Goal: Task Accomplishment & Management: Use online tool/utility

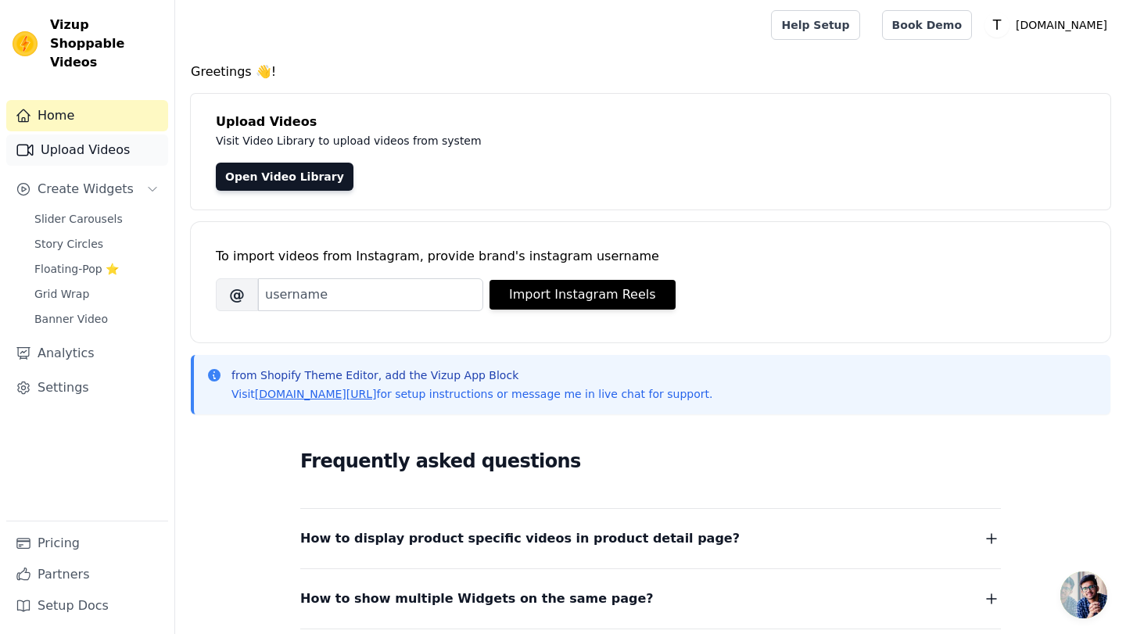
click at [115, 139] on link "Upload Videos" at bounding box center [87, 150] width 162 height 31
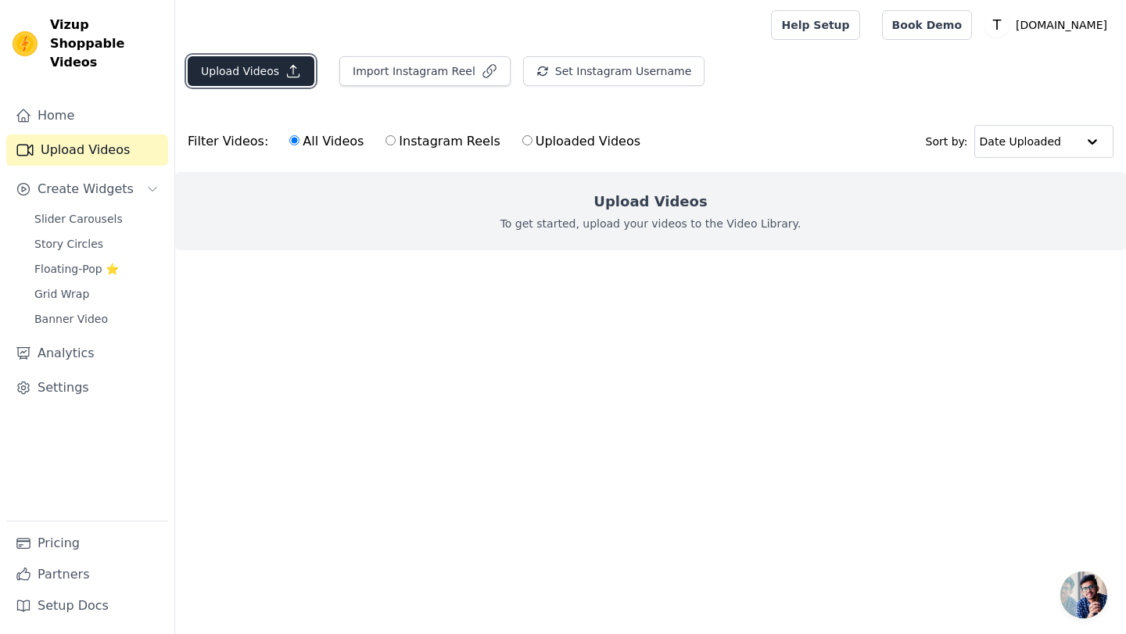
click at [269, 66] on button "Upload Videos" at bounding box center [251, 71] width 127 height 30
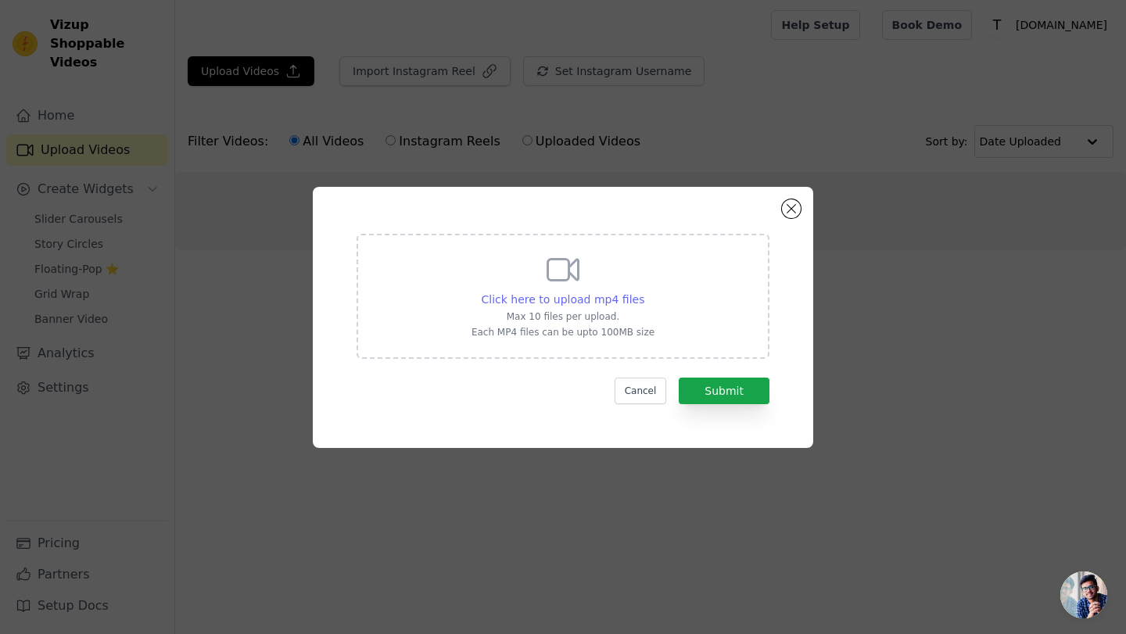
click at [526, 297] on span "Click here to upload mp4 files" at bounding box center [563, 299] width 163 height 13
click at [644, 292] on input "Click here to upload mp4 files Max 10 files per upload. Each MP4 files can be u…" at bounding box center [644, 291] width 1 height 1
type input "C:\fakepath\11111.mp4"
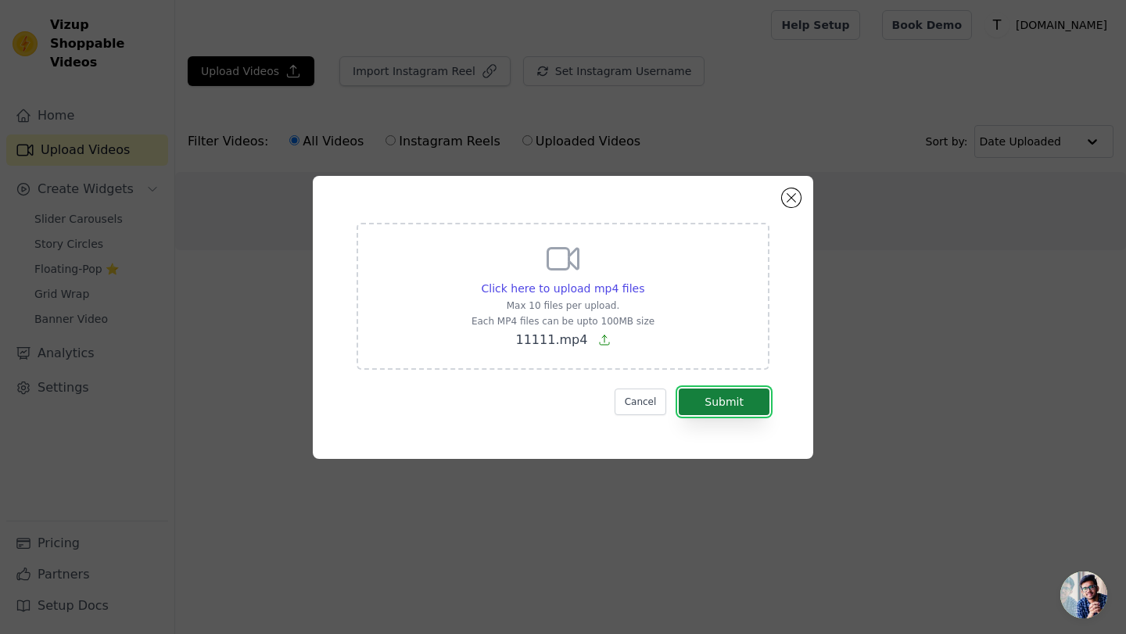
click at [730, 391] on button "Submit" at bounding box center [724, 402] width 91 height 27
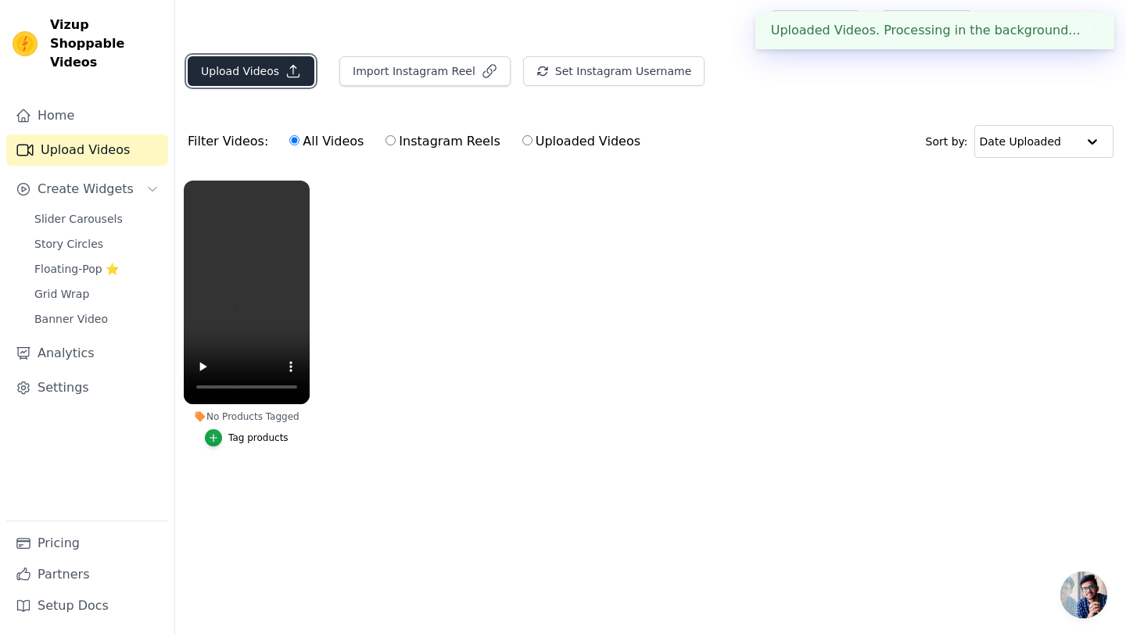
click at [287, 76] on icon "button" at bounding box center [293, 71] width 16 height 16
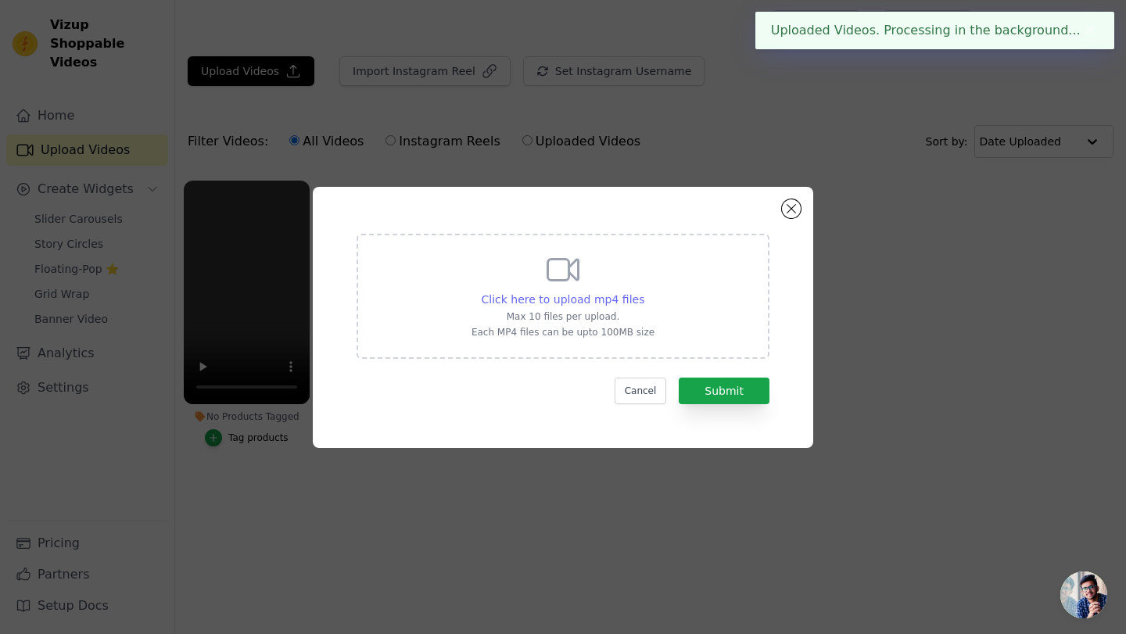
click at [599, 292] on div "Click here to upload mp4 files" at bounding box center [563, 300] width 163 height 16
click at [644, 291] on input "Click here to upload mp4 files Max 10 files per upload. Each MP4 files can be u…" at bounding box center [644, 291] width 1 height 1
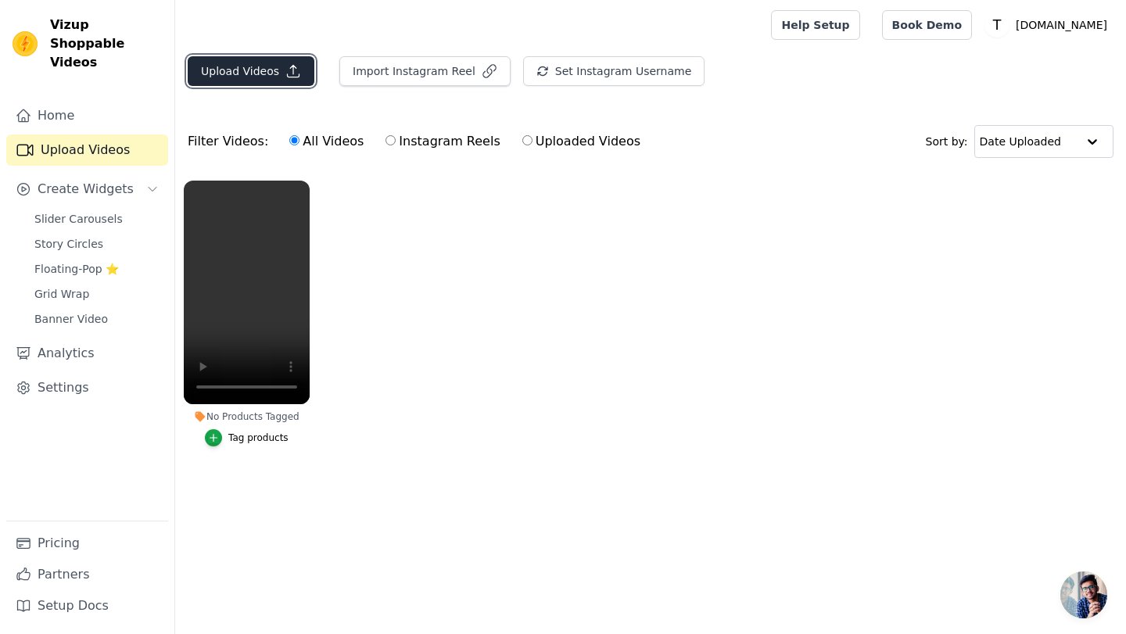
click at [262, 74] on button "Upload Videos" at bounding box center [251, 71] width 127 height 30
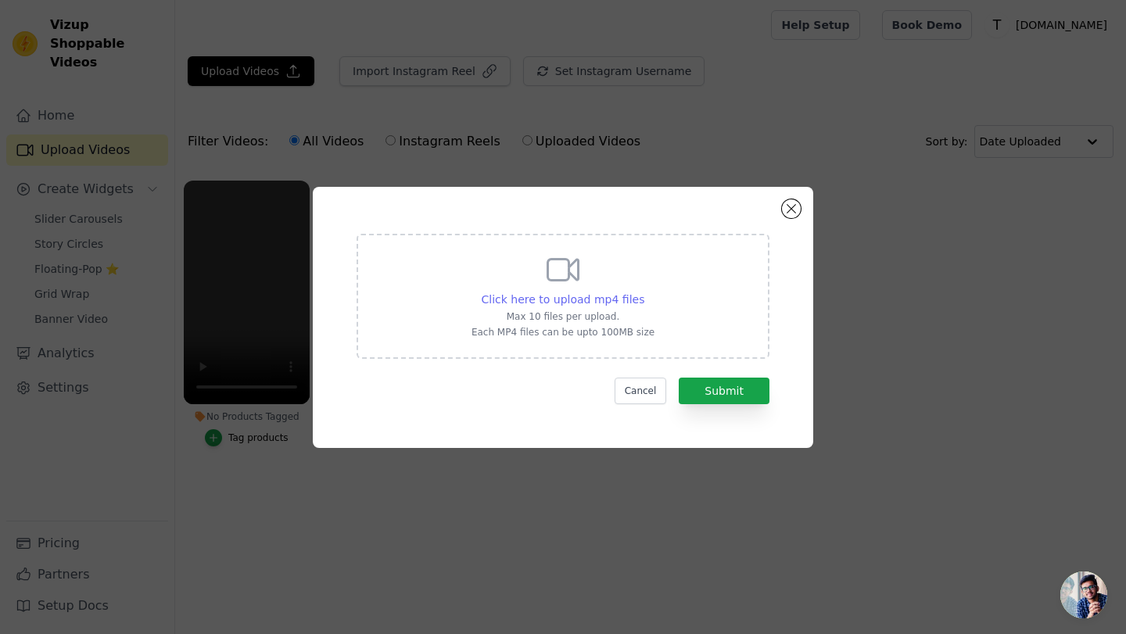
click at [575, 299] on span "Click here to upload mp4 files" at bounding box center [563, 299] width 163 height 13
click at [644, 292] on input "Click here to upload mp4 files Max 10 files per upload. Each MP4 files can be u…" at bounding box center [644, 291] width 1 height 1
type input "C:\fakepath\22222.mp4"
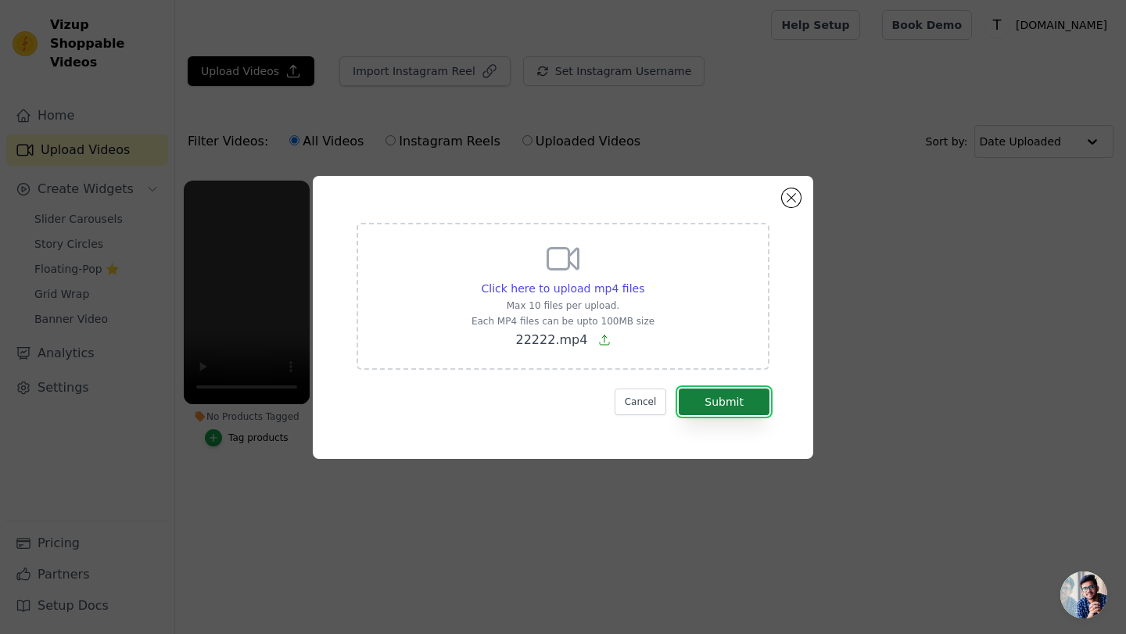
click at [719, 401] on button "Submit" at bounding box center [724, 402] width 91 height 27
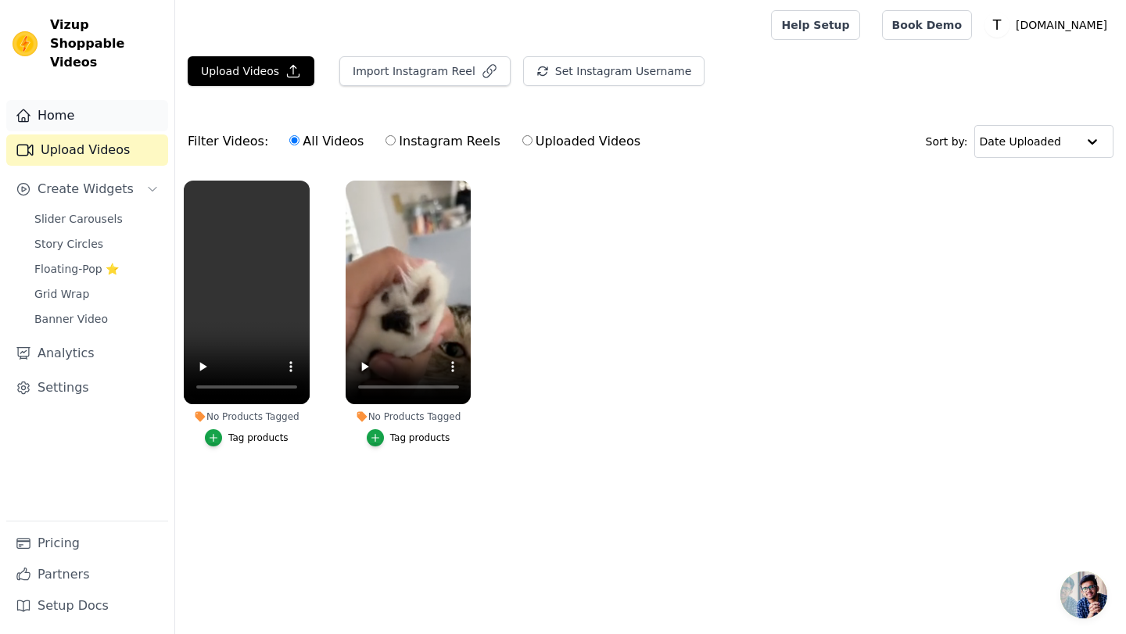
click at [87, 100] on link "Home" at bounding box center [87, 115] width 162 height 31
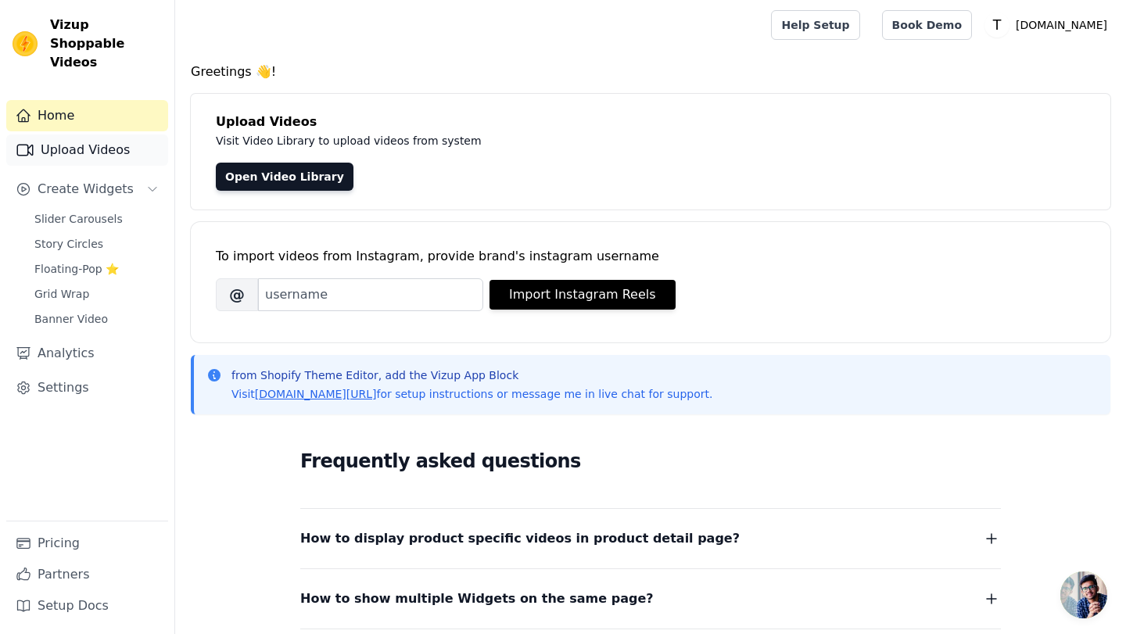
click at [102, 135] on link "Upload Videos" at bounding box center [87, 150] width 162 height 31
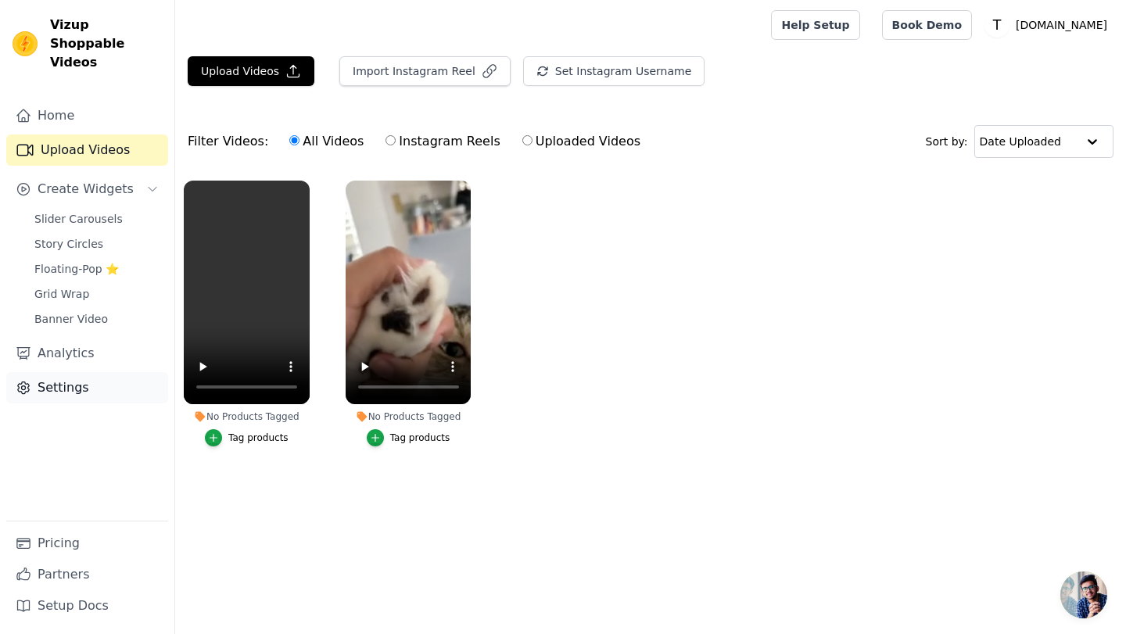
click at [77, 372] on link "Settings" at bounding box center [87, 387] width 162 height 31
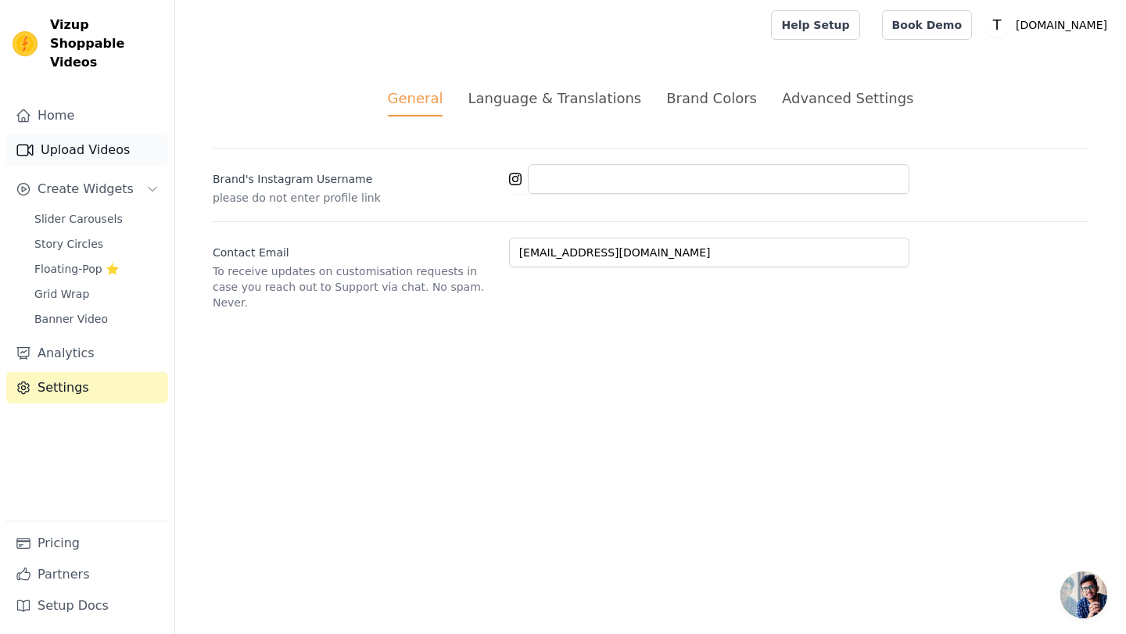
click at [109, 139] on link "Upload Videos" at bounding box center [87, 150] width 162 height 31
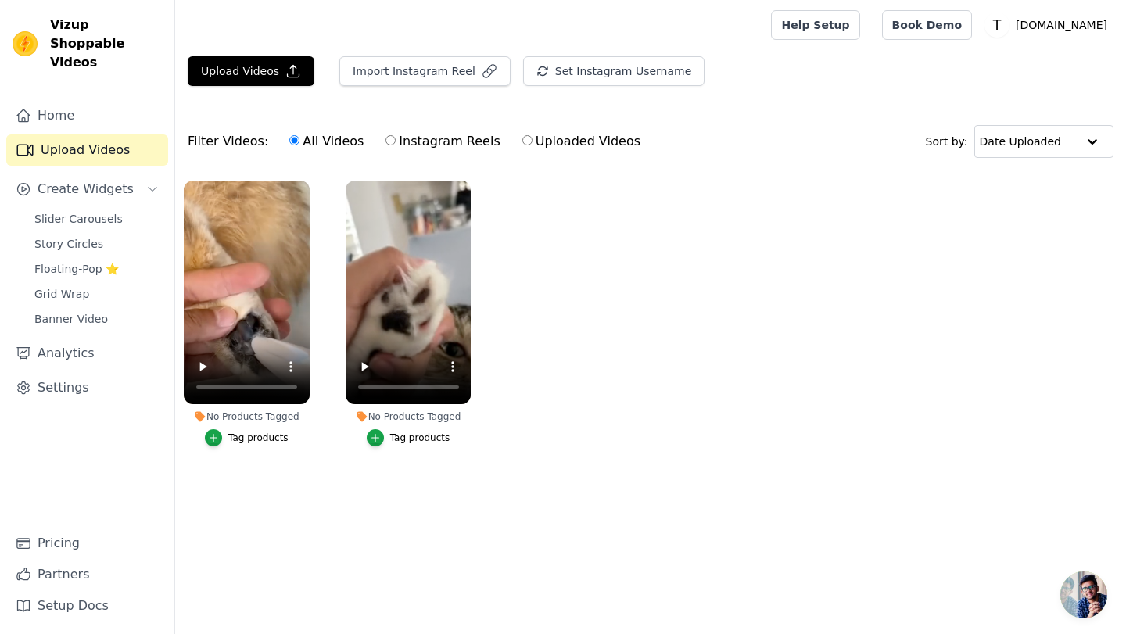
click at [263, 424] on li "No Products Tagged Tag products" at bounding box center [247, 314] width 126 height 266
click at [214, 431] on div "button" at bounding box center [213, 437] width 17 height 17
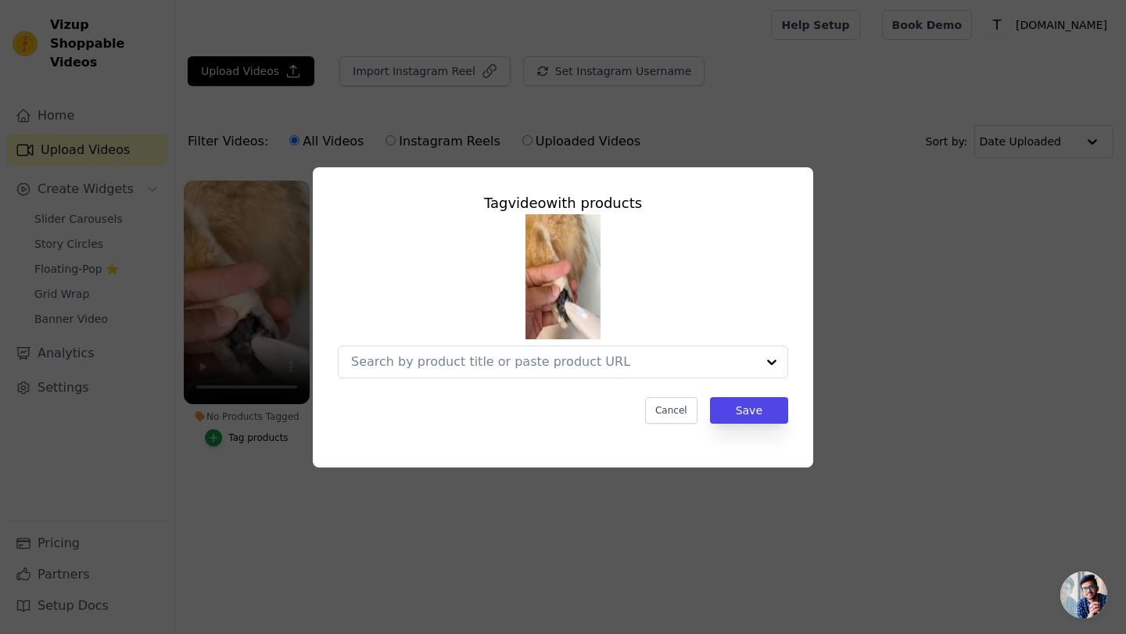
click at [654, 383] on div "Tag video with products Cancel Save" at bounding box center [562, 308] width 475 height 257
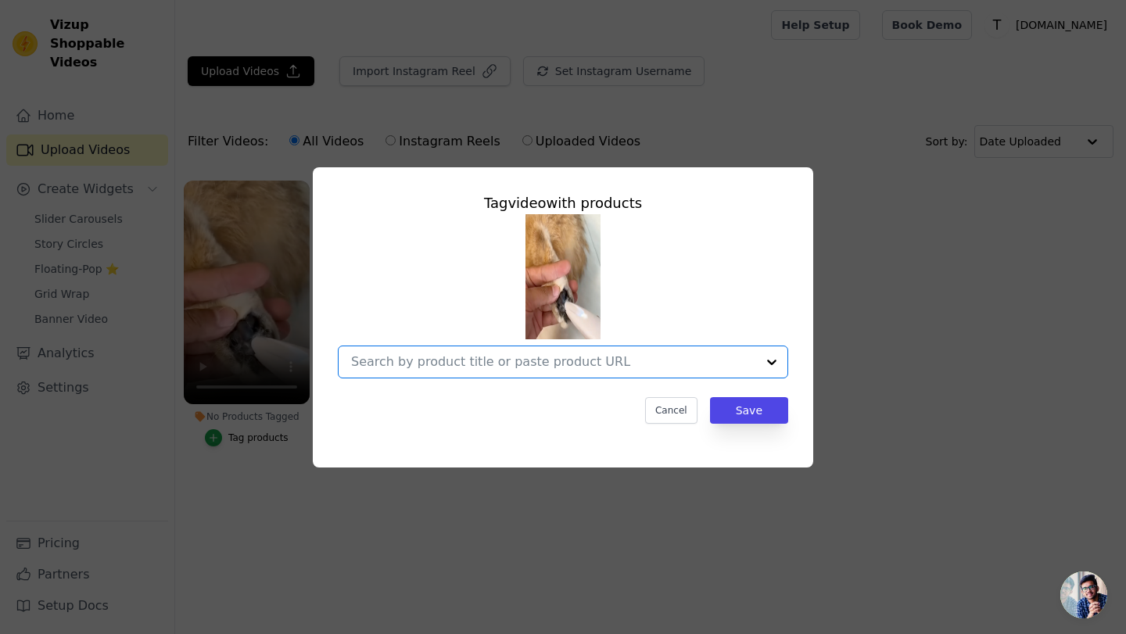
click at [711, 366] on input "No Products Tagged Tag video with products Option undefined, selected. Select i…" at bounding box center [553, 361] width 405 height 15
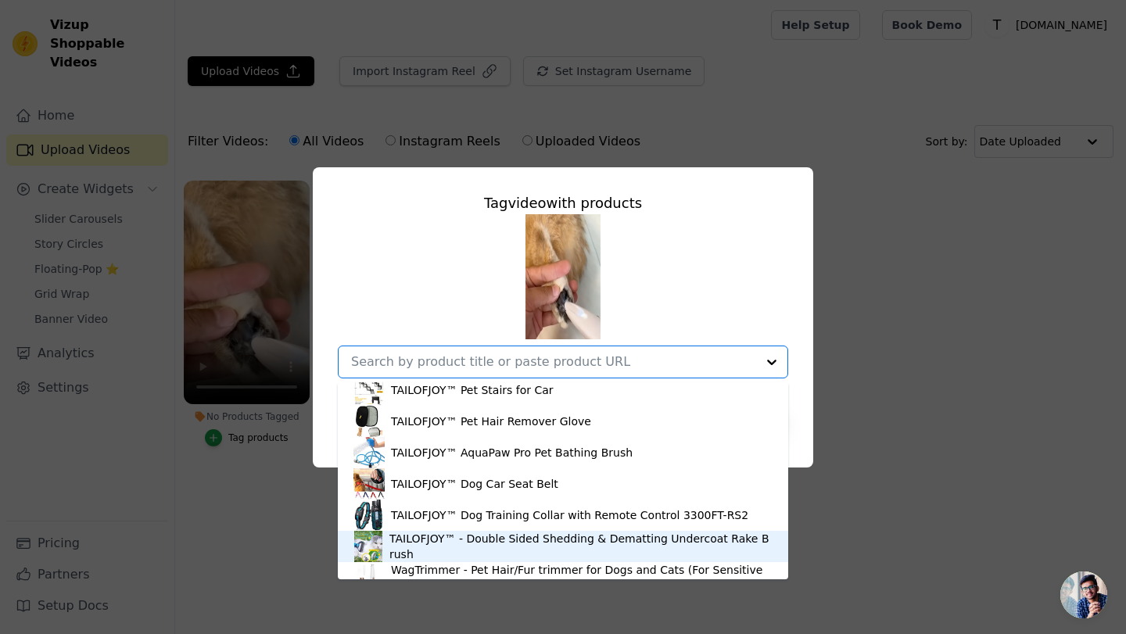
scroll to position [491, 0]
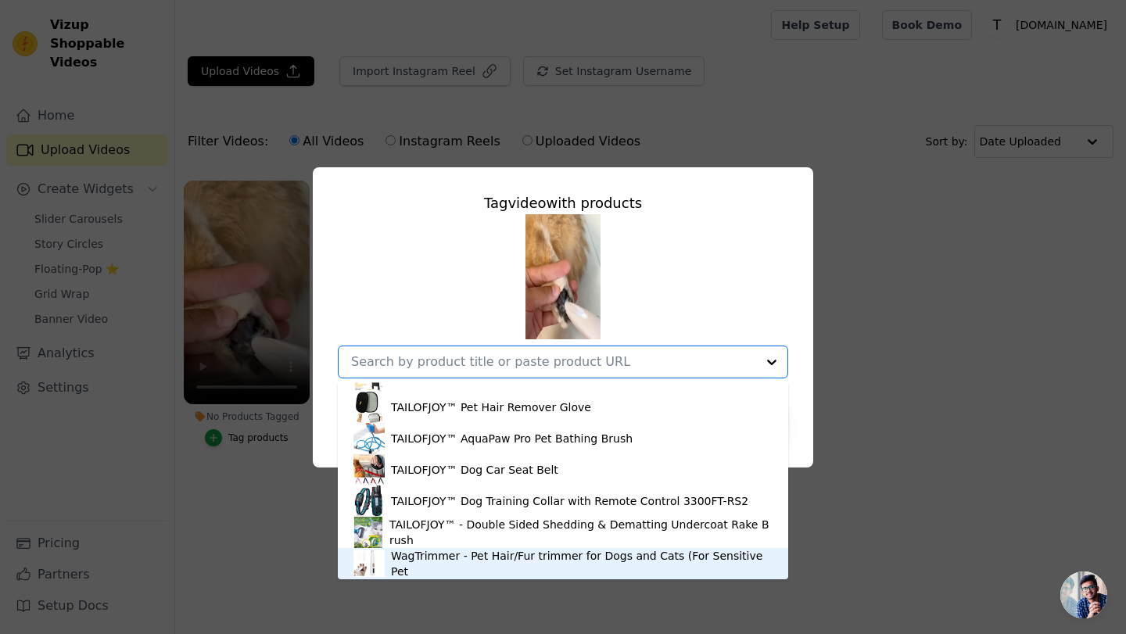
click at [541, 558] on div "WagTrimmer - Pet Hair/Fur trimmer for Dogs and Cats (For Sensitive Pet" at bounding box center [582, 563] width 382 height 31
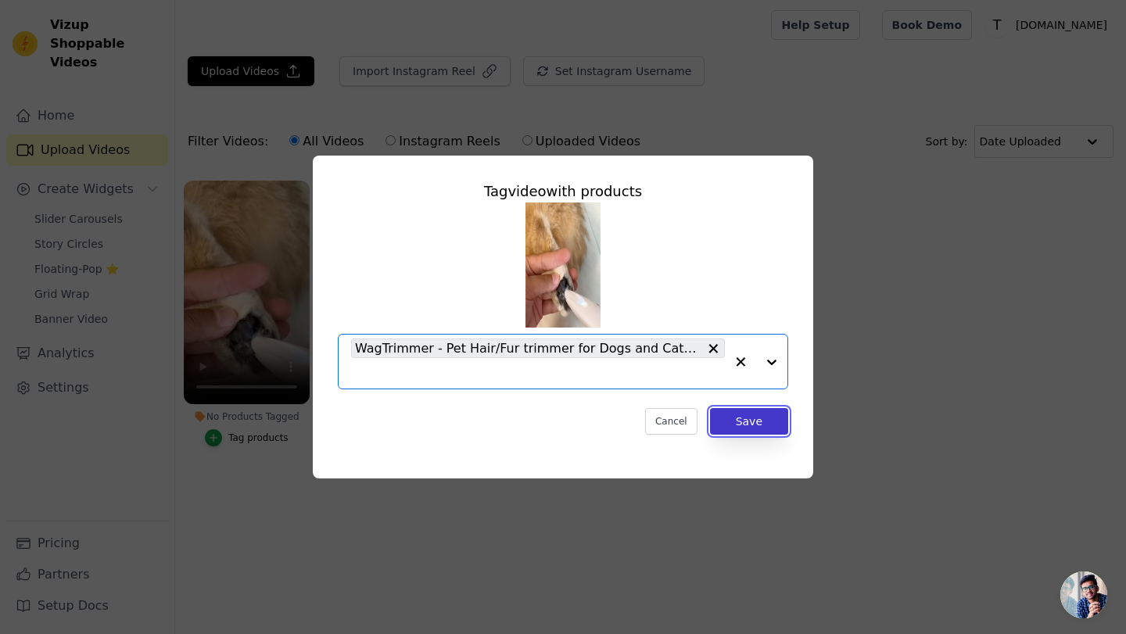
click at [750, 419] on button "Save" at bounding box center [749, 421] width 78 height 27
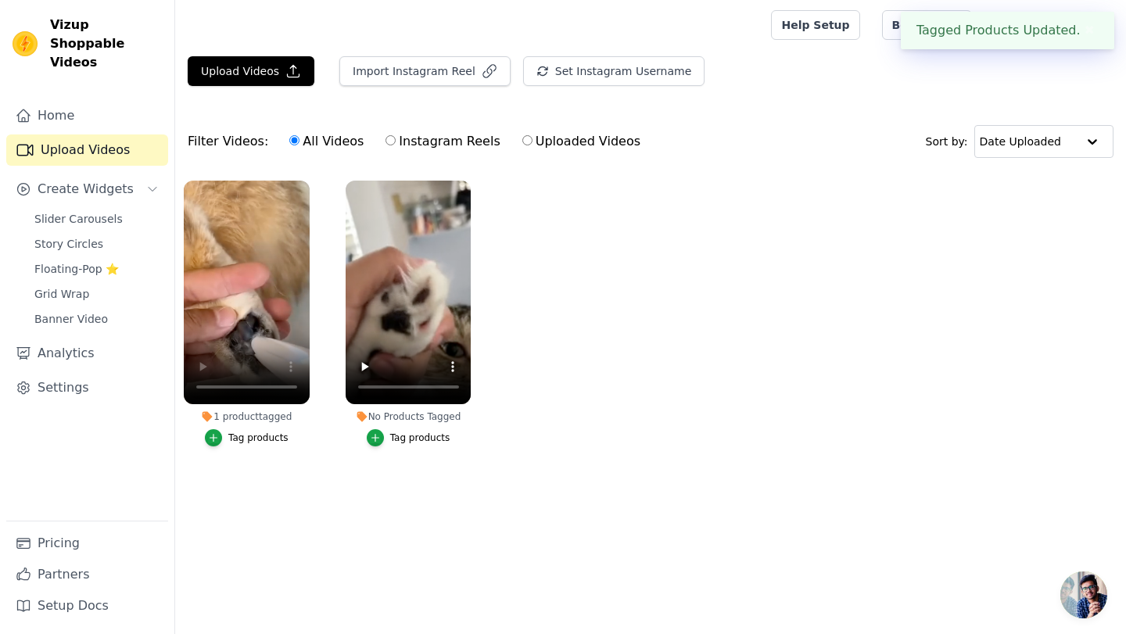
click at [427, 436] on div "Tag products" at bounding box center [420, 438] width 60 height 13
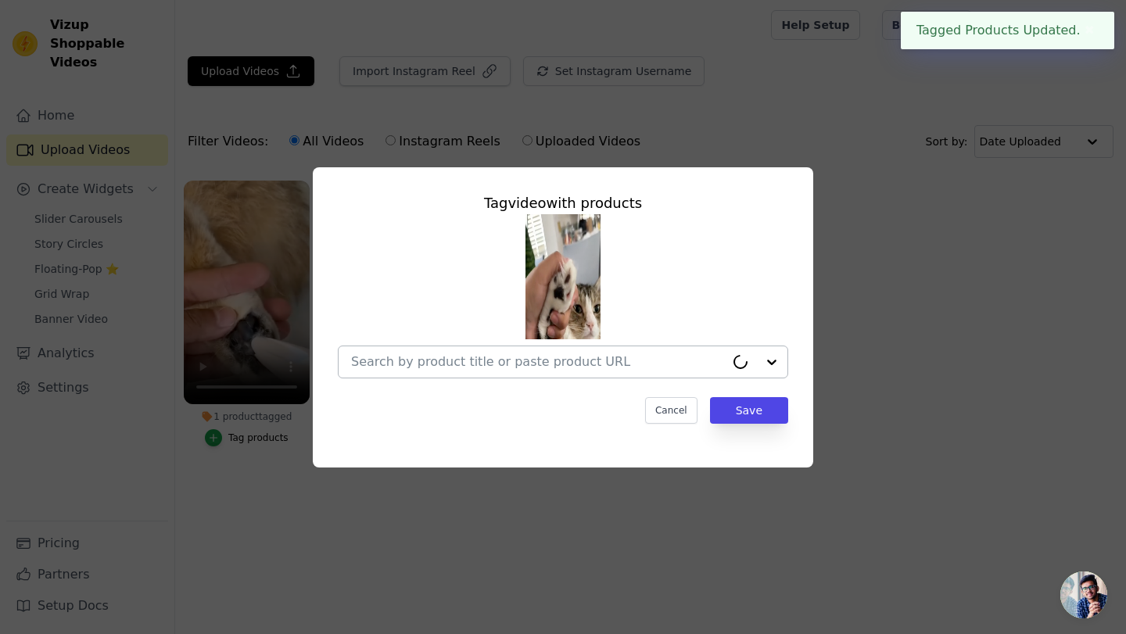
click at [587, 361] on input "No Products Tagged Tag video with products Cancel Save Tag products" at bounding box center [538, 361] width 374 height 15
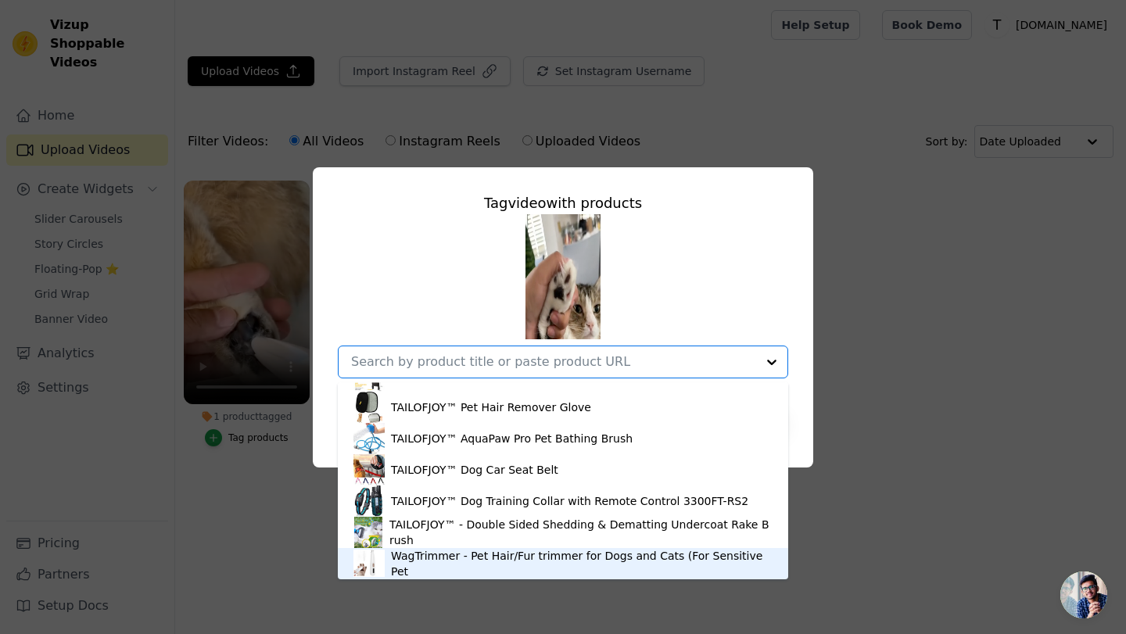
click at [526, 566] on div "WagTrimmer - Pet Hair/Fur trimmer for Dogs and Cats (For Sensitive Pet" at bounding box center [582, 563] width 382 height 31
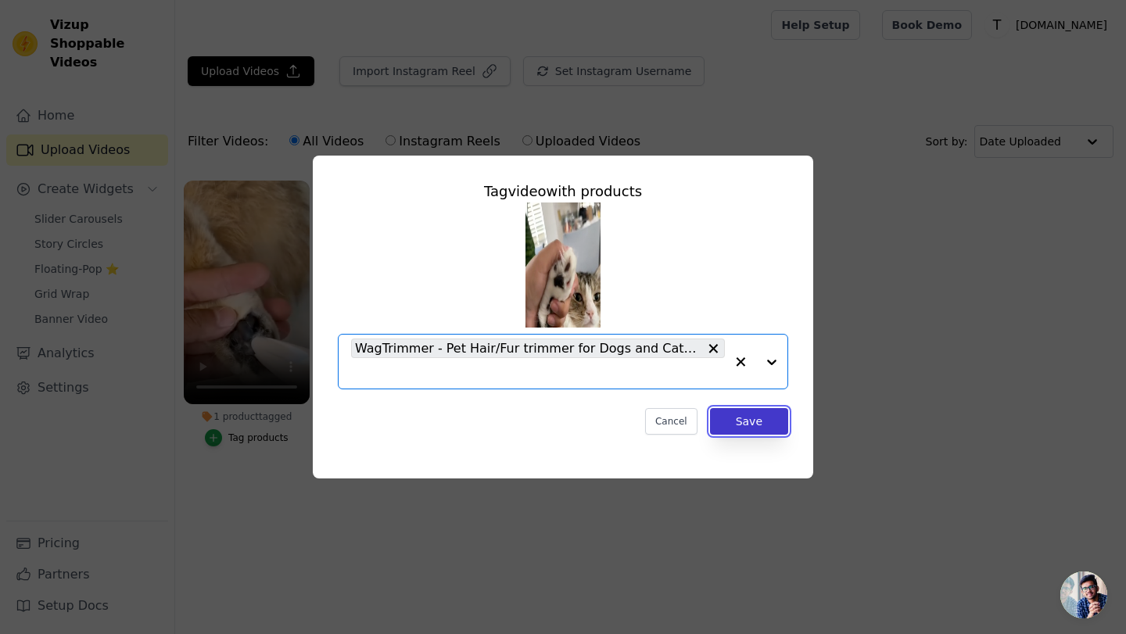
click at [747, 422] on button "Save" at bounding box center [749, 421] width 78 height 27
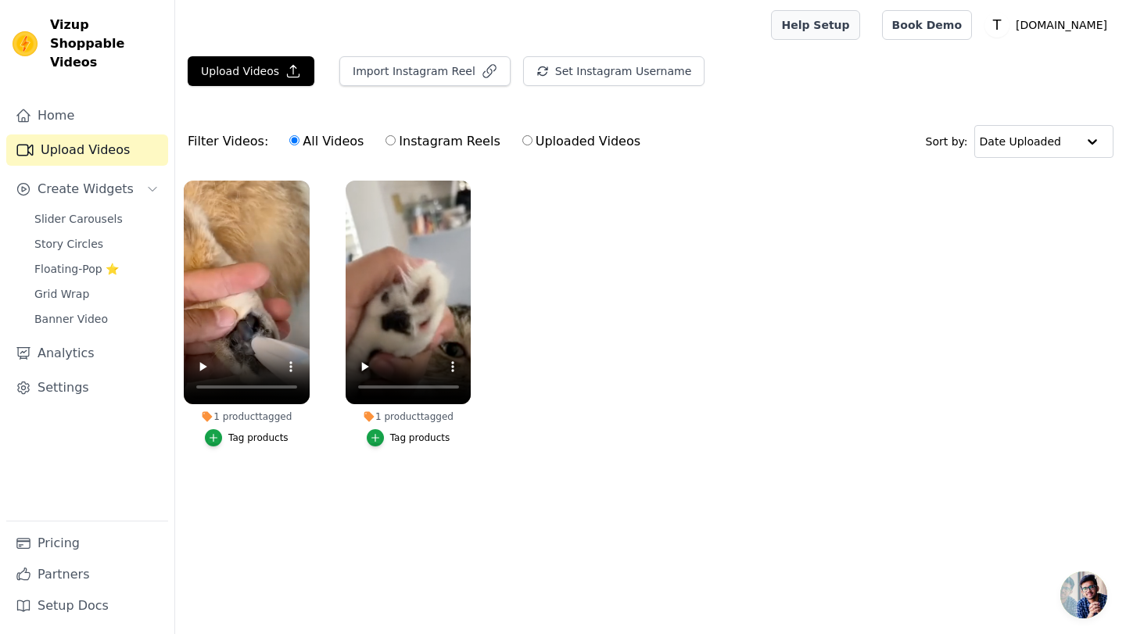
click at [859, 25] on link "Help Setup" at bounding box center [815, 25] width 88 height 30
click at [105, 183] on button "Create Widgets" at bounding box center [87, 189] width 162 height 31
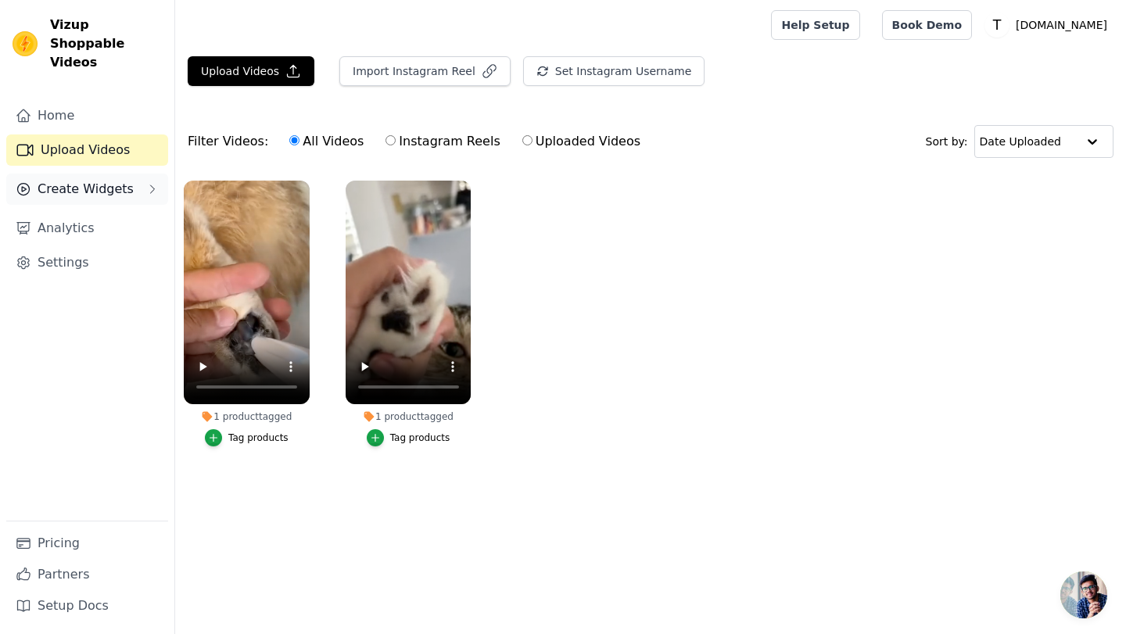
click at [106, 182] on button "Create Widgets" at bounding box center [87, 189] width 162 height 31
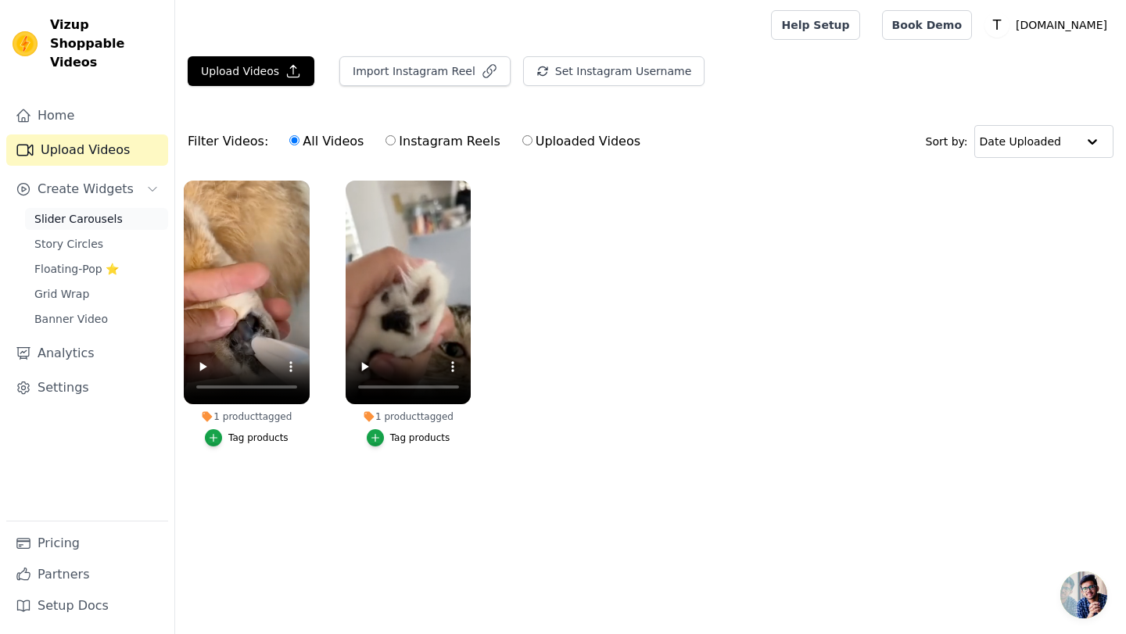
click at [96, 211] on span "Slider Carousels" at bounding box center [78, 219] width 88 height 16
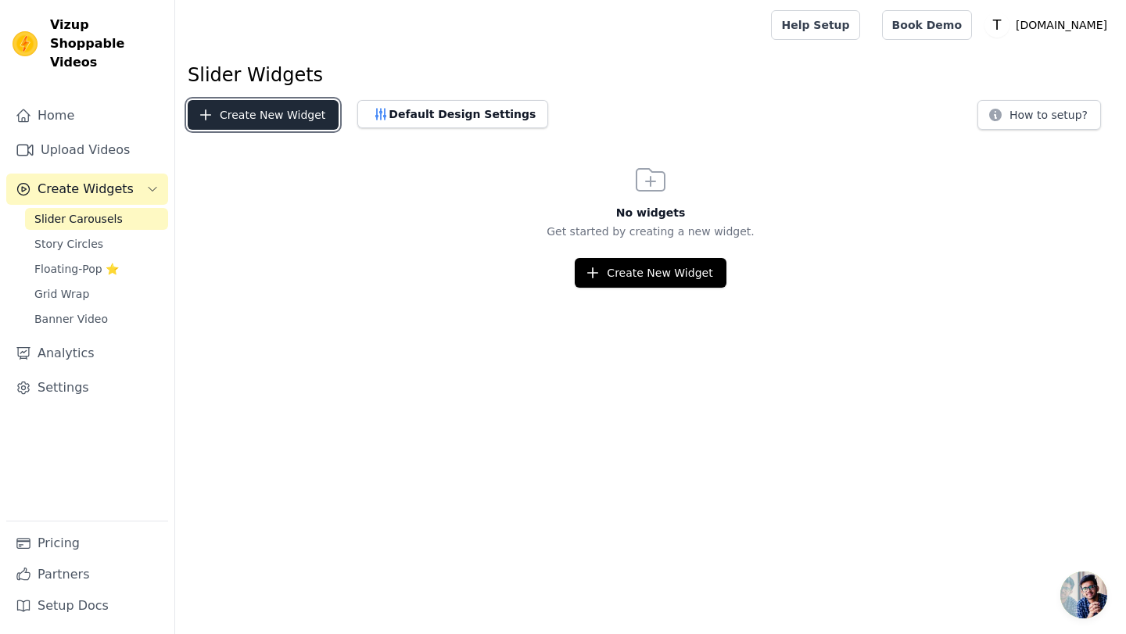
click at [285, 122] on button "Create New Widget" at bounding box center [263, 115] width 151 height 30
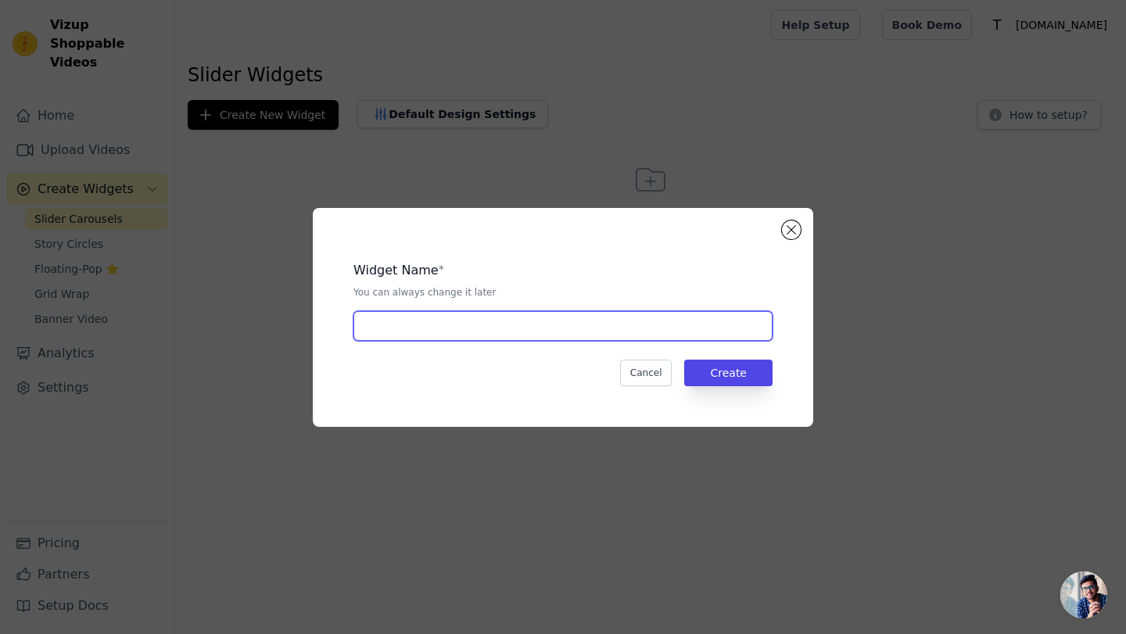
click at [468, 323] on input "text" at bounding box center [562, 326] width 419 height 30
click at [674, 325] on input "text" at bounding box center [562, 326] width 419 height 30
type input "тример"
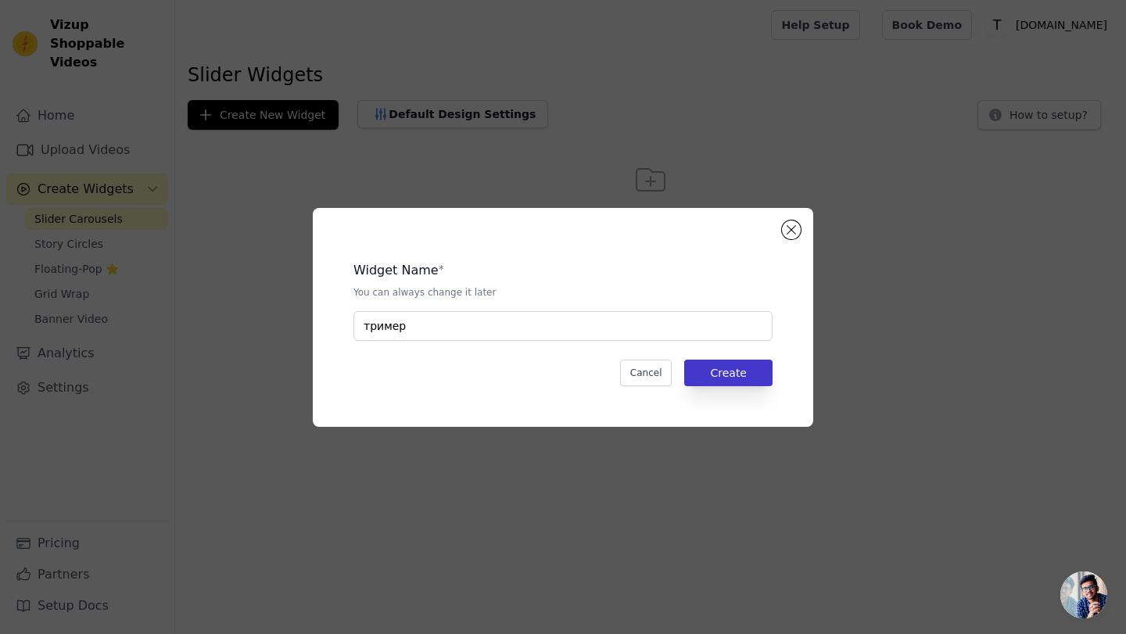
click at [734, 386] on div "Widget Name * You can always change it later тример Cancel Create" at bounding box center [563, 317] width 450 height 169
click at [734, 386] on button "Create" at bounding box center [728, 373] width 88 height 27
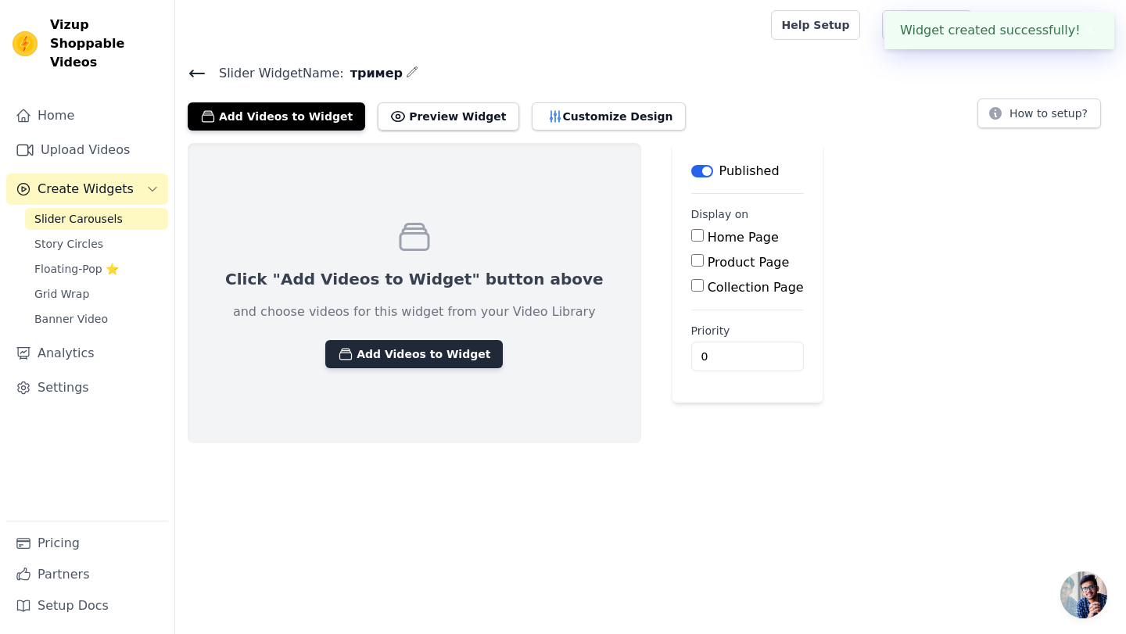
click at [417, 357] on button "Add Videos to Widget" at bounding box center [414, 354] width 178 height 28
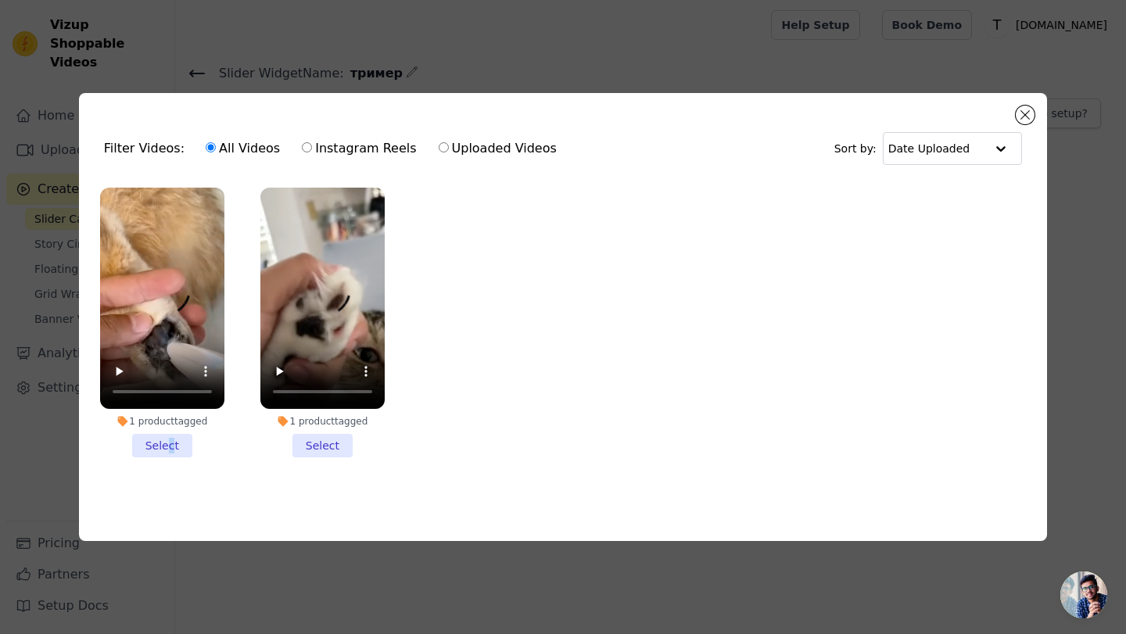
click at [170, 443] on li "1 product tagged Select" at bounding box center [162, 323] width 124 height 270
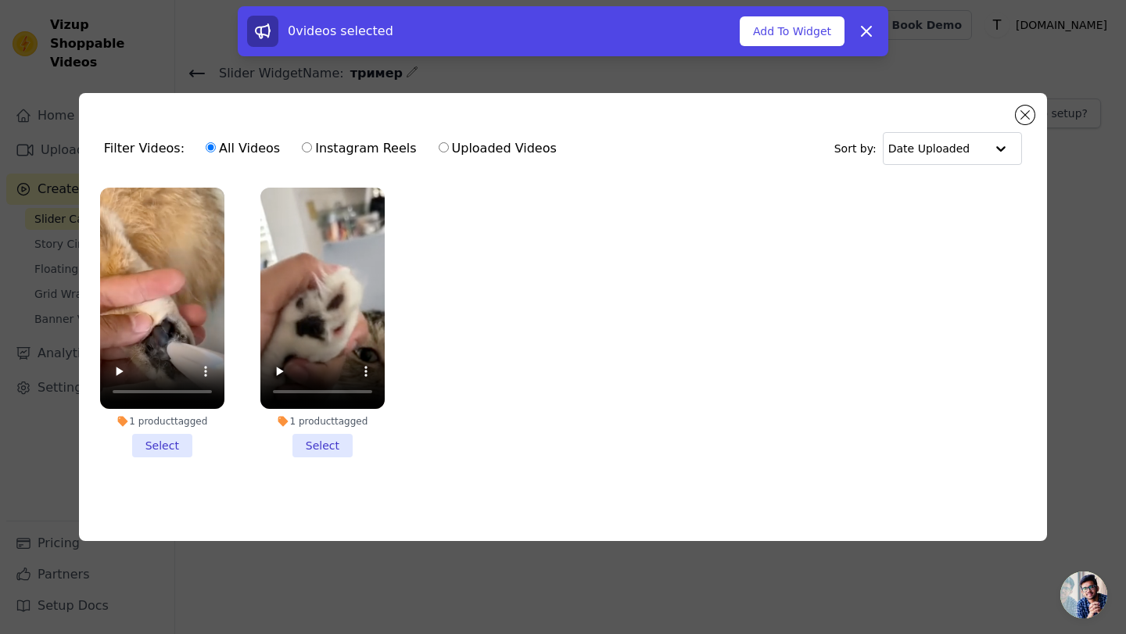
click at [325, 443] on li "1 product tagged Select" at bounding box center [322, 323] width 124 height 270
click at [0, 0] on input "1 product tagged Select" at bounding box center [0, 0] width 0 height 0
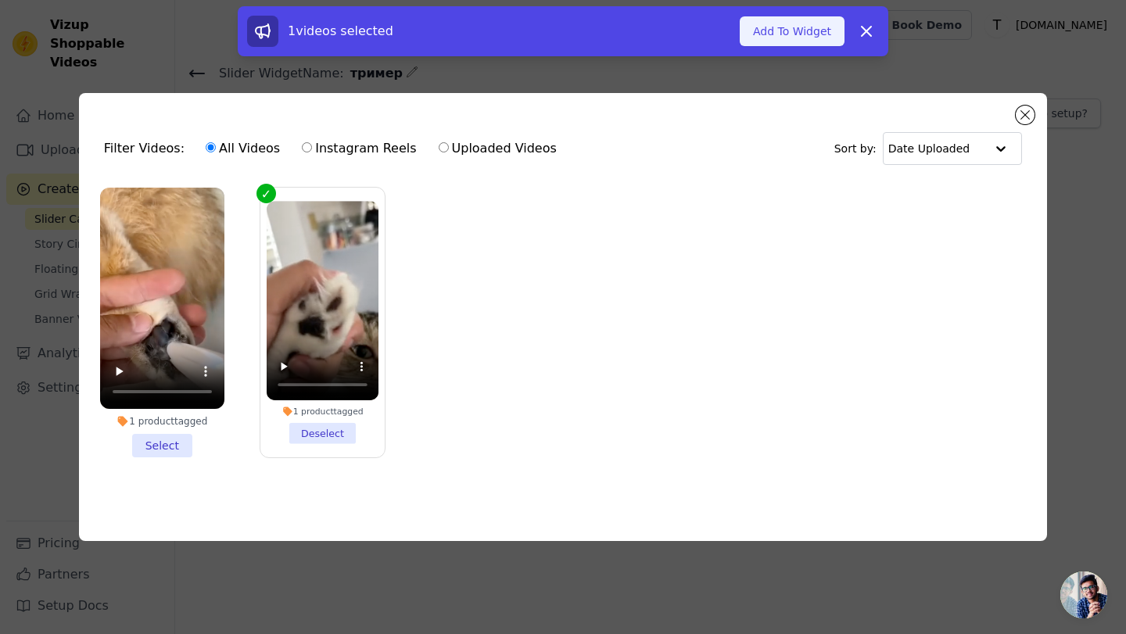
click at [819, 36] on button "Add To Widget" at bounding box center [792, 31] width 105 height 30
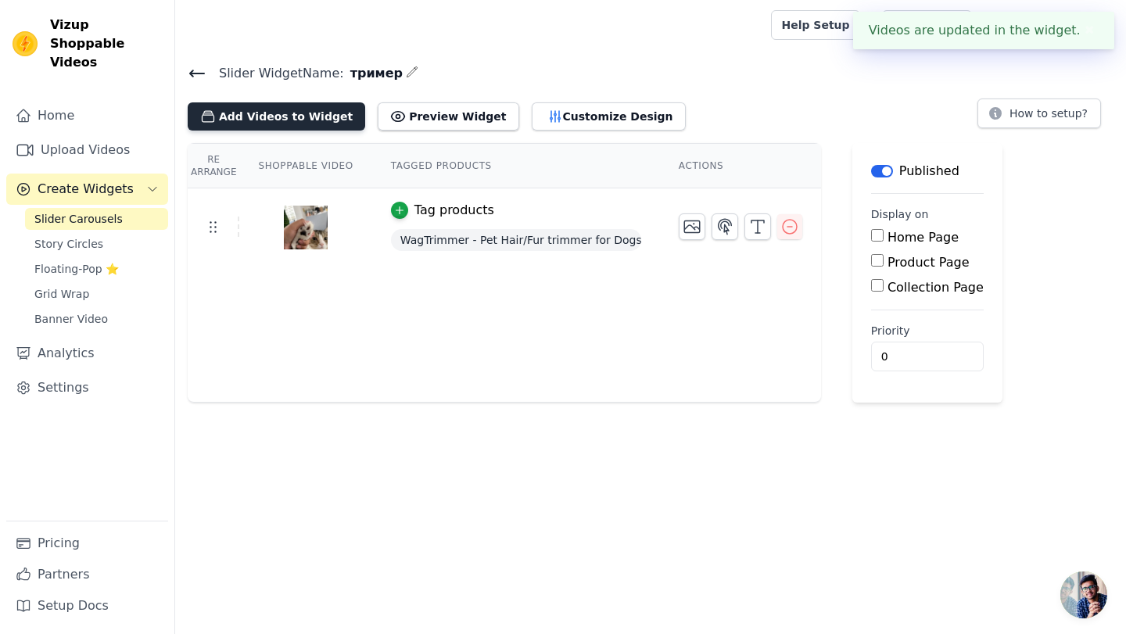
click at [242, 124] on button "Add Videos to Widget" at bounding box center [277, 116] width 178 height 28
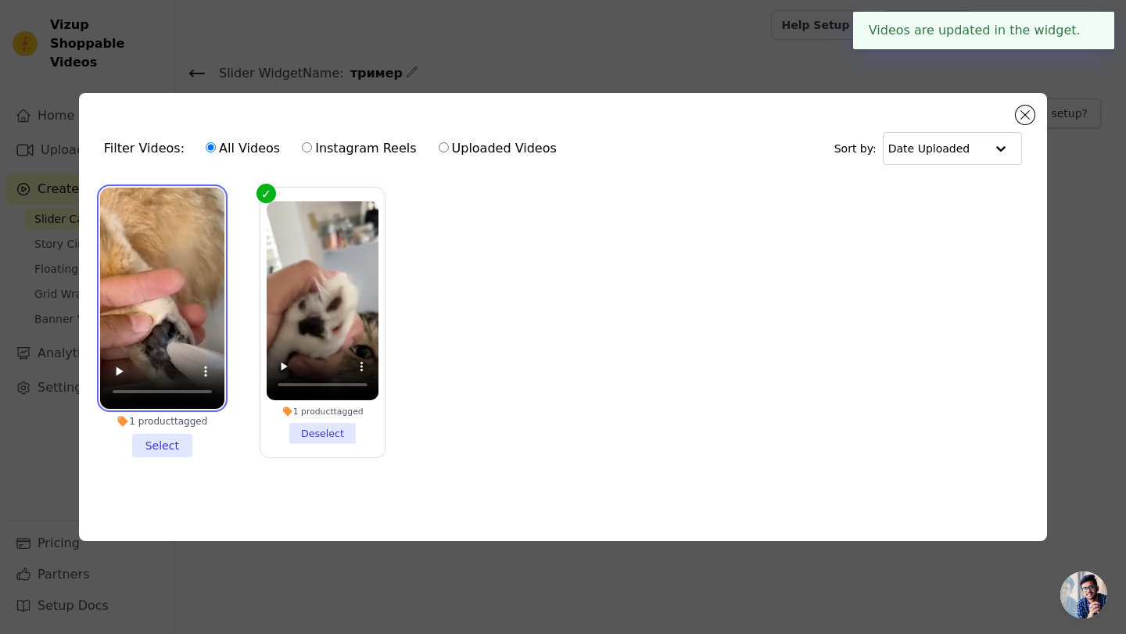
click at [185, 231] on video at bounding box center [162, 298] width 124 height 221
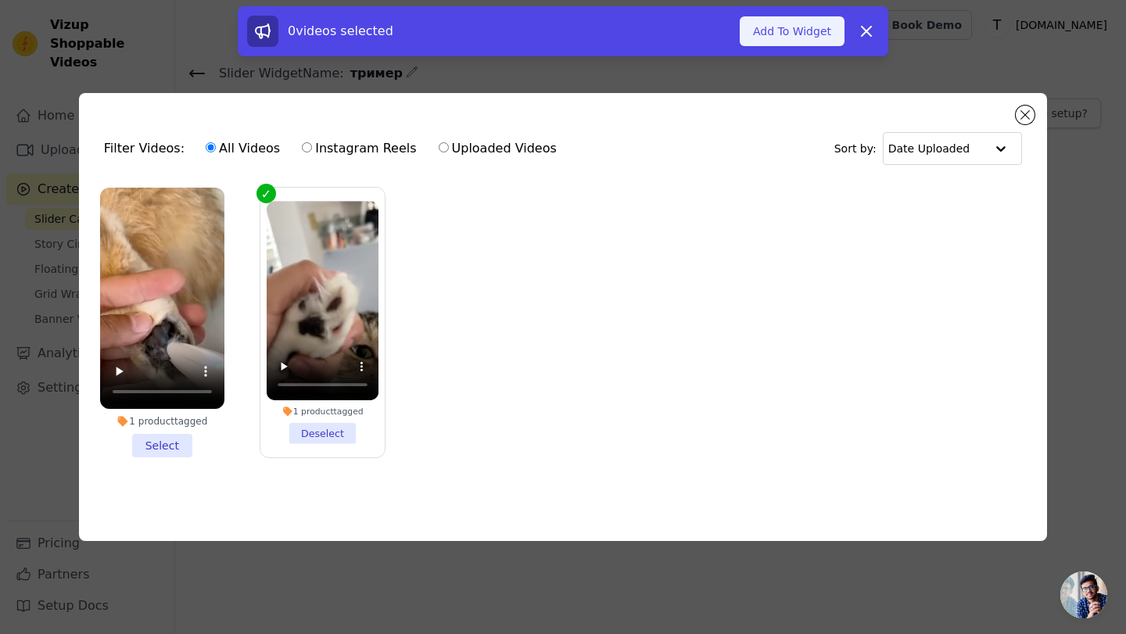
click at [780, 33] on button "Add To Widget" at bounding box center [792, 31] width 105 height 30
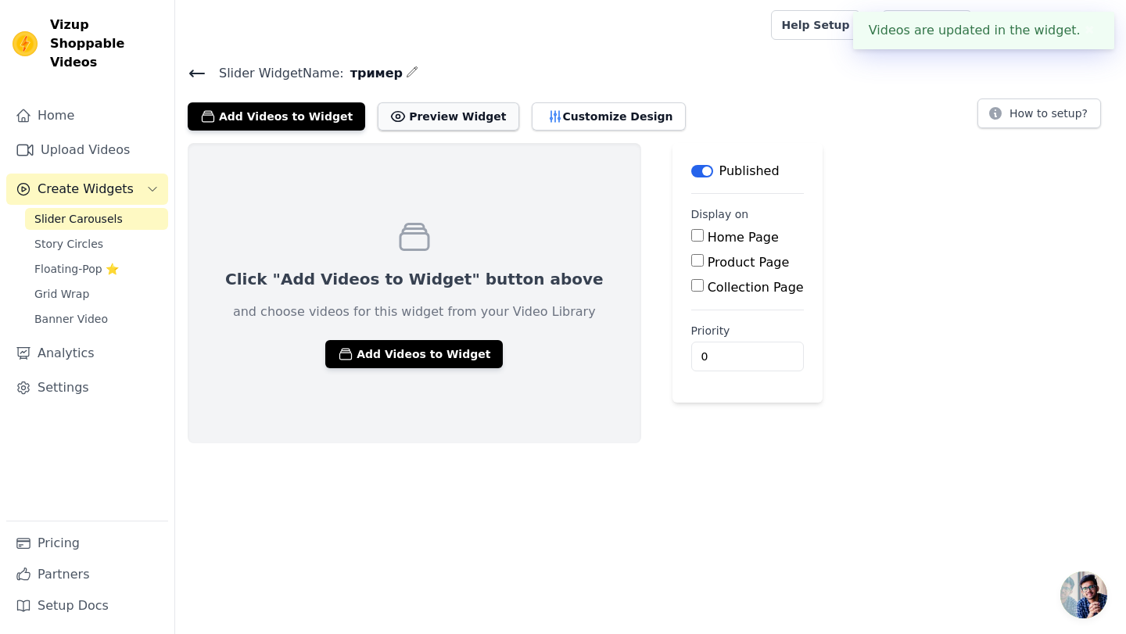
click at [422, 126] on button "Preview Widget" at bounding box center [448, 116] width 141 height 28
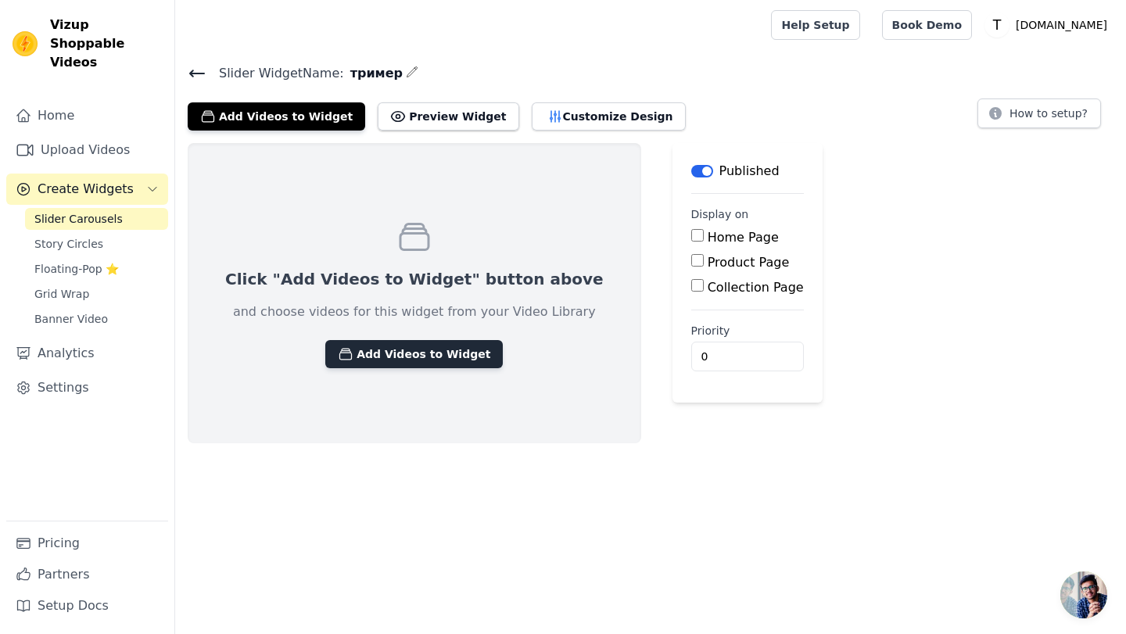
click at [389, 357] on button "Add Videos to Widget" at bounding box center [414, 354] width 178 height 28
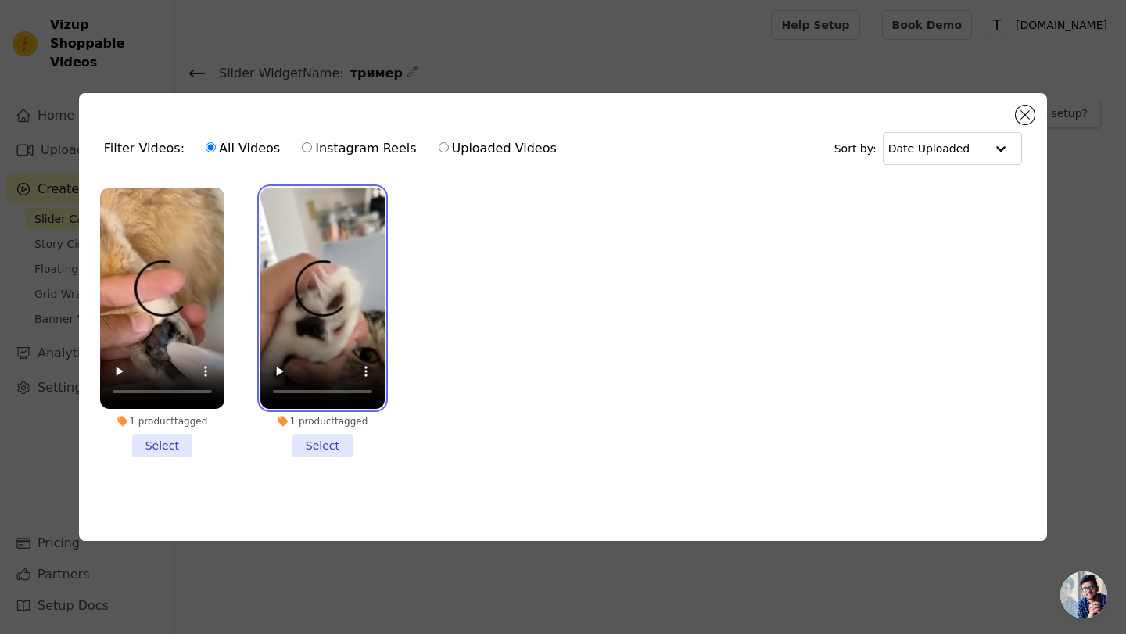
click at [332, 313] on video at bounding box center [322, 298] width 124 height 221
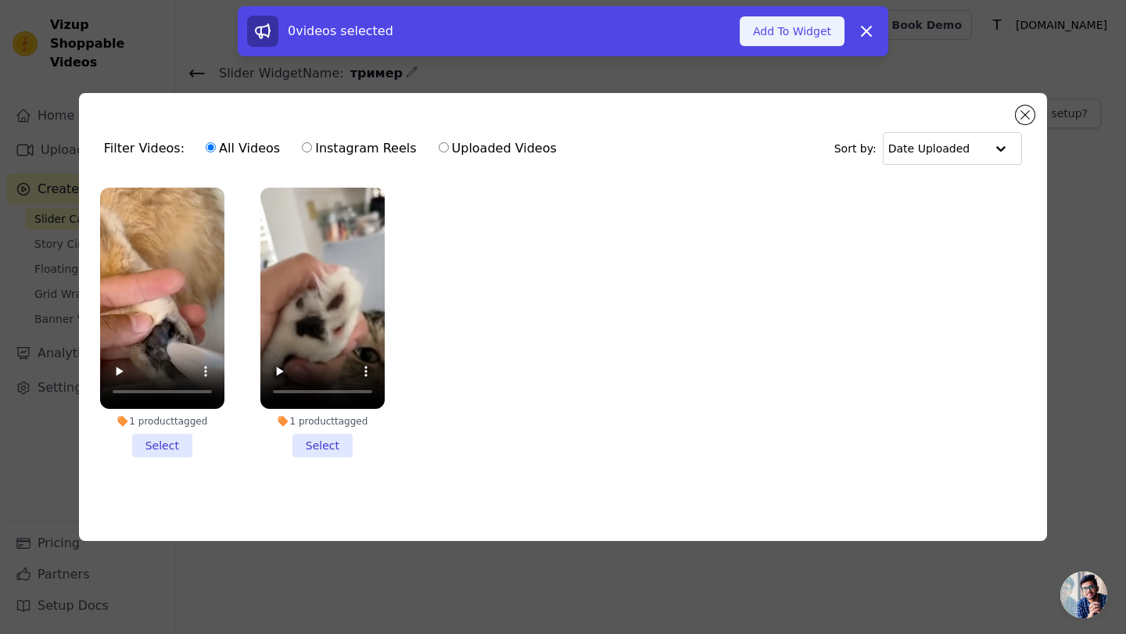
click at [755, 40] on button "Add To Widget" at bounding box center [792, 31] width 105 height 30
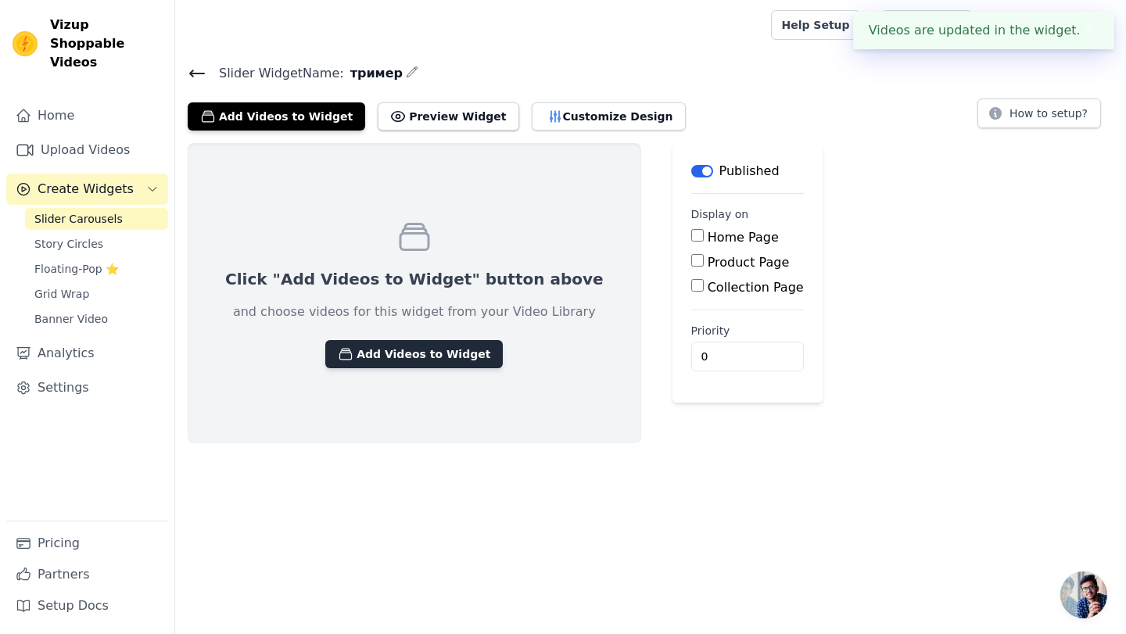
click at [401, 360] on button "Add Videos to Widget" at bounding box center [414, 354] width 178 height 28
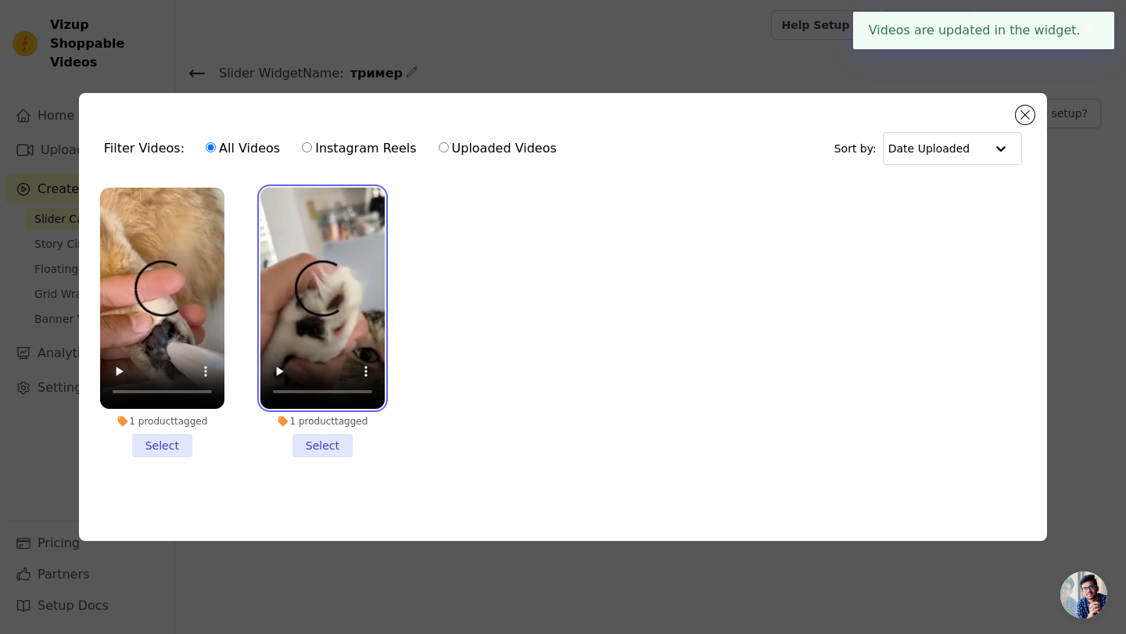
click at [336, 314] on video at bounding box center [322, 298] width 124 height 221
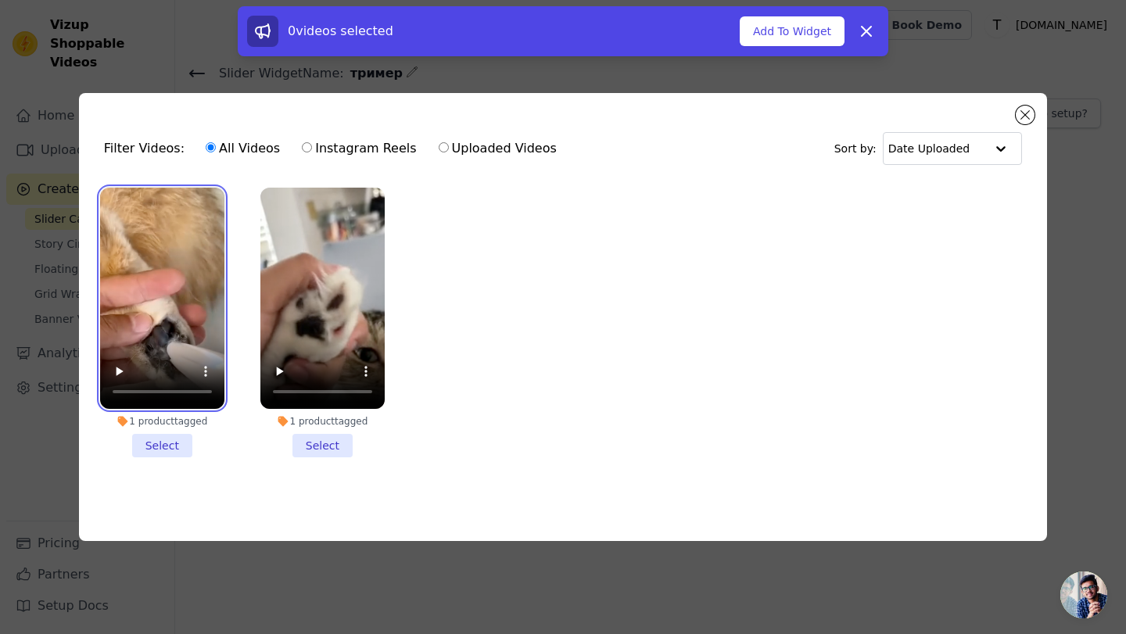
click at [216, 288] on video at bounding box center [162, 298] width 124 height 221
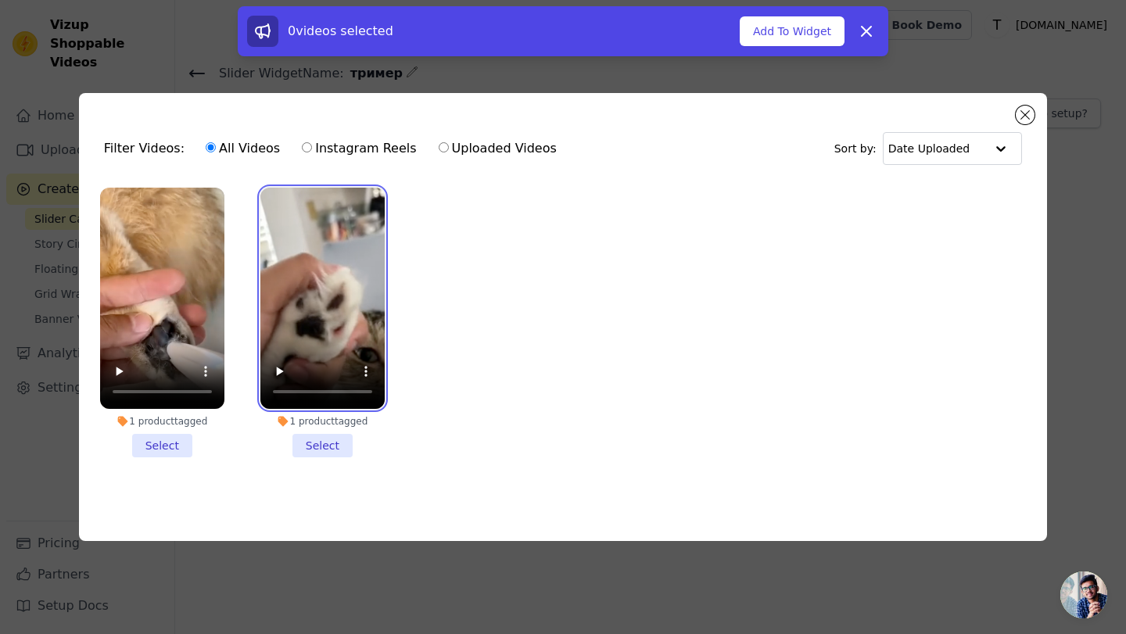
click at [342, 275] on video at bounding box center [322, 298] width 124 height 221
click at [331, 448] on li "1 product tagged Select" at bounding box center [322, 323] width 124 height 270
click at [0, 0] on input "1 product tagged Select" at bounding box center [0, 0] width 0 height 0
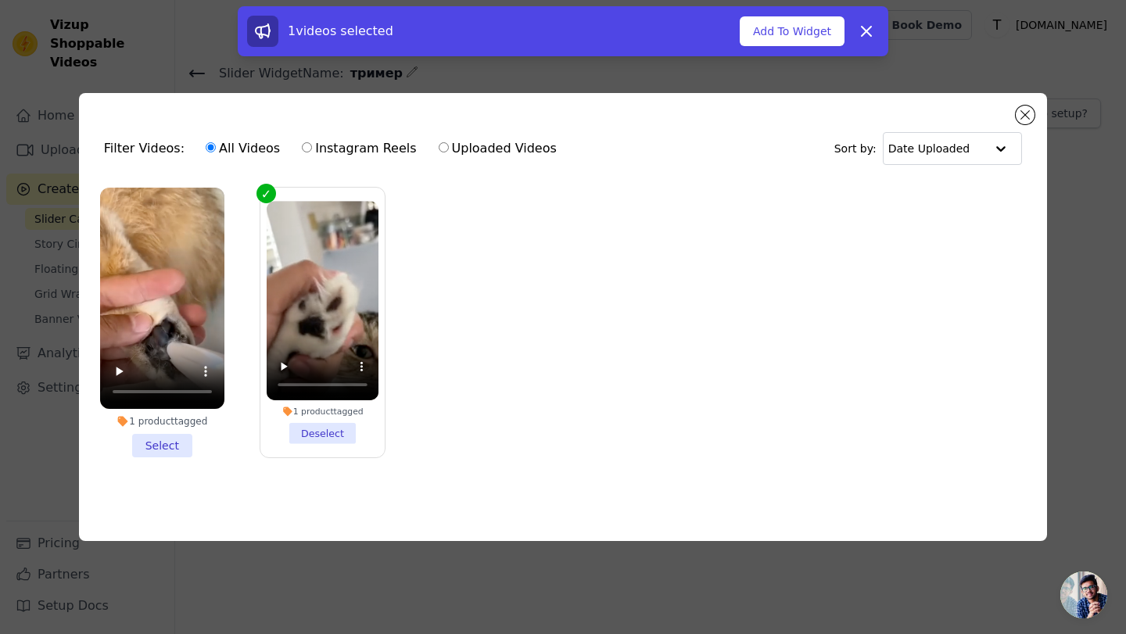
click at [182, 440] on li "1 product tagged Select" at bounding box center [162, 323] width 124 height 270
click at [0, 0] on input "1 product tagged Select" at bounding box center [0, 0] width 0 height 0
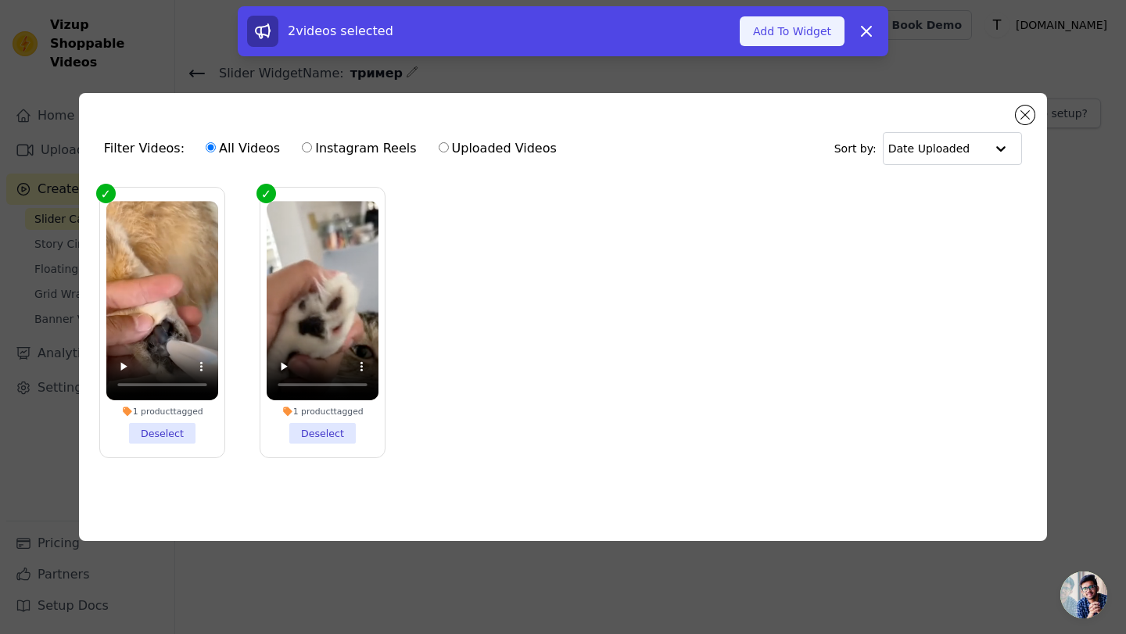
click at [805, 31] on button "Add To Widget" at bounding box center [792, 31] width 105 height 30
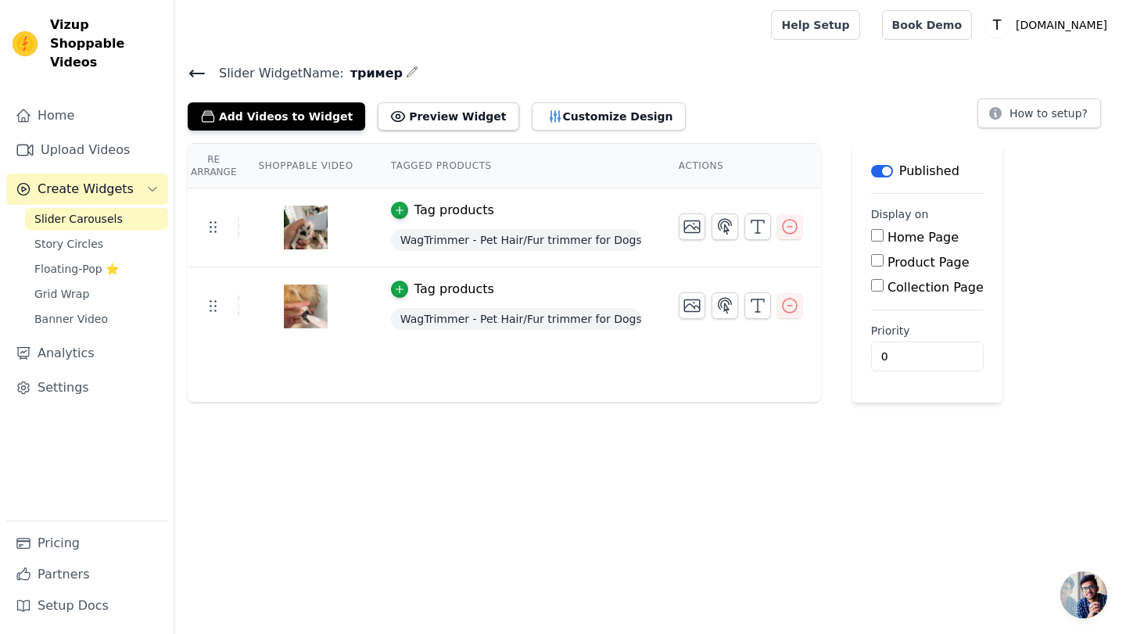
click at [880, 264] on input "Product Page" at bounding box center [877, 260] width 13 height 13
checkbox input "true"
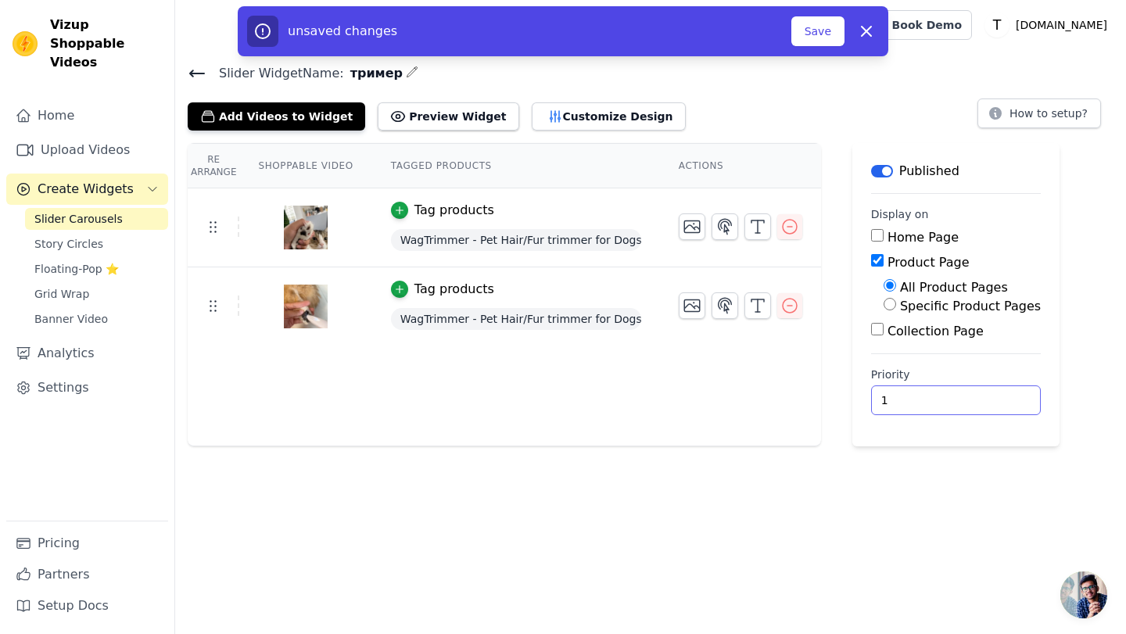
type input "1"
click at [996, 395] on input "1" at bounding box center [956, 401] width 170 height 30
click at [827, 31] on button "Save" at bounding box center [817, 31] width 53 height 30
click at [823, 40] on button "Save" at bounding box center [817, 31] width 53 height 30
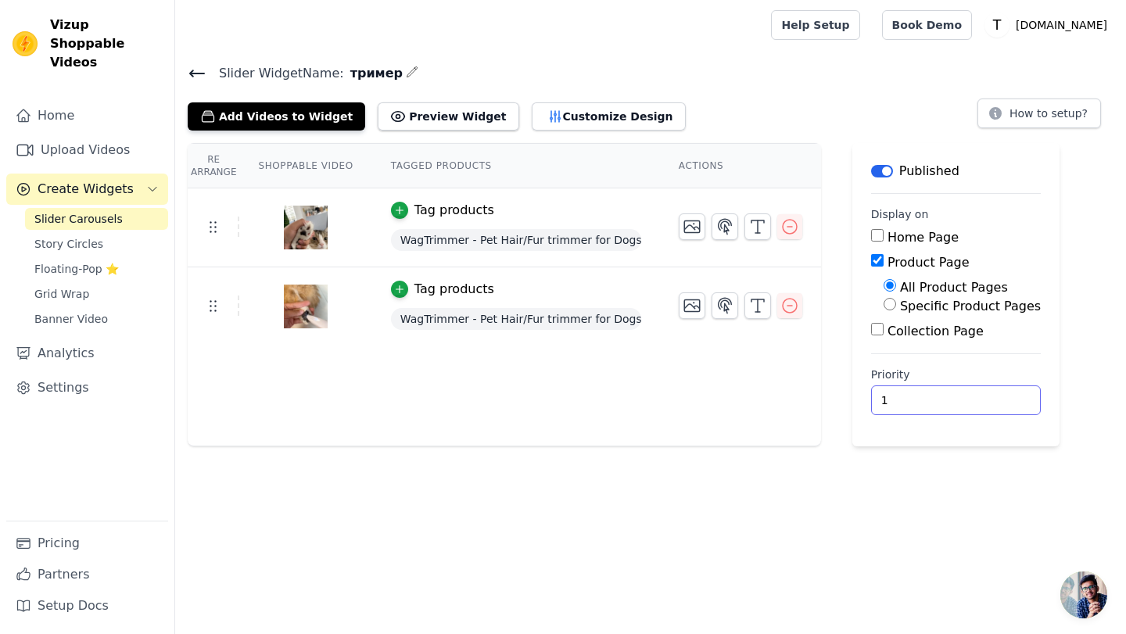
click at [899, 407] on input "1" at bounding box center [956, 401] width 170 height 30
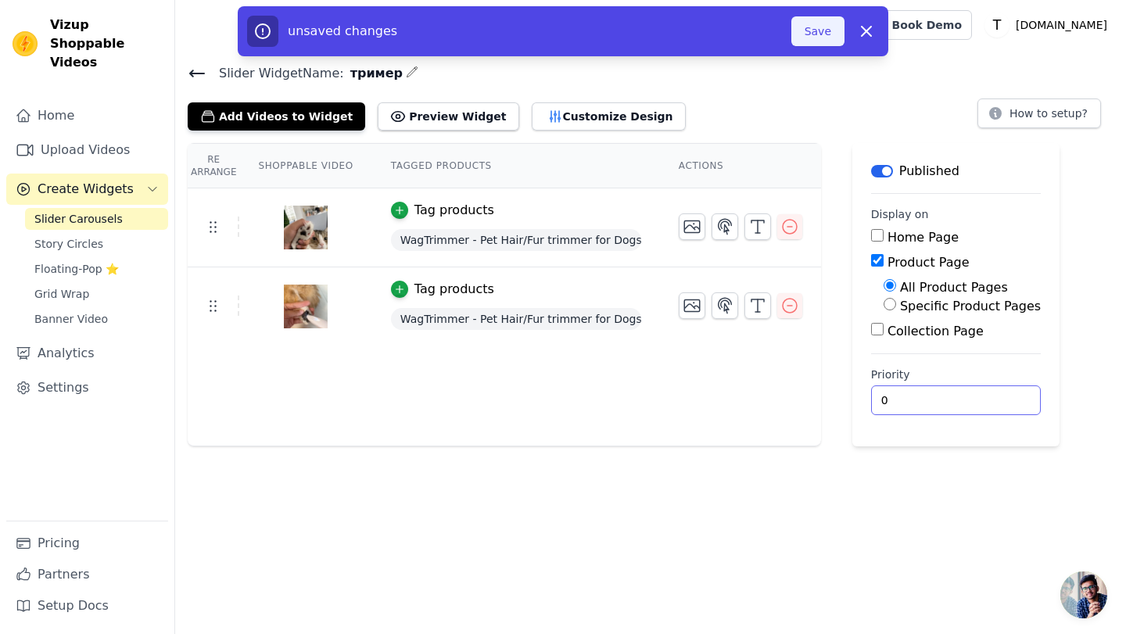
type input "0"
click at [820, 32] on button "Save" at bounding box center [817, 31] width 53 height 30
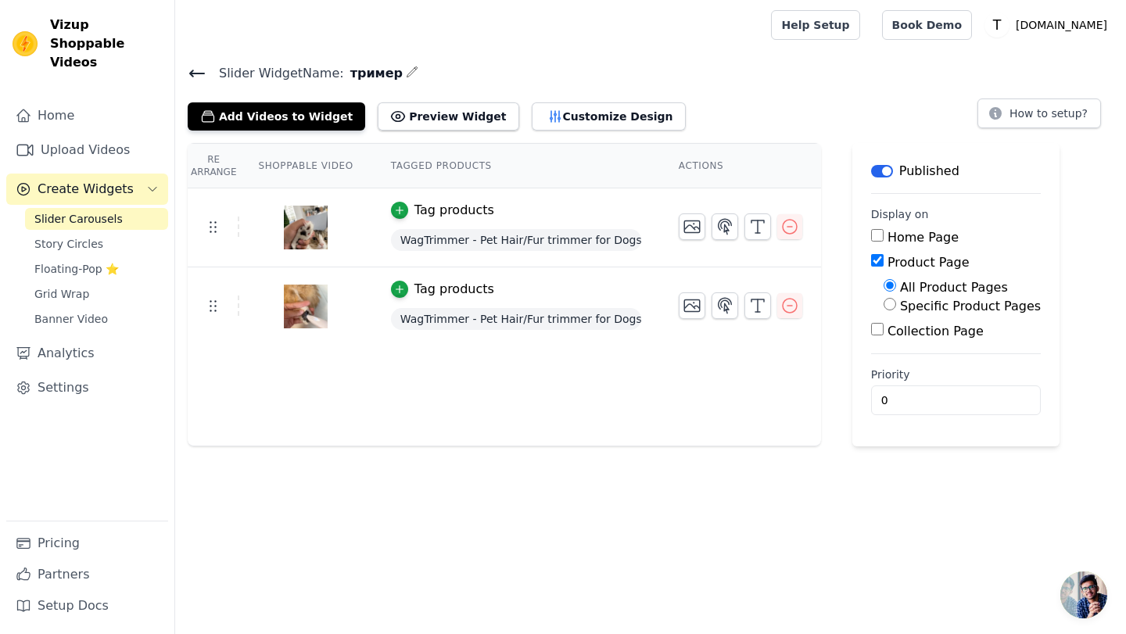
click at [572, 240] on span "WagTrimmer - Pet Hair/Fur trimmer for Dogs and Cats (For Sensitive Pet" at bounding box center [516, 240] width 250 height 22
click at [203, 226] on icon at bounding box center [212, 226] width 19 height 19
click at [221, 228] on td at bounding box center [214, 227] width 52 height 20
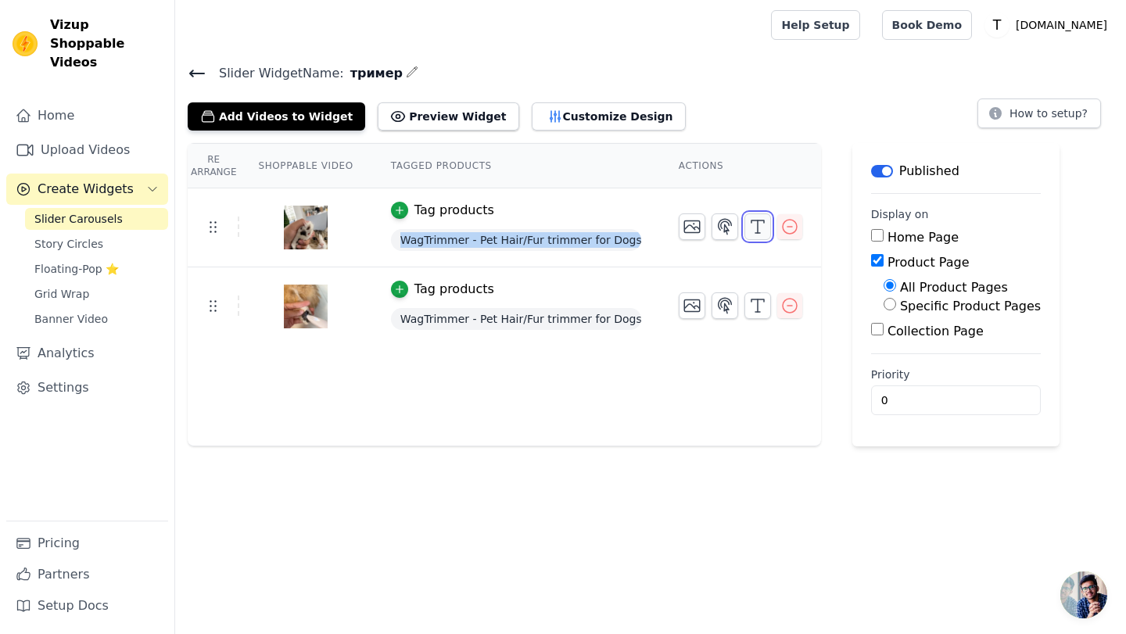
click at [755, 228] on icon "button" at bounding box center [757, 226] width 19 height 19
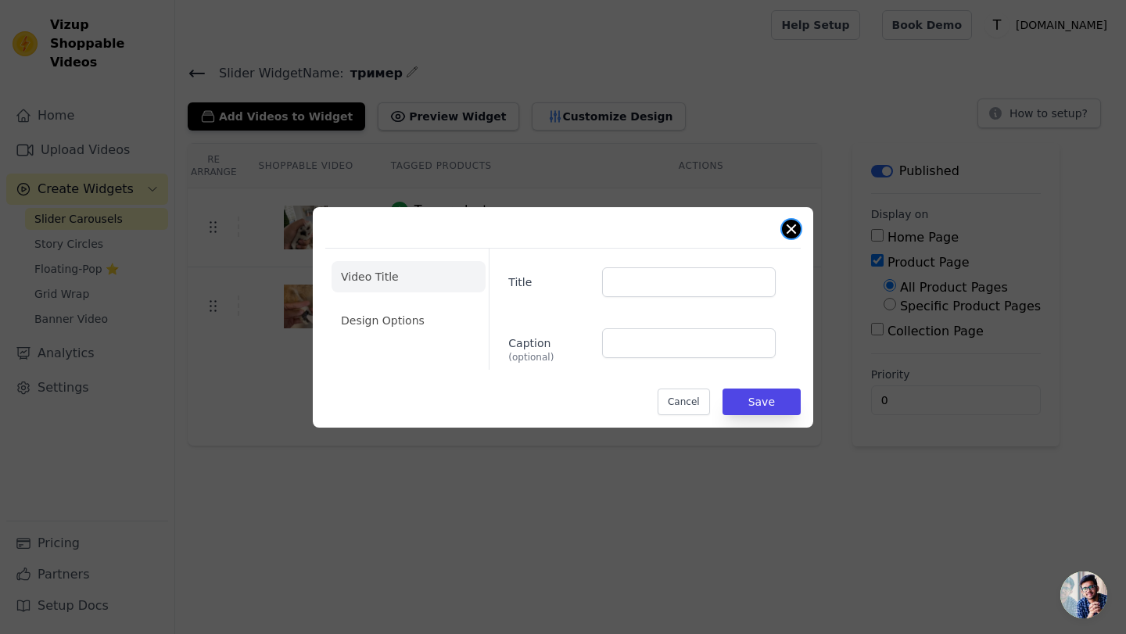
click at [790, 222] on button "Close modal" at bounding box center [791, 229] width 19 height 19
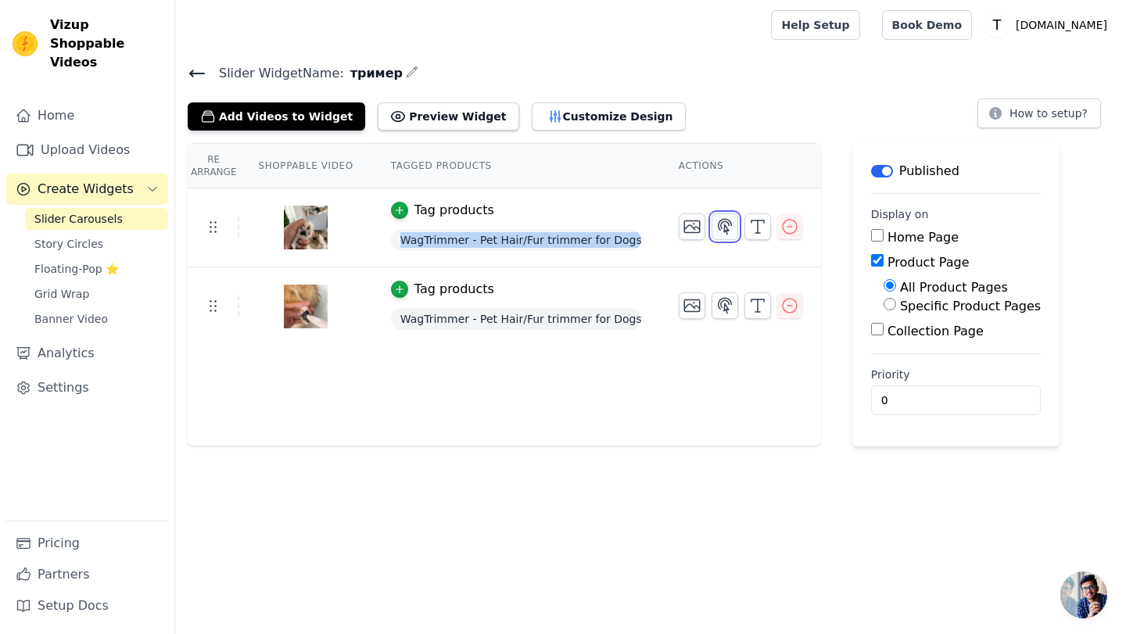
click at [731, 227] on icon "button" at bounding box center [725, 226] width 19 height 19
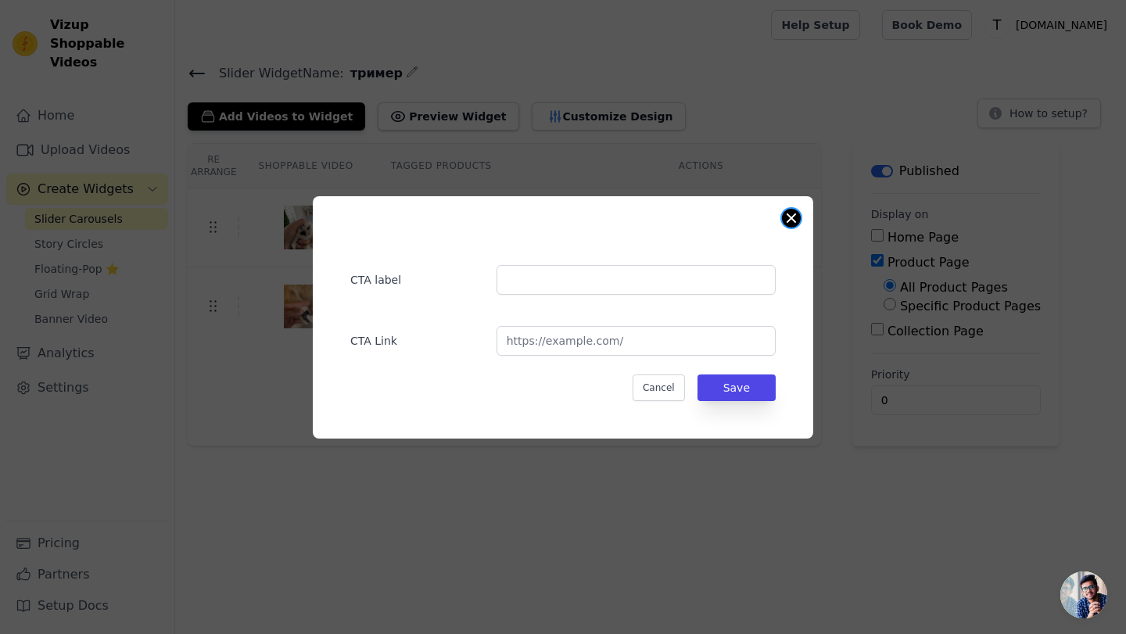
click at [784, 214] on button "Close modal" at bounding box center [791, 218] width 19 height 19
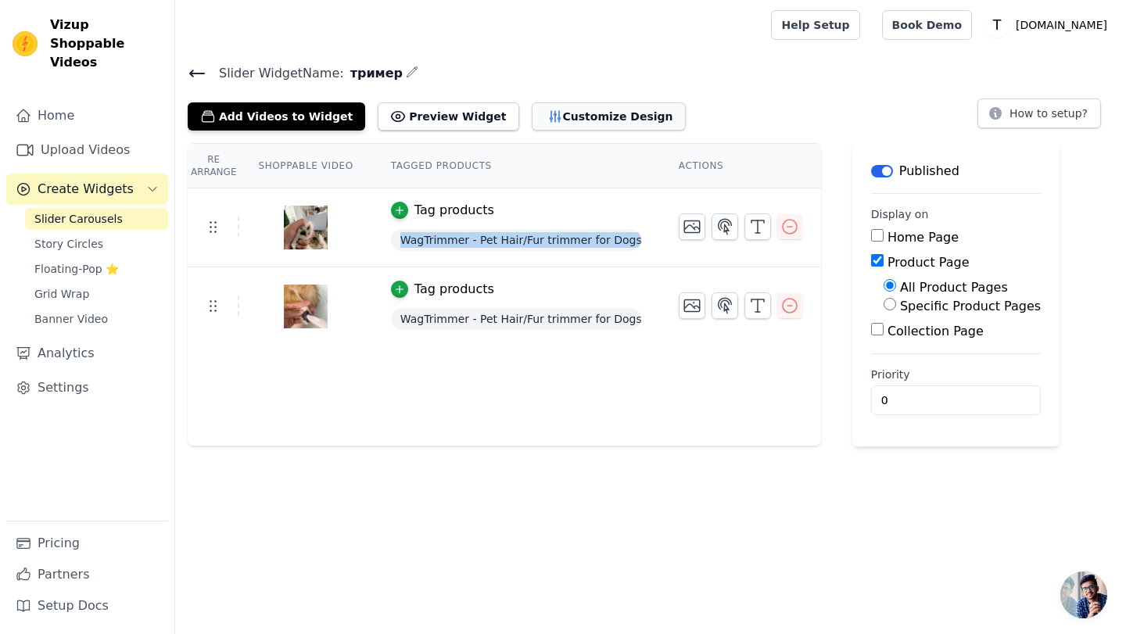
click at [572, 115] on button "Customize Design" at bounding box center [609, 116] width 154 height 28
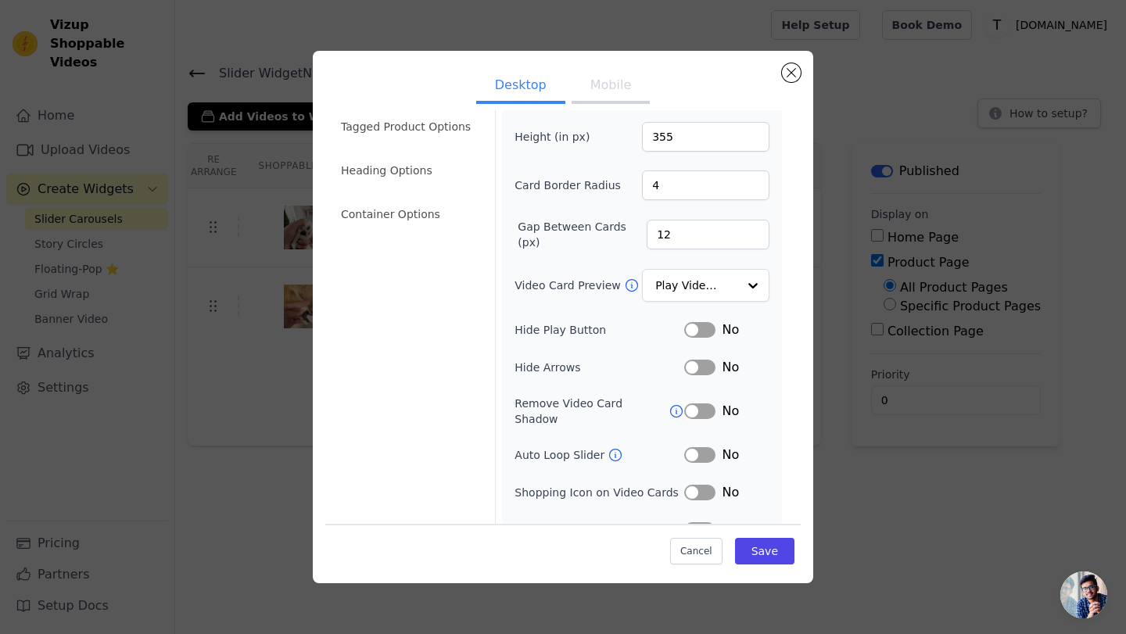
scroll to position [75, 0]
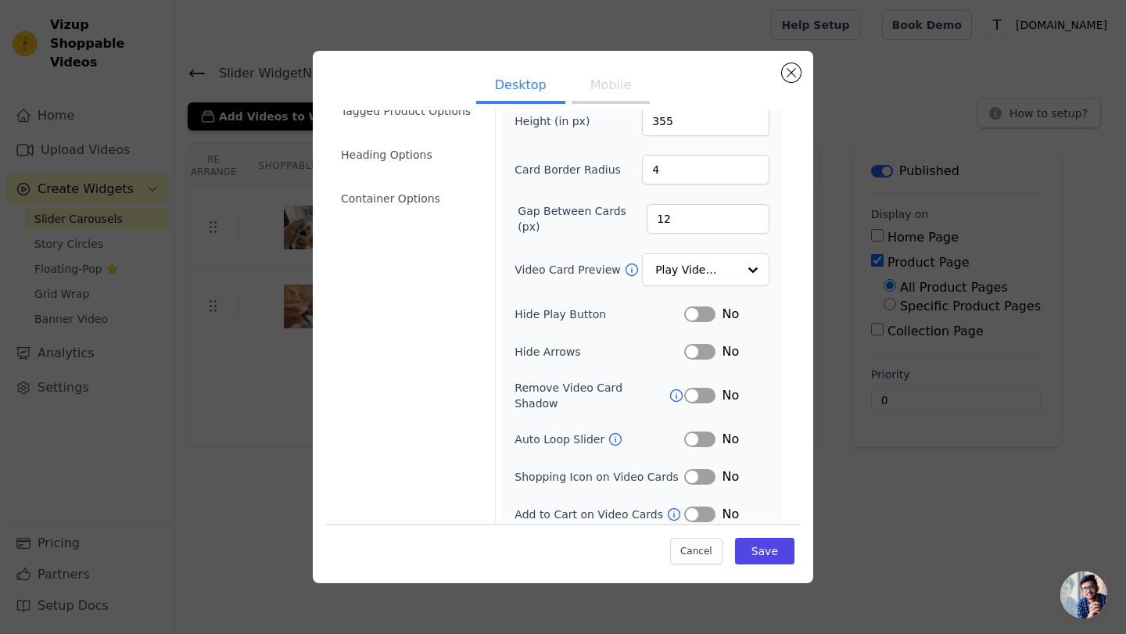
click at [699, 311] on button "Label" at bounding box center [699, 315] width 31 height 16
click at [698, 316] on button "Label" at bounding box center [699, 315] width 31 height 16
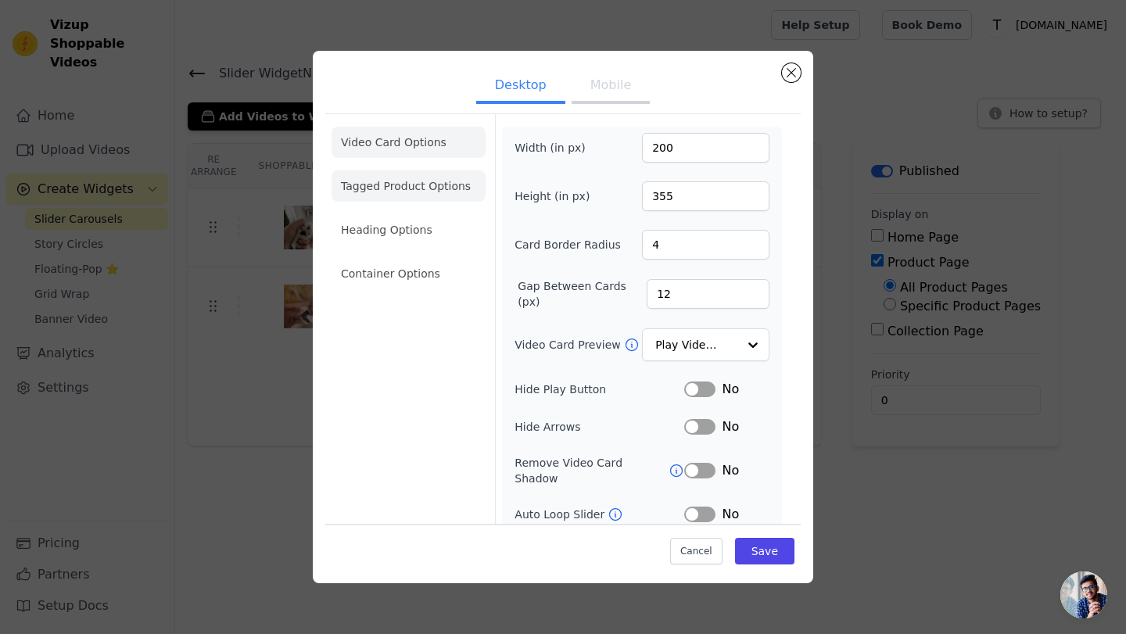
click at [411, 258] on li "Tagged Product Options" at bounding box center [409, 273] width 154 height 31
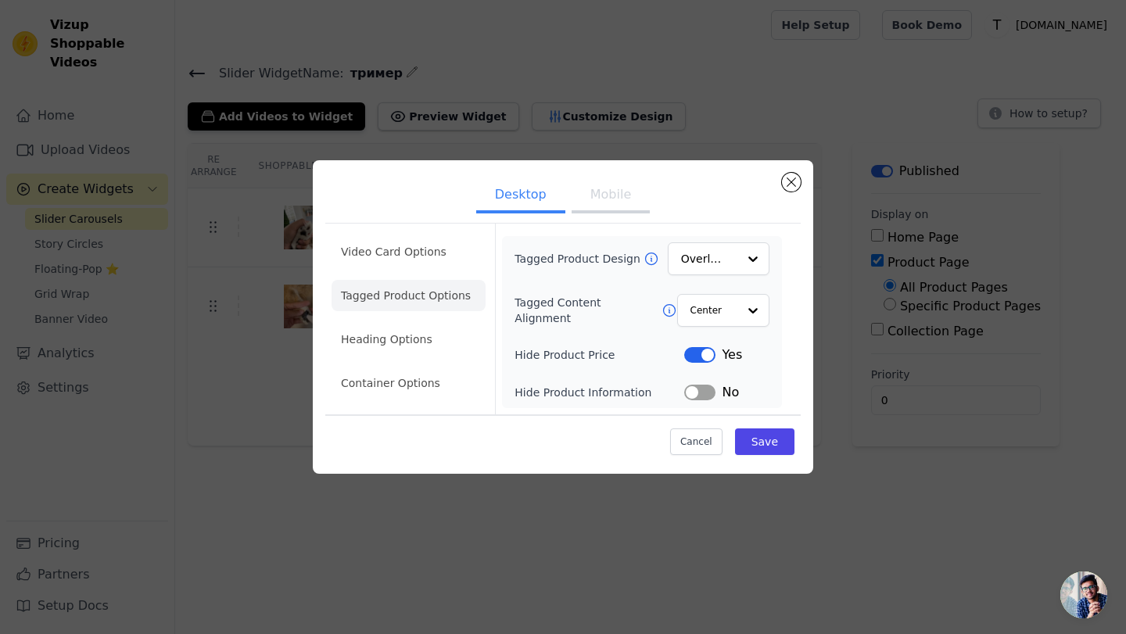
click at [705, 361] on button "Label" at bounding box center [699, 355] width 31 height 16
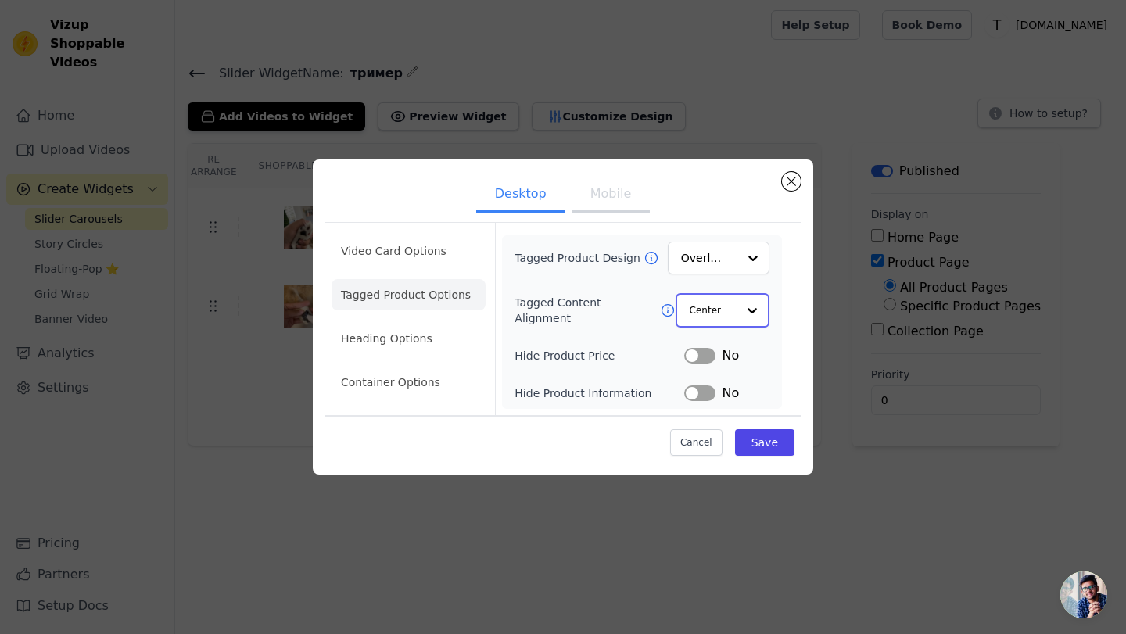
click at [719, 316] on input "Tagged Content Alignment" at bounding box center [713, 310] width 47 height 31
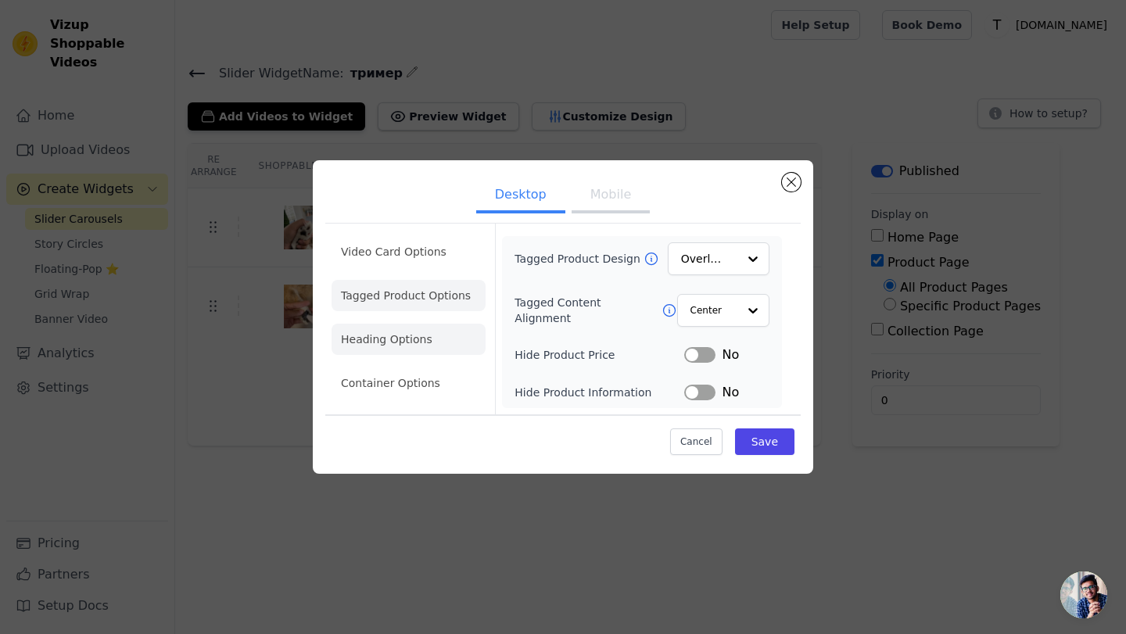
click at [418, 339] on li "Heading Options" at bounding box center [409, 339] width 154 height 31
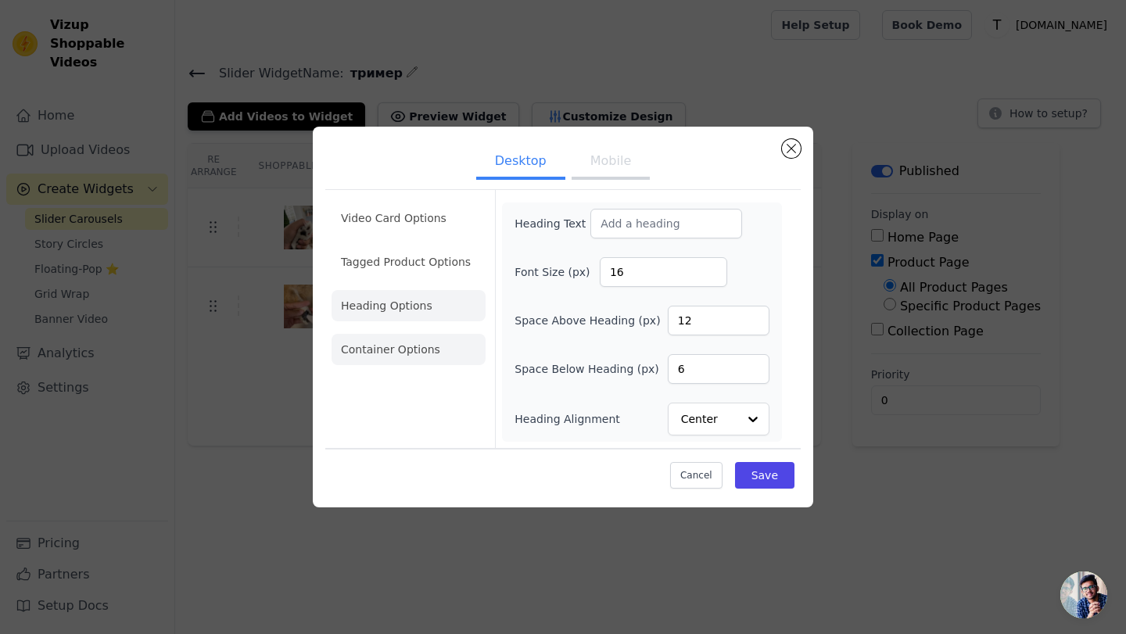
click at [420, 357] on li "Container Options" at bounding box center [409, 349] width 154 height 31
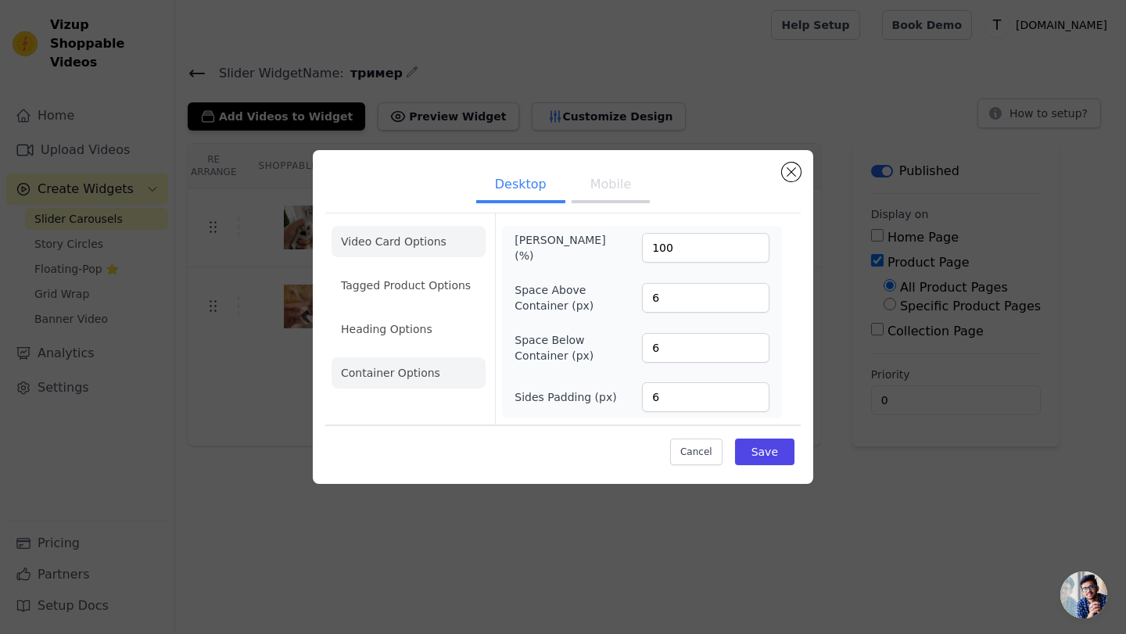
click at [439, 270] on li "Video Card Options" at bounding box center [409, 285] width 154 height 31
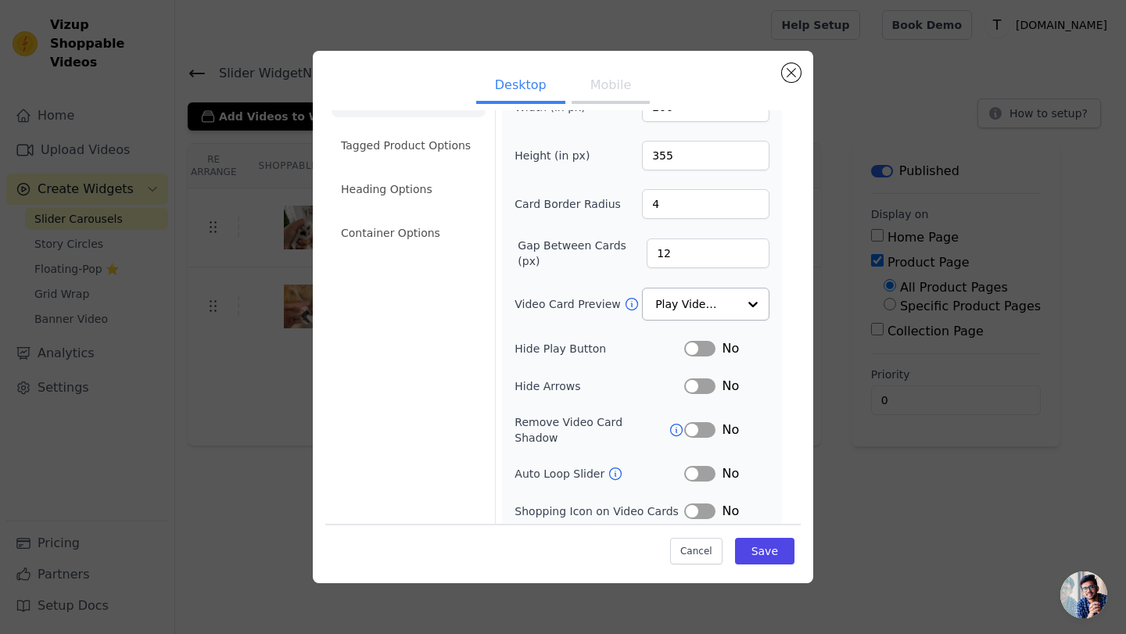
scroll to position [75, 0]
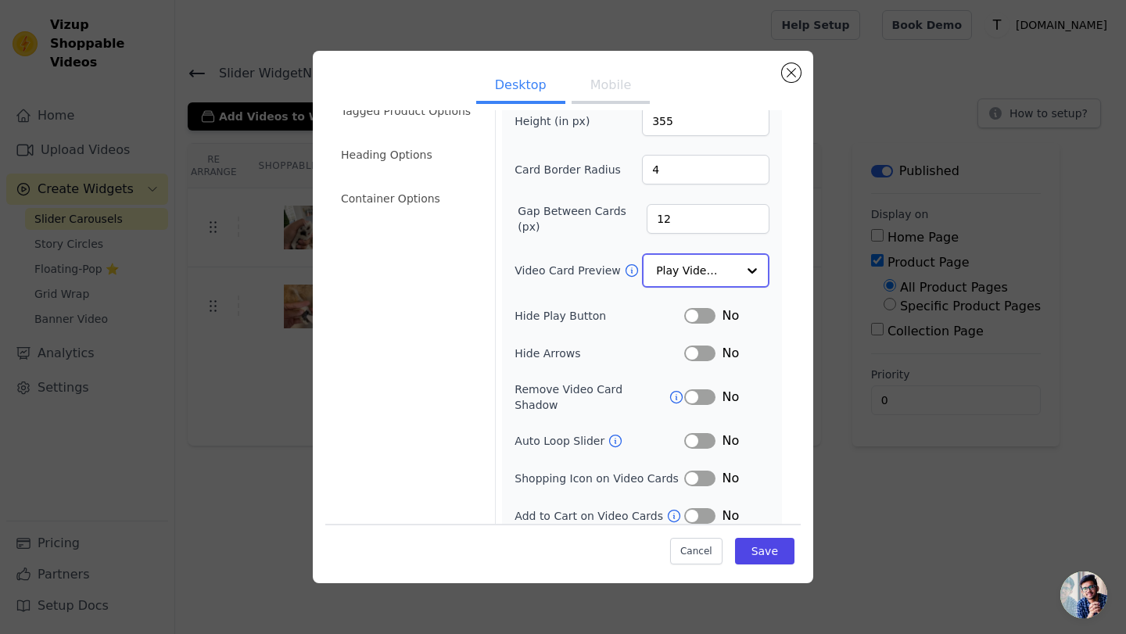
click at [732, 265] on input "Video Card Preview" at bounding box center [696, 270] width 81 height 31
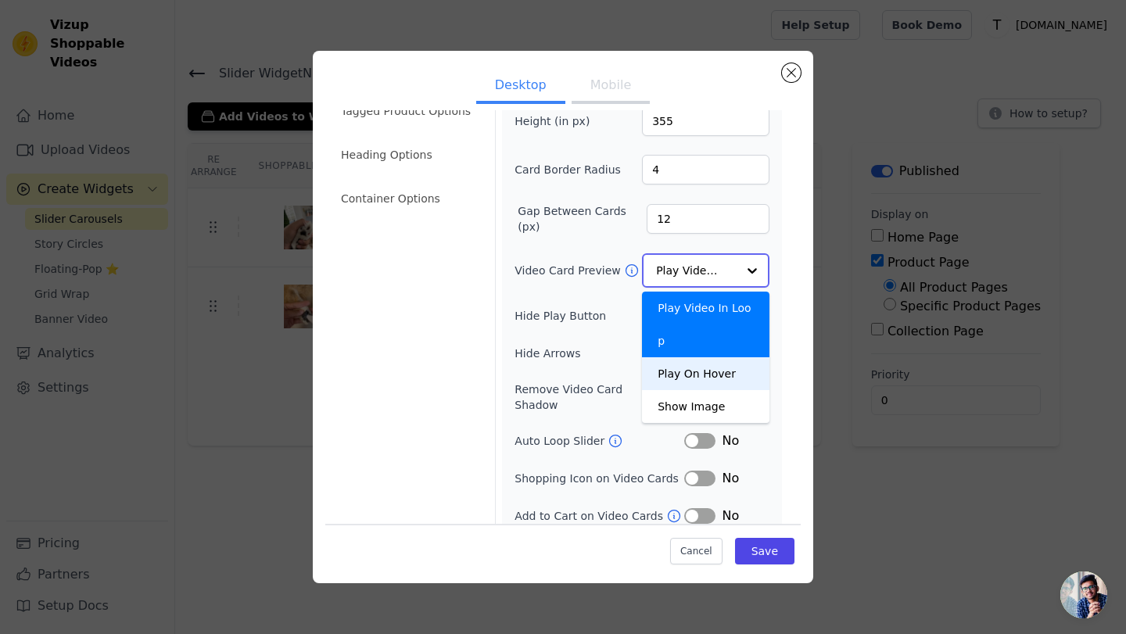
click at [712, 357] on div "Play On Hover" at bounding box center [705, 373] width 127 height 33
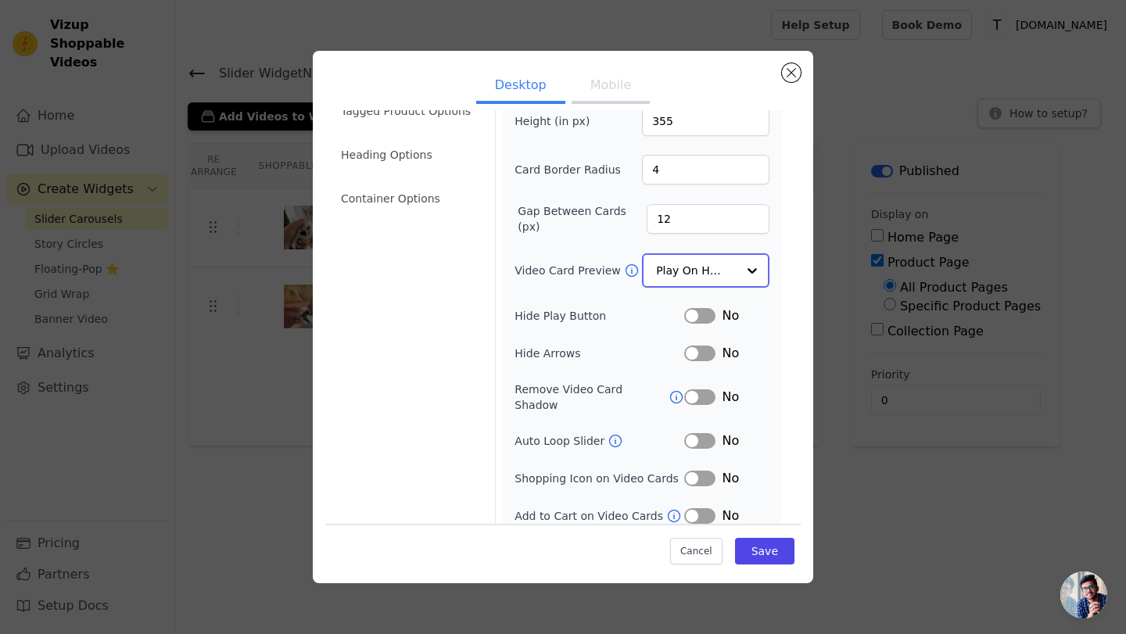
click at [737, 272] on div at bounding box center [752, 270] width 31 height 31
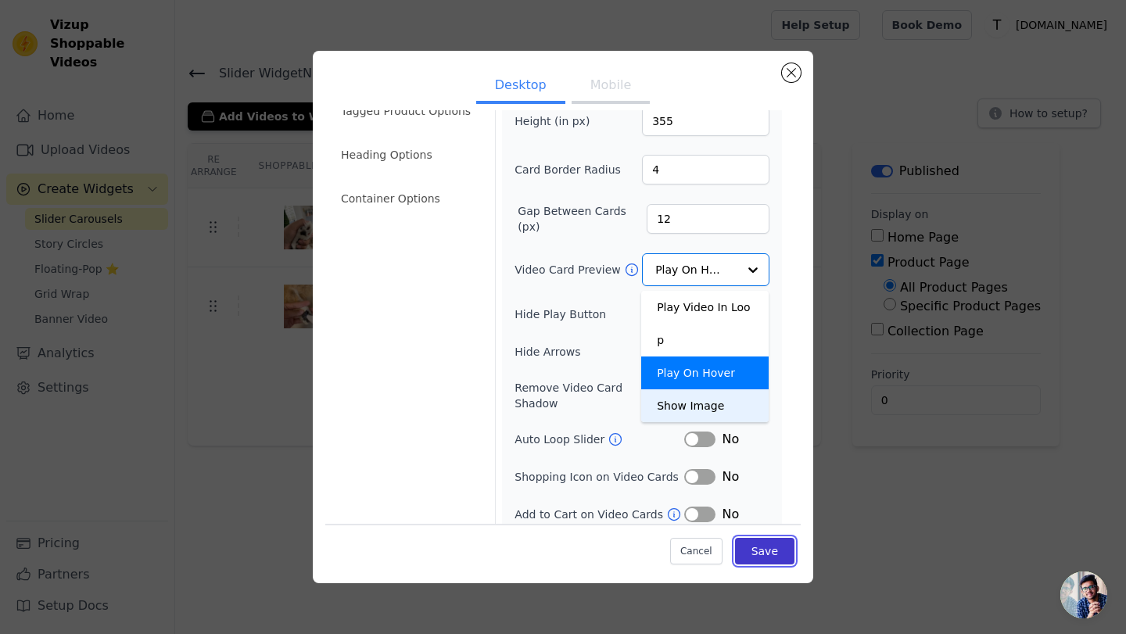
click at [763, 548] on button "Save" at bounding box center [764, 551] width 59 height 27
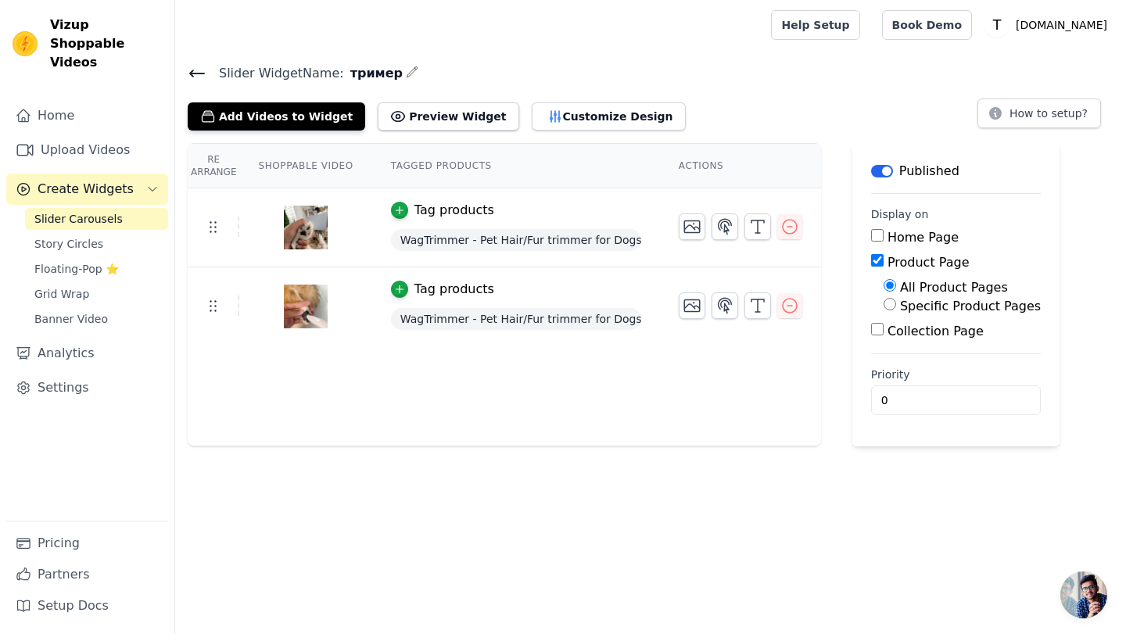
click at [521, 239] on span "WagTrimmer - Pet Hair/Fur trimmer for Dogs and Cats (For Sensitive Pet" at bounding box center [516, 240] width 250 height 22
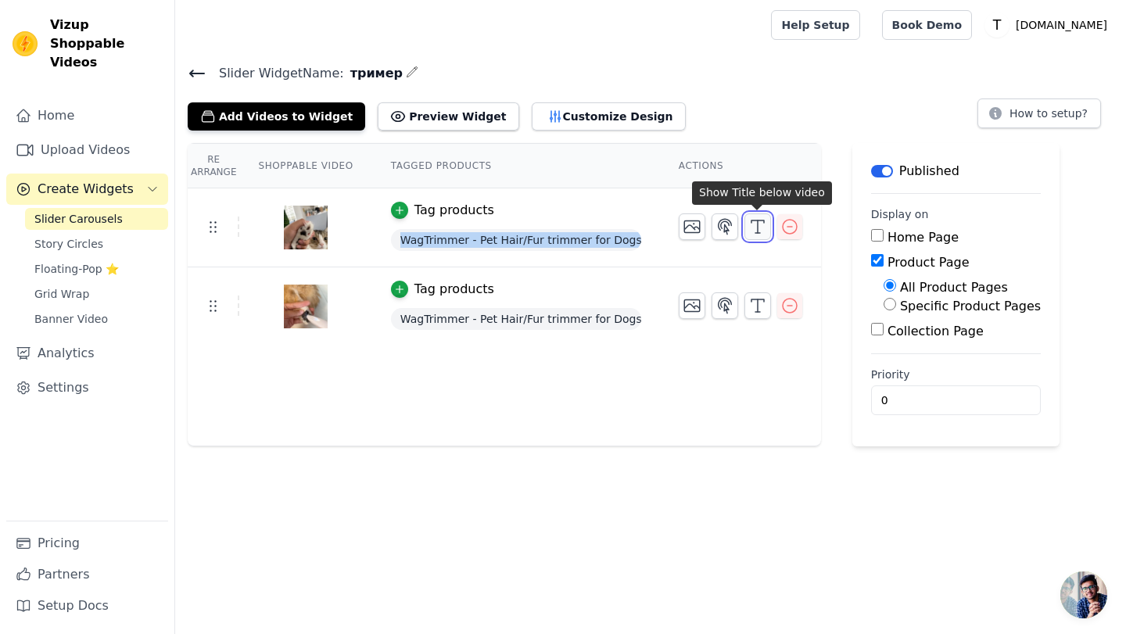
click at [745, 224] on button "button" at bounding box center [758, 227] width 27 height 27
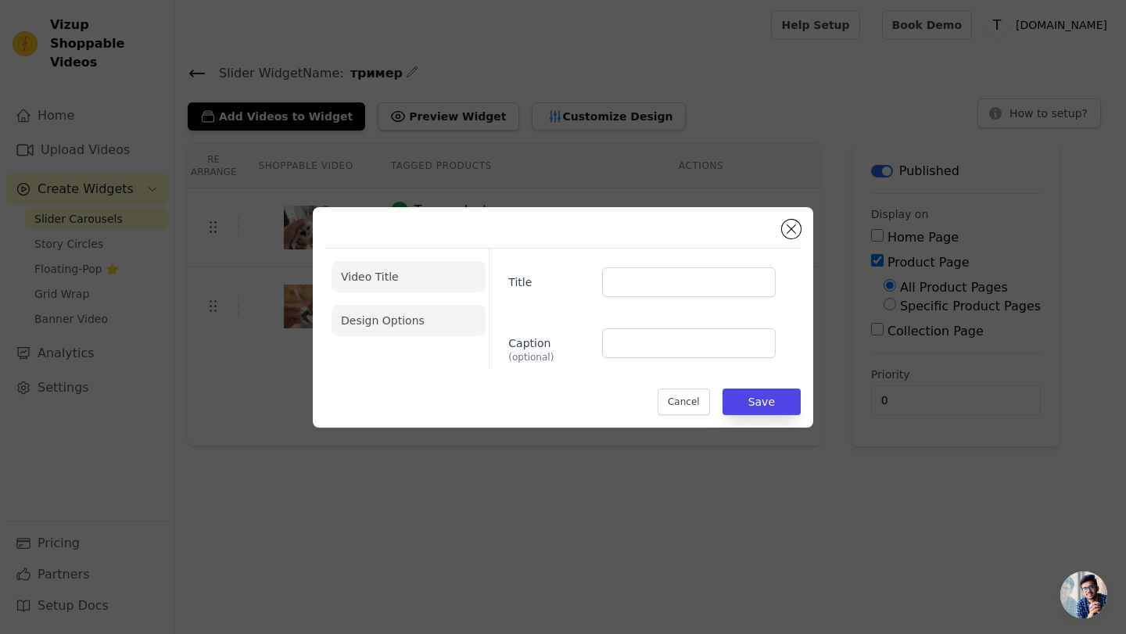
click at [443, 325] on li "Design Options" at bounding box center [409, 320] width 154 height 31
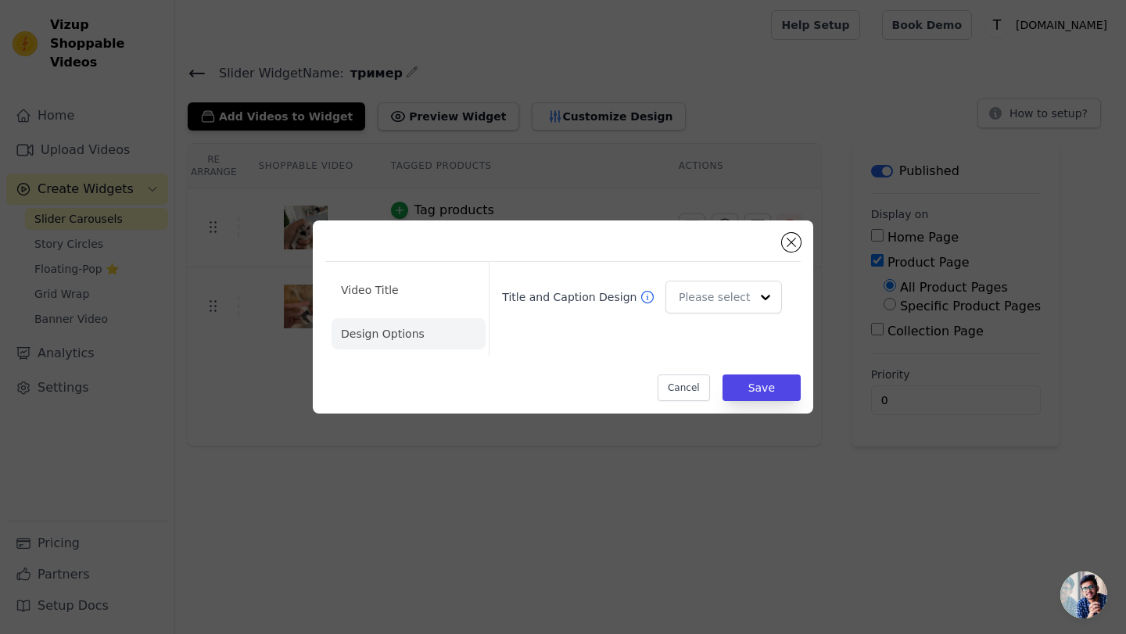
click at [742, 315] on div "Title and Caption Design" at bounding box center [642, 297] width 292 height 45
click at [742, 307] on input "Title and Caption Design" at bounding box center [715, 297] width 70 height 31
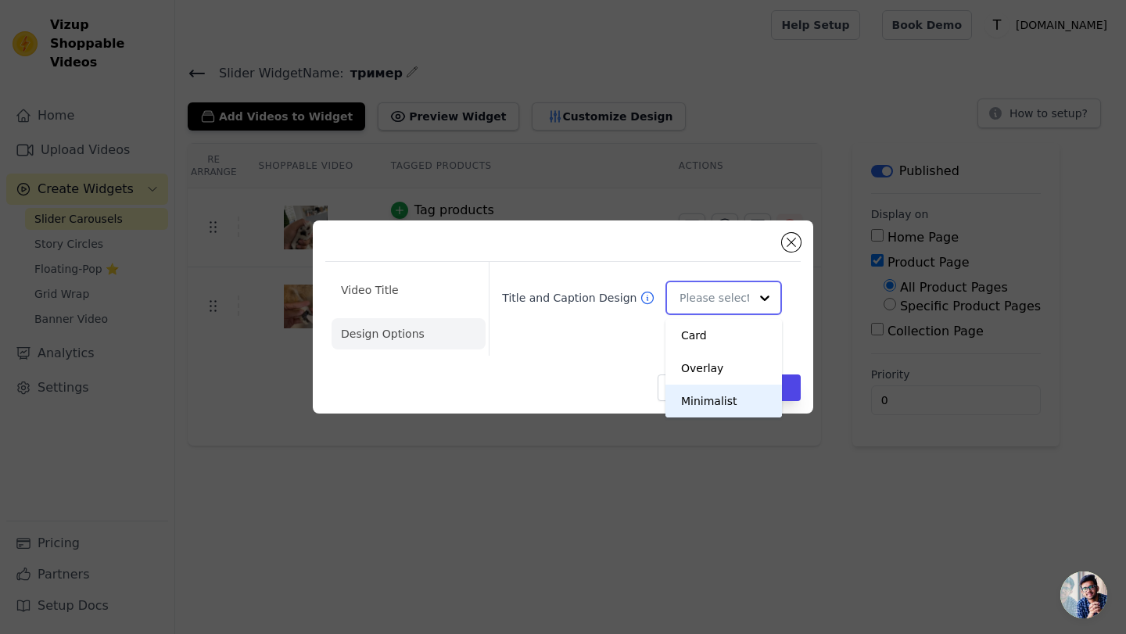
click at [719, 409] on div "Minimalist" at bounding box center [724, 401] width 117 height 33
click at [751, 382] on button "Save" at bounding box center [762, 388] width 78 height 27
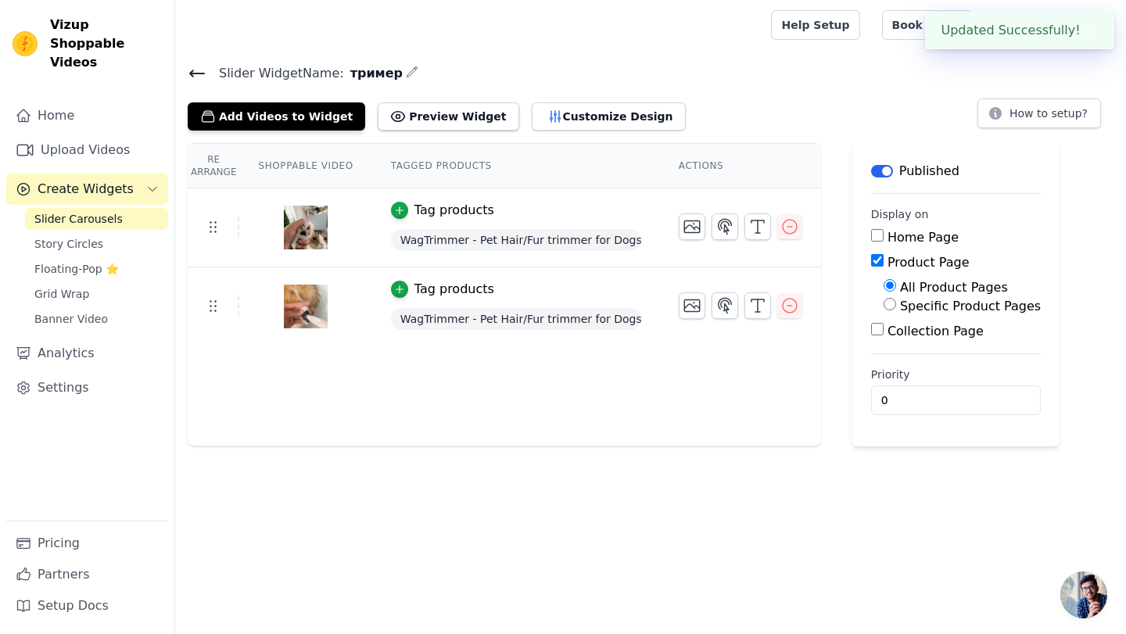
click at [748, 392] on div "Re Arrange Shoppable Video Tagged Products Actions Tag products WagTrimmer - Pe…" at bounding box center [504, 294] width 633 height 303
click at [758, 310] on icon "button" at bounding box center [757, 305] width 19 height 19
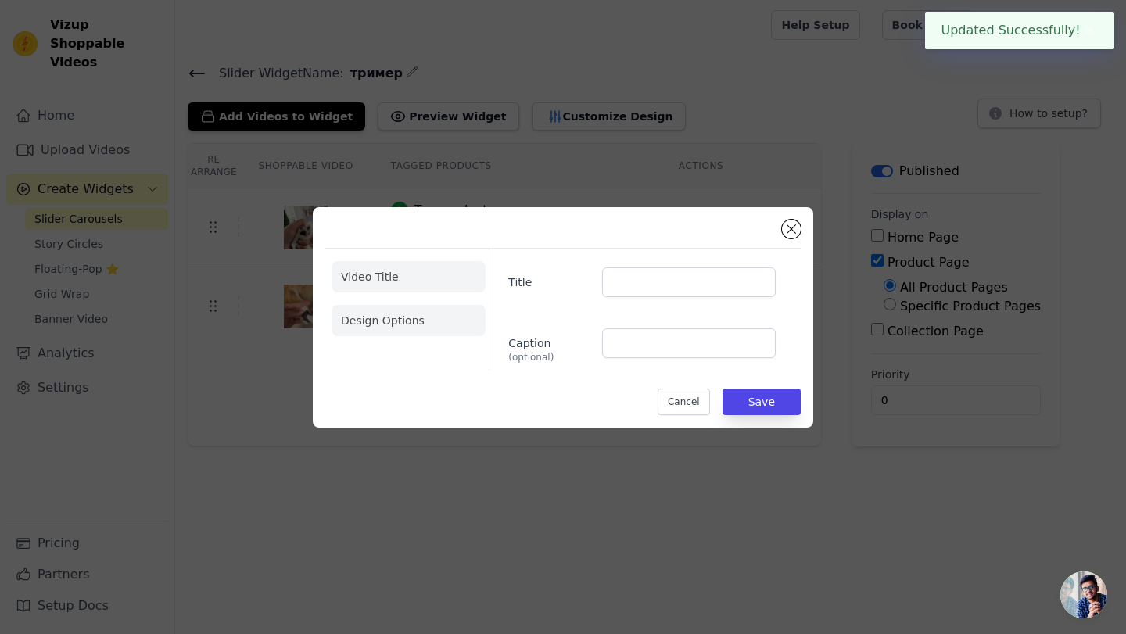
click at [389, 317] on li "Design Options" at bounding box center [409, 320] width 154 height 31
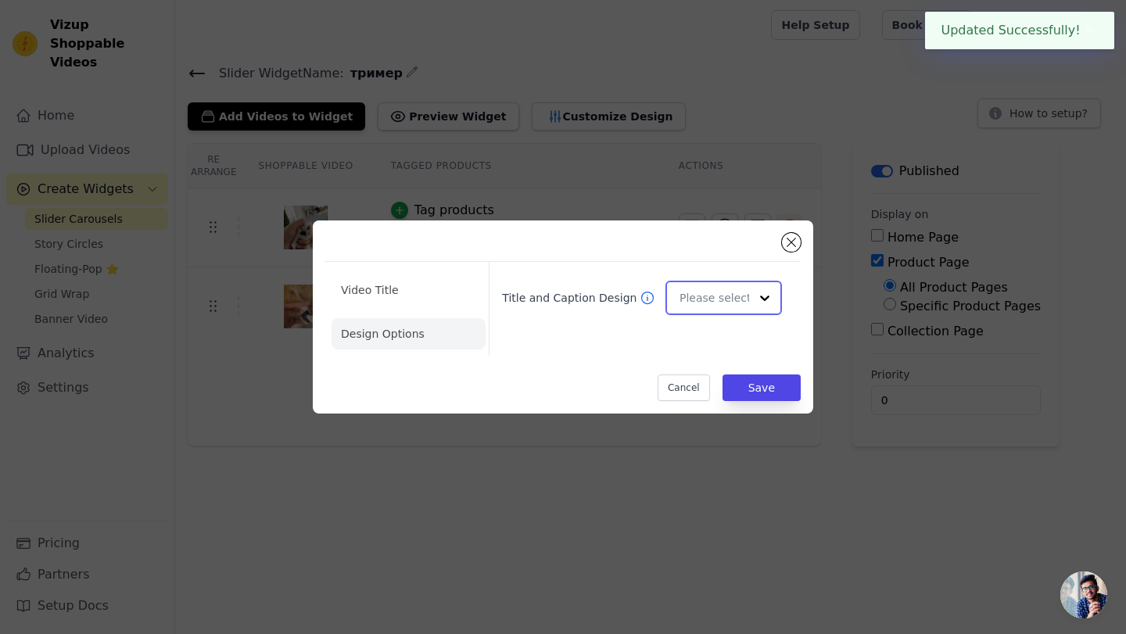
click at [730, 307] on input "Title and Caption Design" at bounding box center [715, 297] width 70 height 31
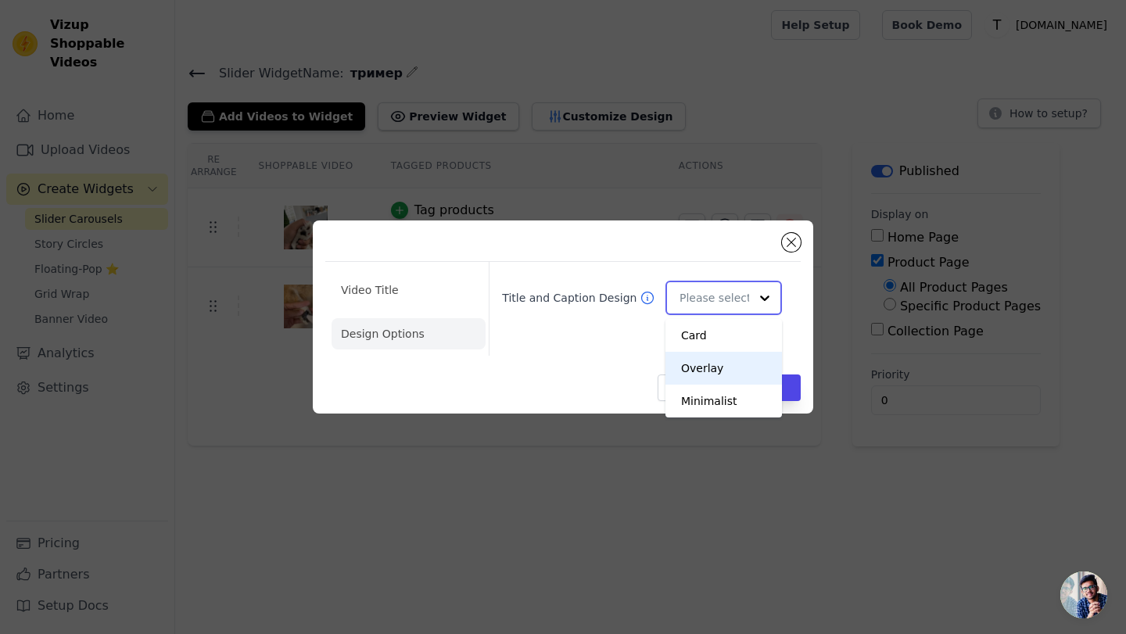
click at [714, 406] on div "Minimalist" at bounding box center [724, 401] width 117 height 33
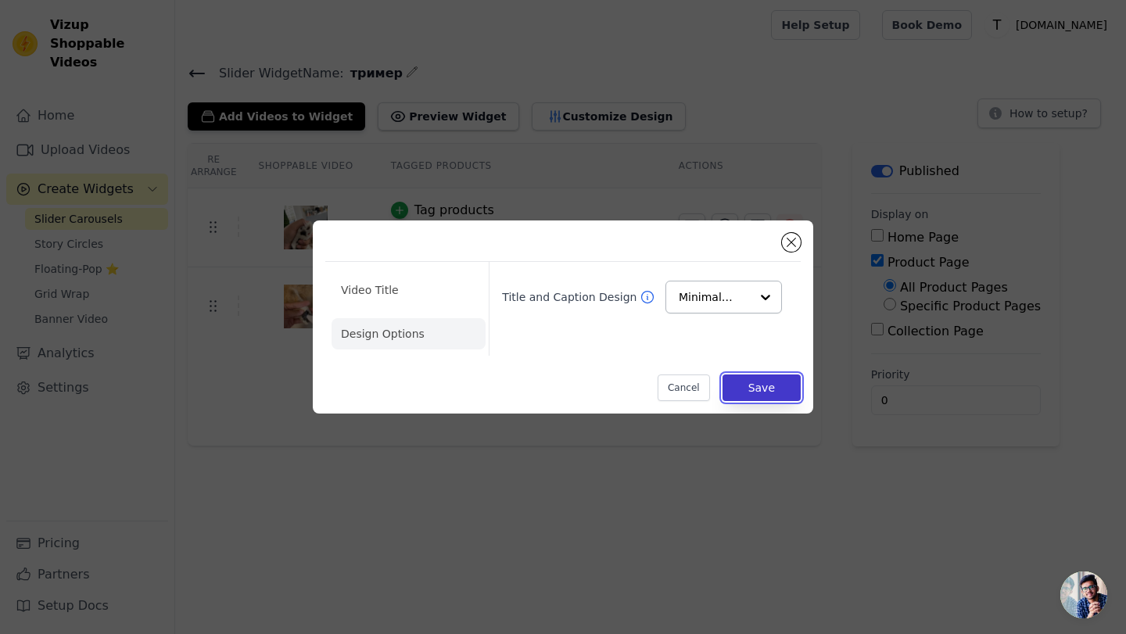
click at [755, 393] on button "Save" at bounding box center [762, 388] width 78 height 27
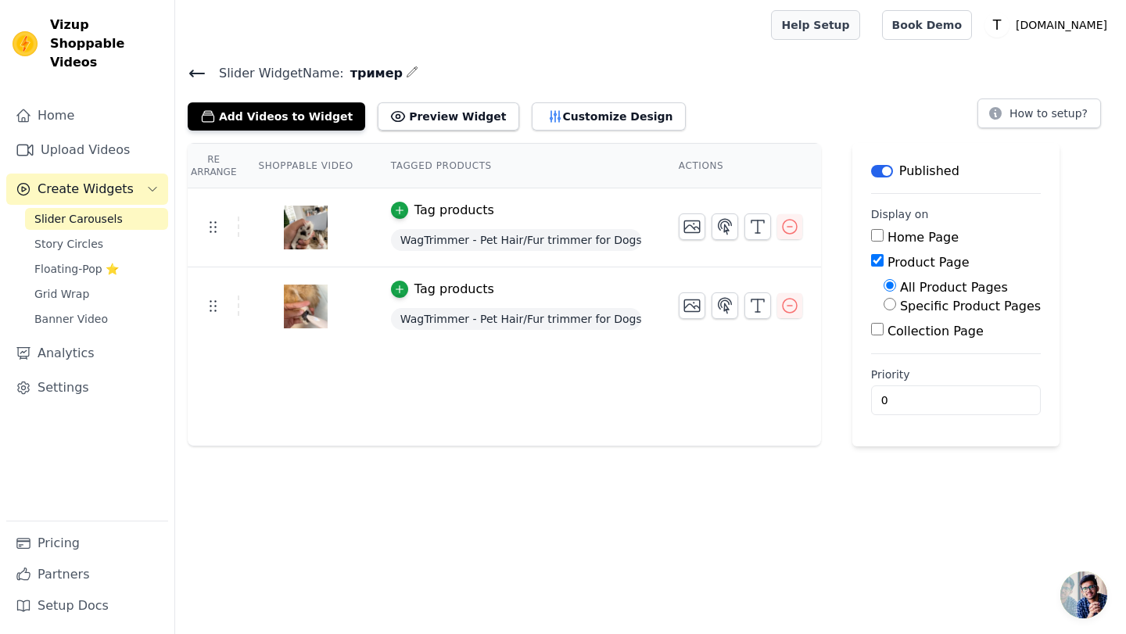
click at [859, 22] on link "Help Setup" at bounding box center [815, 25] width 88 height 30
click at [754, 222] on icon "button" at bounding box center [757, 226] width 19 height 19
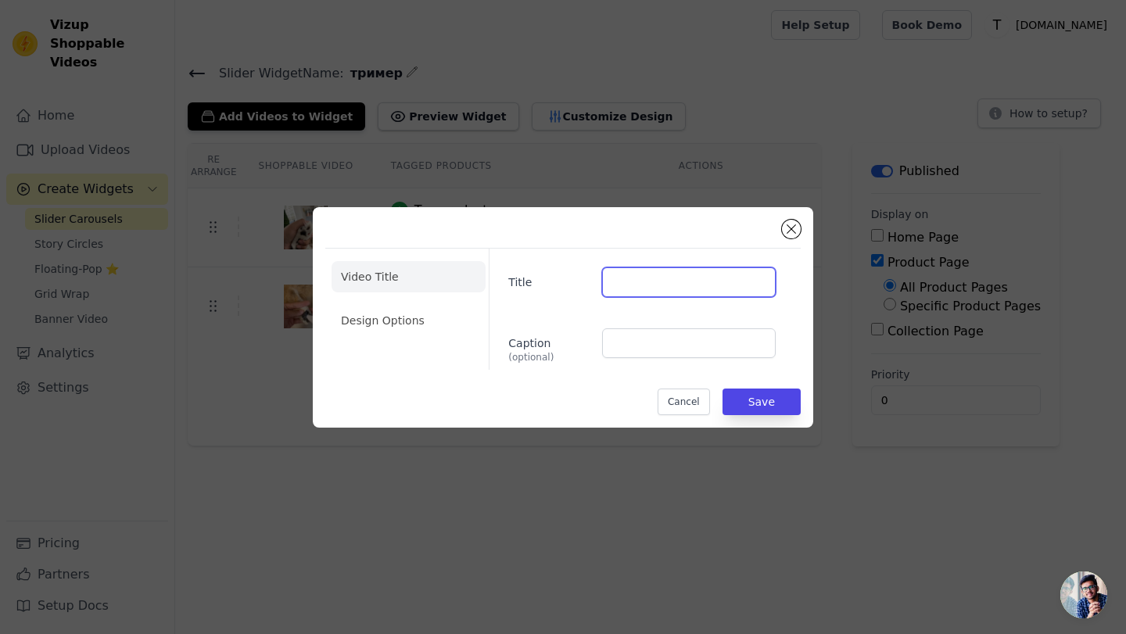
click at [679, 271] on input "Title" at bounding box center [689, 282] width 174 height 30
type input "."
click at [673, 333] on input "Caption (optional)" at bounding box center [689, 343] width 174 height 30
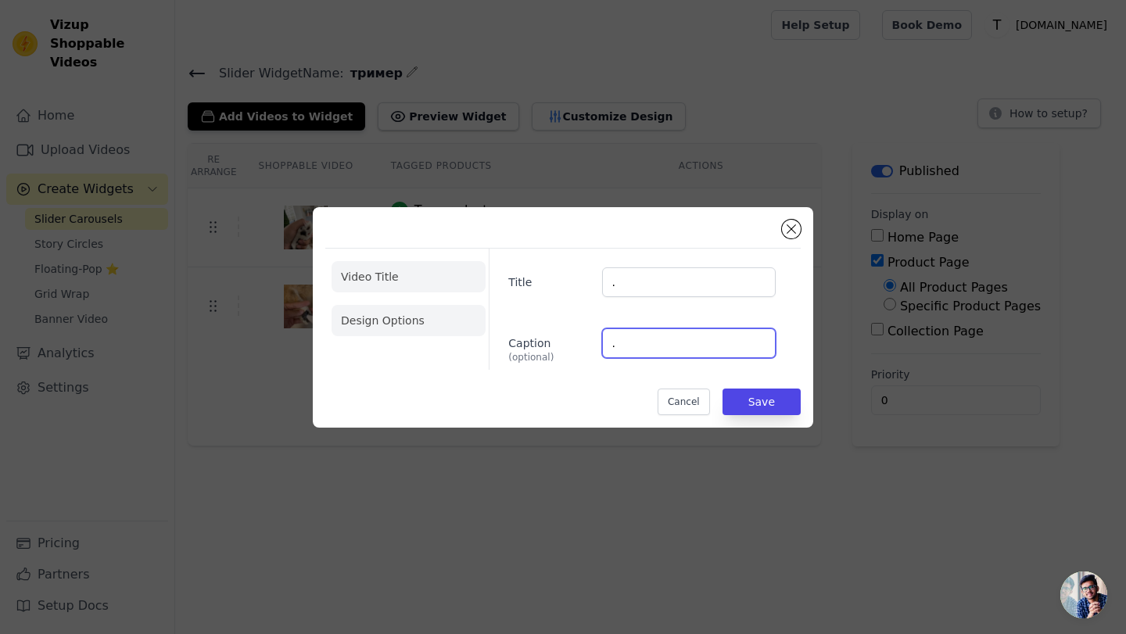
type input "."
click at [400, 334] on li "Design Options" at bounding box center [409, 320] width 154 height 31
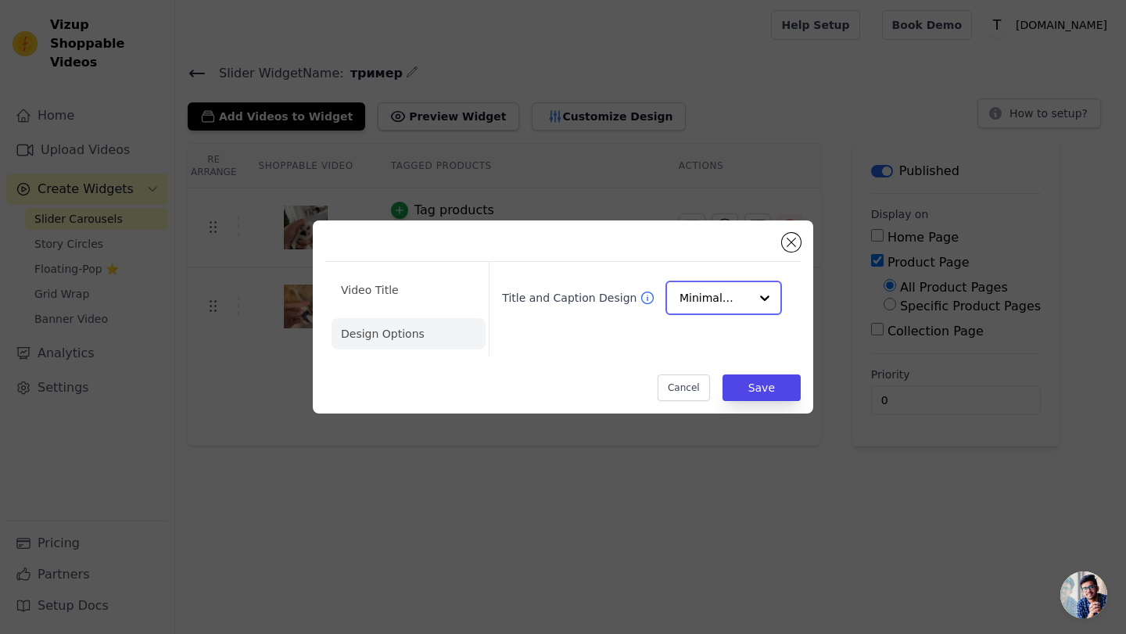
click at [716, 289] on input "Title and Caption Design" at bounding box center [715, 297] width 70 height 31
click at [713, 361] on div "Overlay" at bounding box center [724, 368] width 117 height 33
click at [755, 400] on button "Save" at bounding box center [762, 388] width 78 height 27
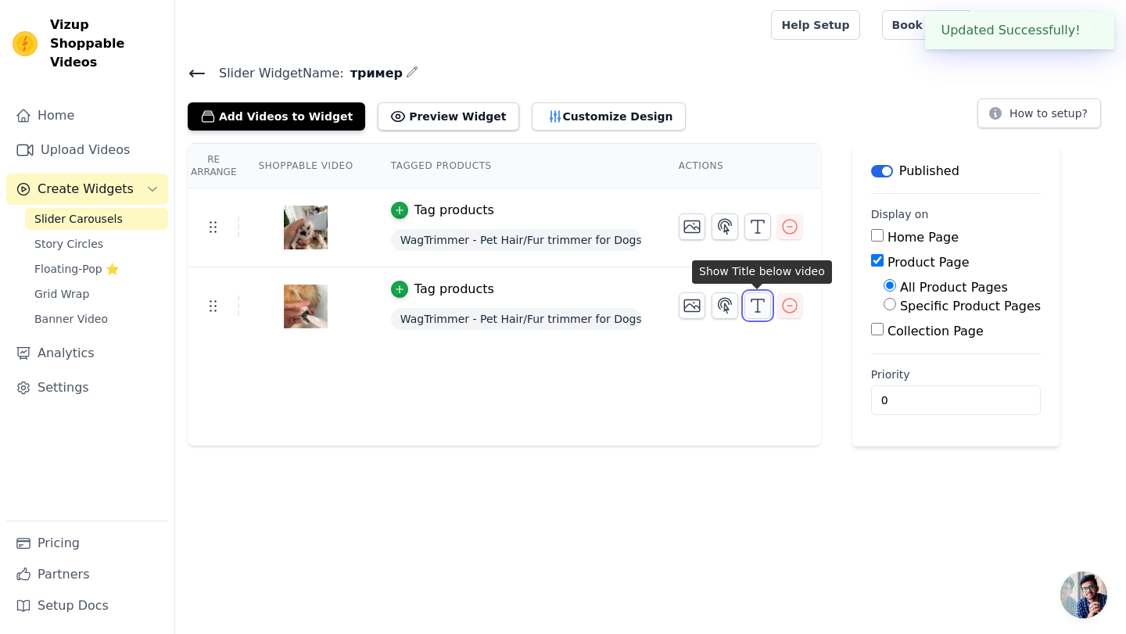
click at [748, 307] on icon "button" at bounding box center [757, 305] width 19 height 19
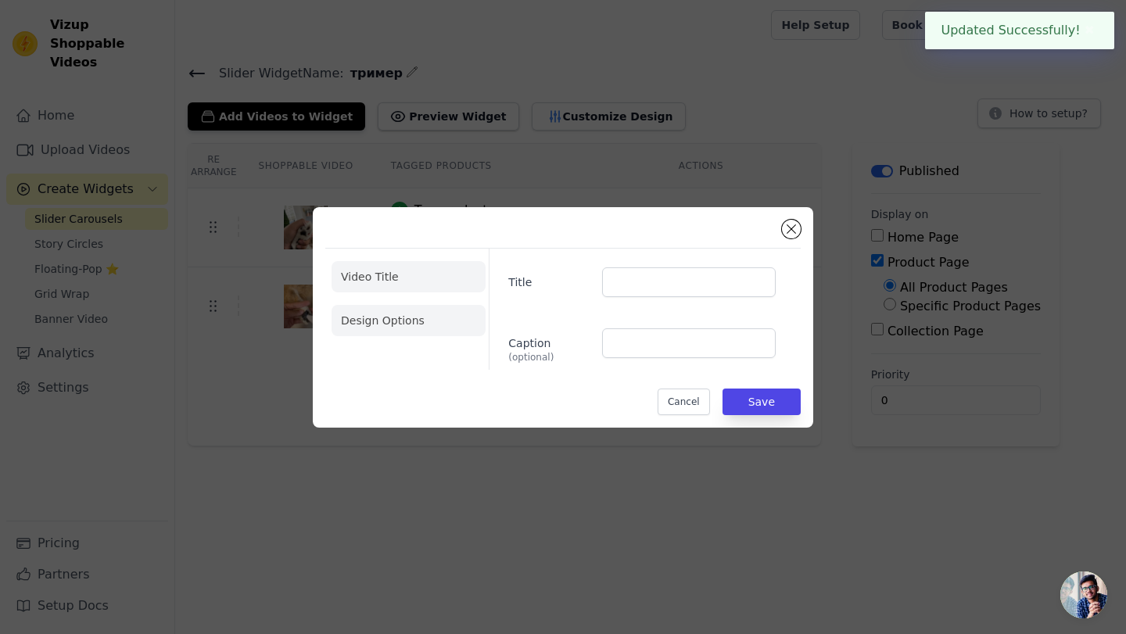
click at [395, 318] on li "Design Options" at bounding box center [409, 320] width 154 height 31
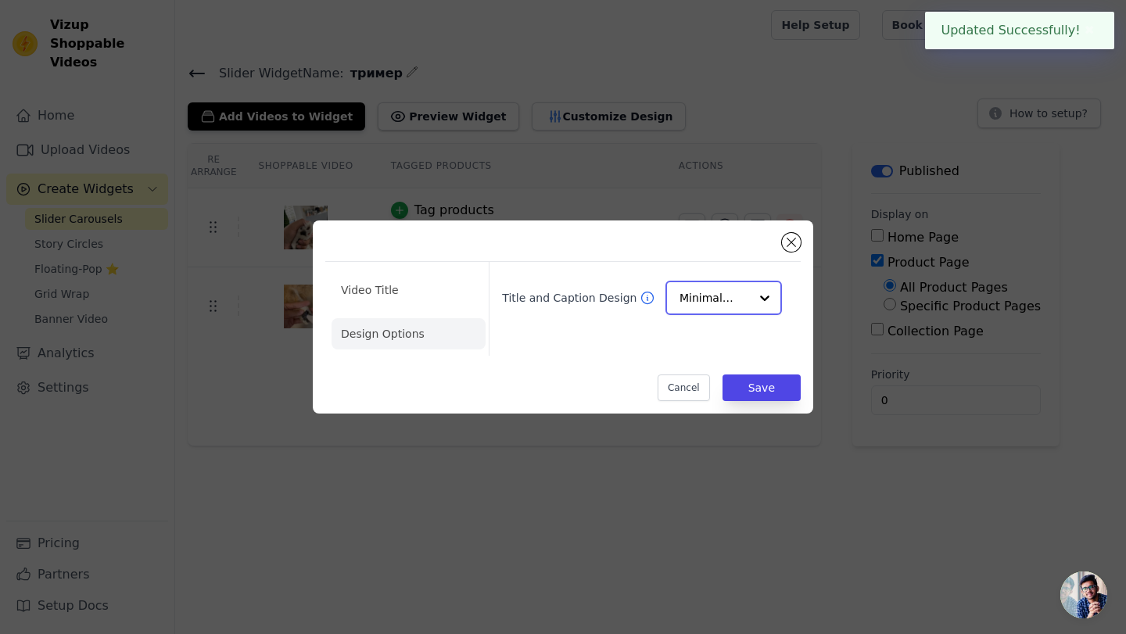
click at [730, 300] on input "Title and Caption Design" at bounding box center [715, 297] width 70 height 31
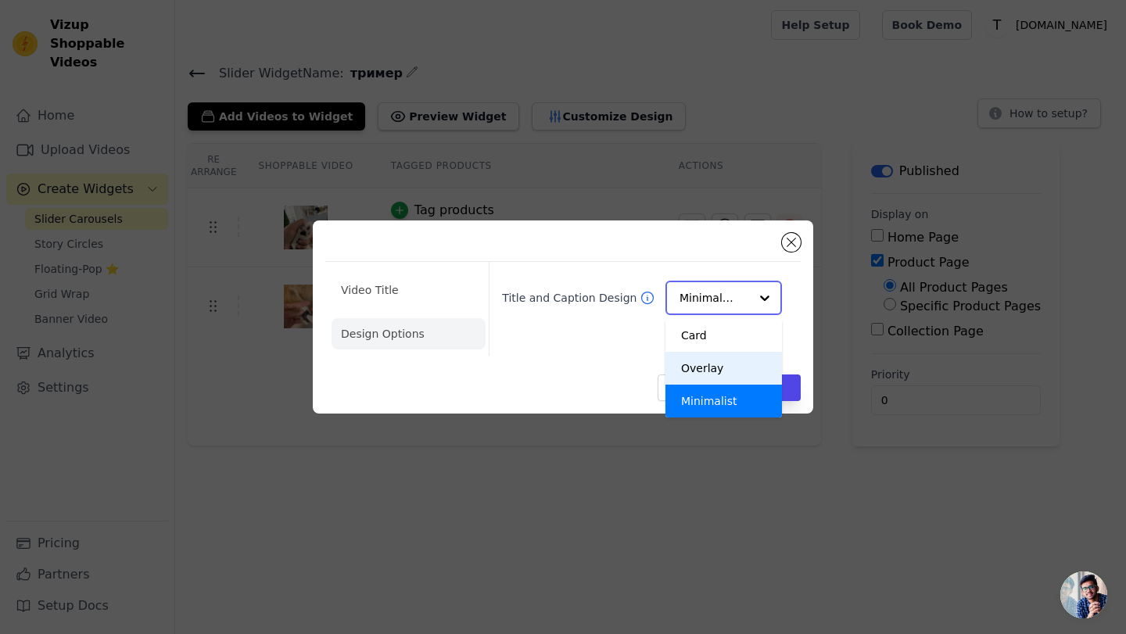
click at [711, 370] on div "Overlay" at bounding box center [724, 368] width 117 height 33
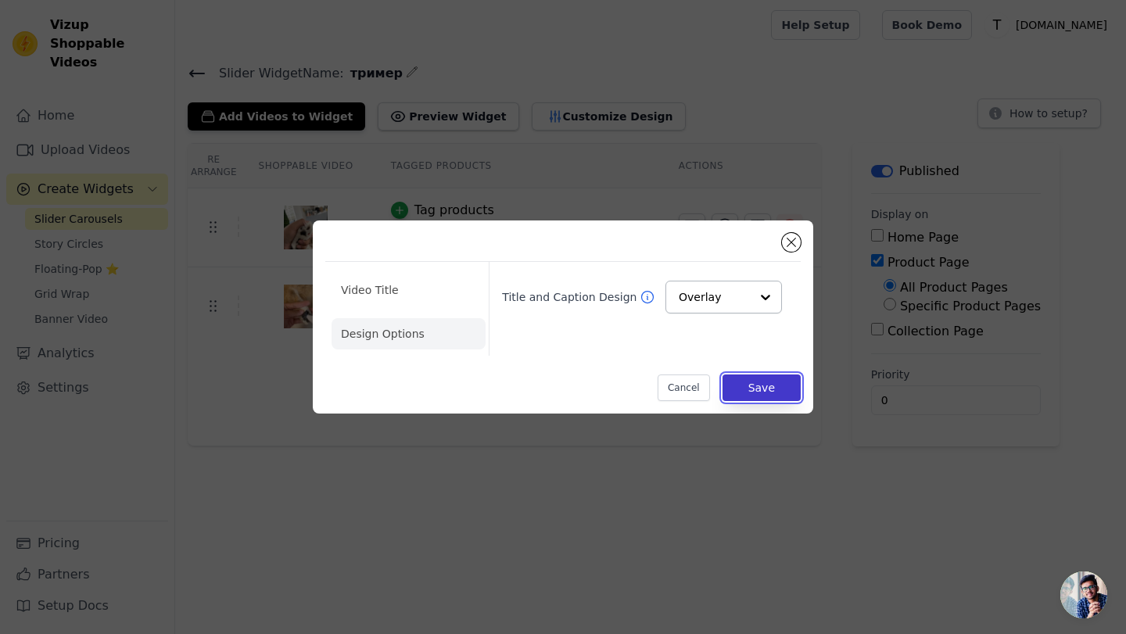
click at [752, 393] on button "Save" at bounding box center [762, 388] width 78 height 27
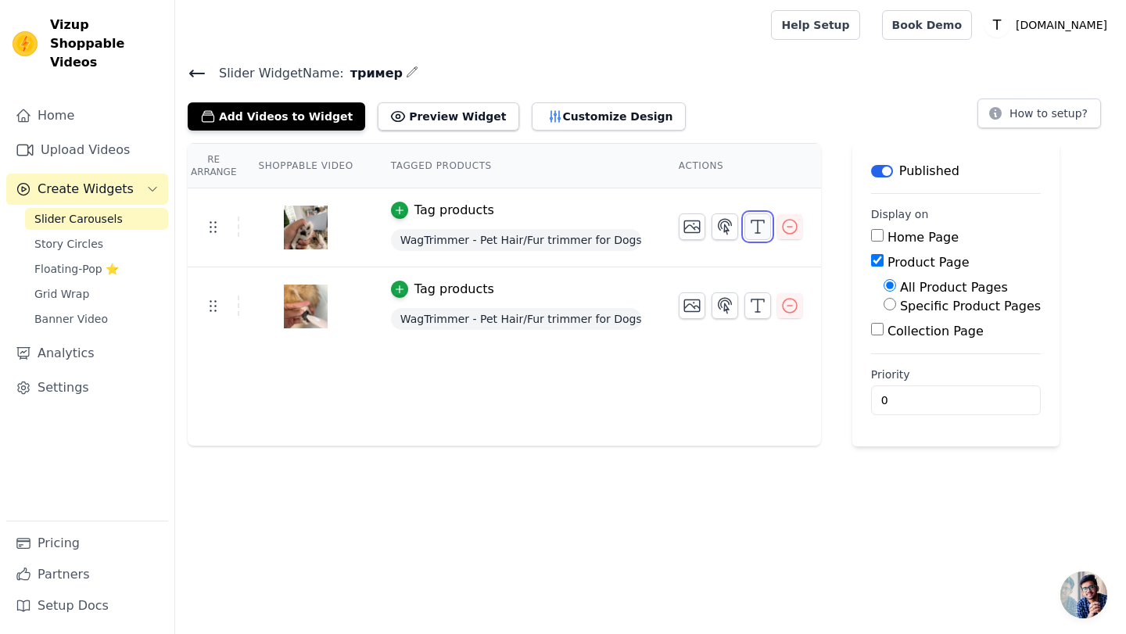
click at [759, 221] on icon "button" at bounding box center [757, 226] width 19 height 19
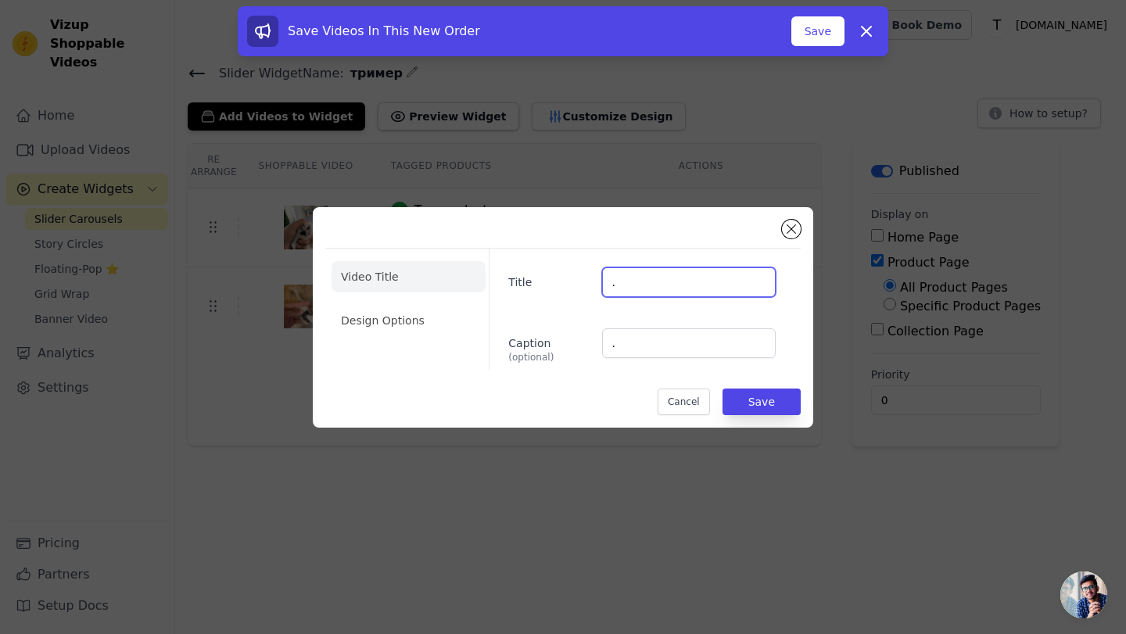
click at [628, 279] on input "." at bounding box center [689, 282] width 174 height 30
paste input "‎"
type input "‎"
click at [635, 350] on input "." at bounding box center [689, 343] width 174 height 30
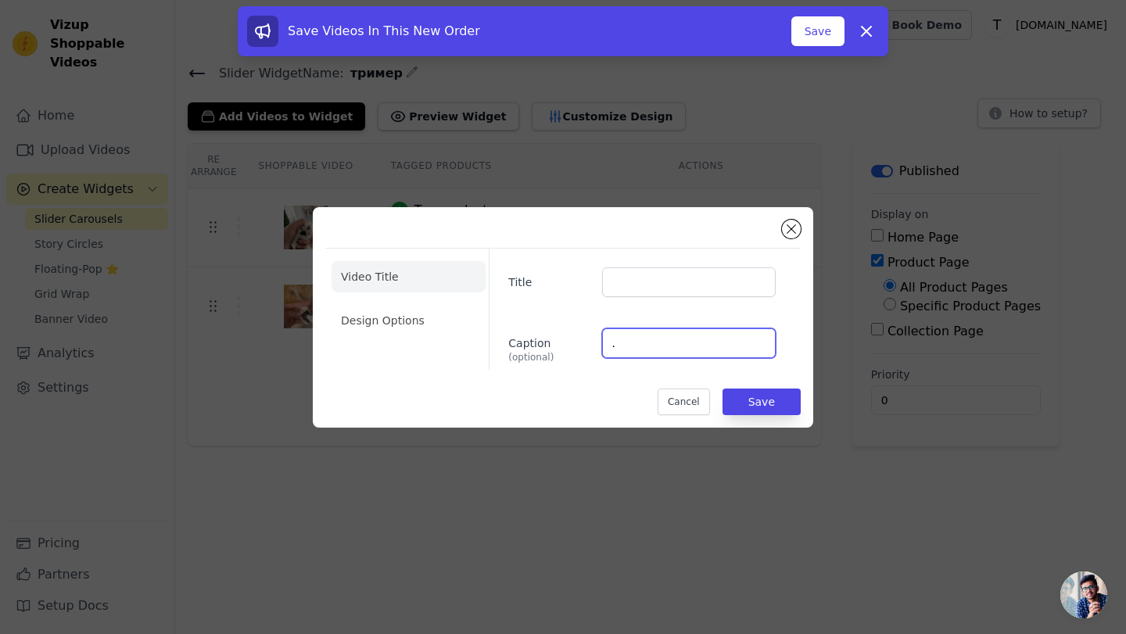
paste input "‎"
type input "‎"
click at [767, 404] on button "Save" at bounding box center [762, 402] width 78 height 27
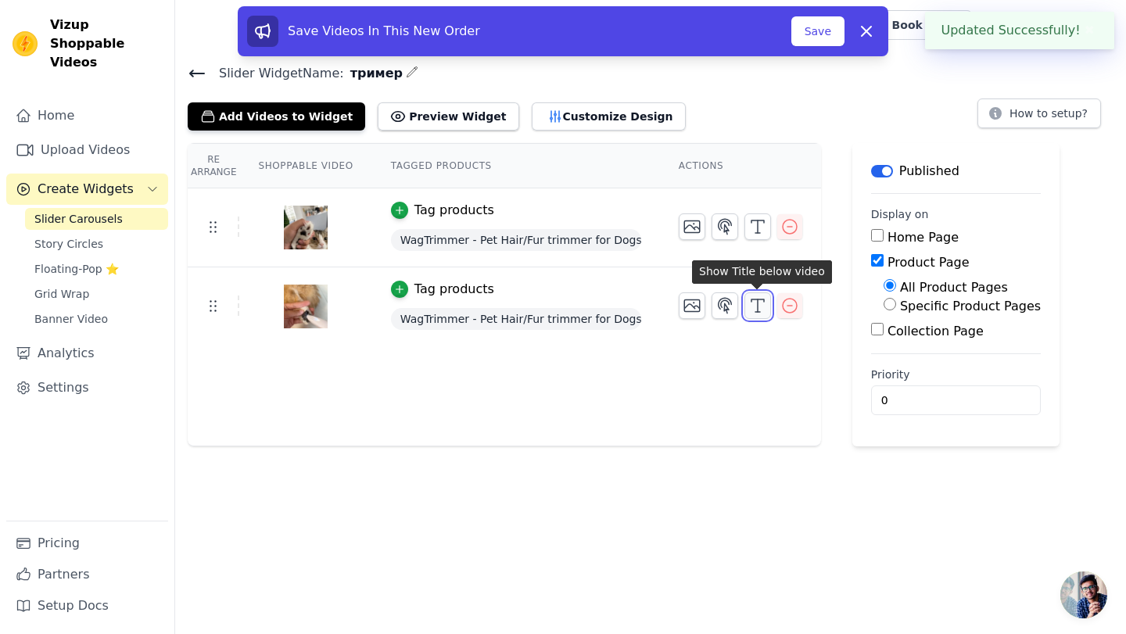
click at [755, 309] on icon "button" at bounding box center [757, 305] width 19 height 19
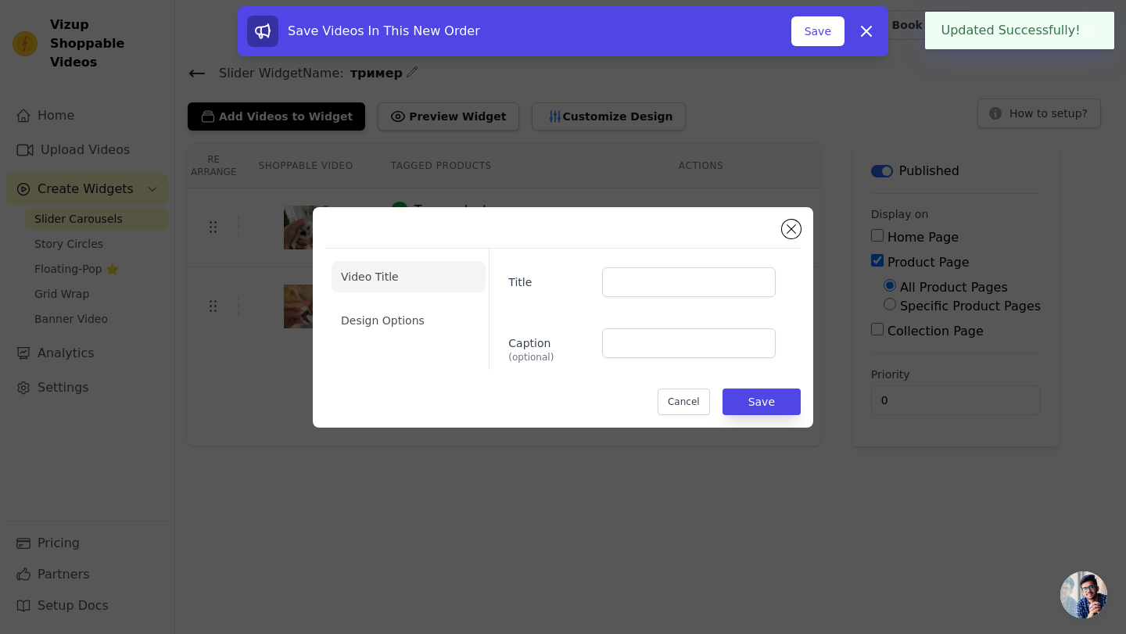
click at [701, 303] on div "Title Caption (optional)" at bounding box center [639, 309] width 300 height 121
click at [704, 296] on input "Title" at bounding box center [689, 282] width 174 height 30
paste input "‎"
type input "‎"
click at [669, 343] on input "Caption (optional)" at bounding box center [689, 343] width 174 height 30
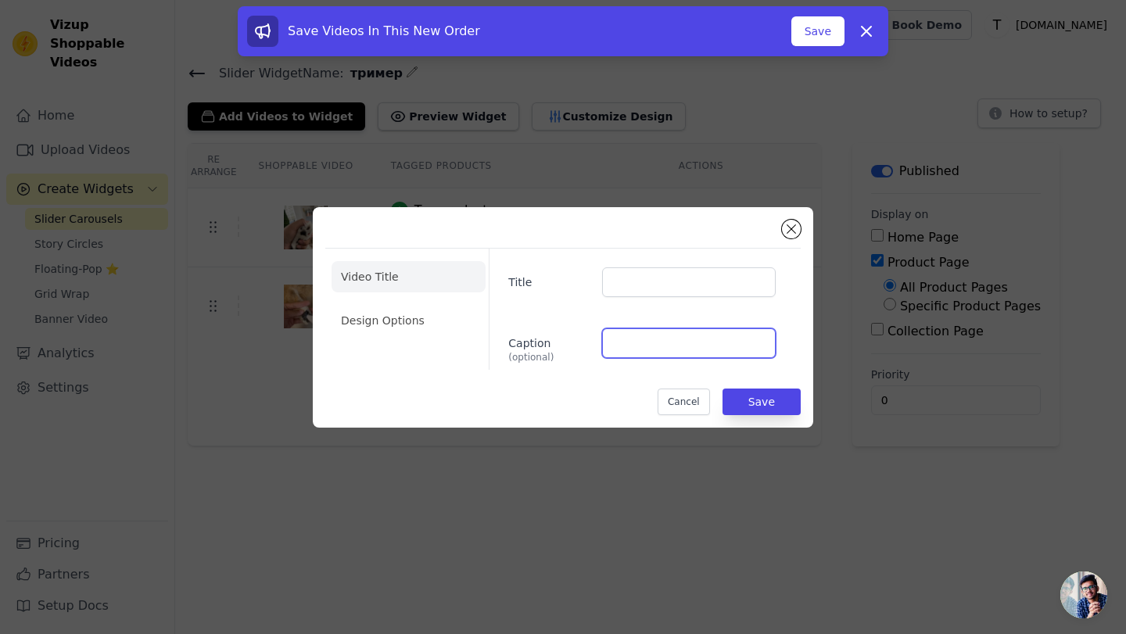
paste input "‎"
type input "‎"
click at [750, 398] on button "Save" at bounding box center [762, 402] width 78 height 27
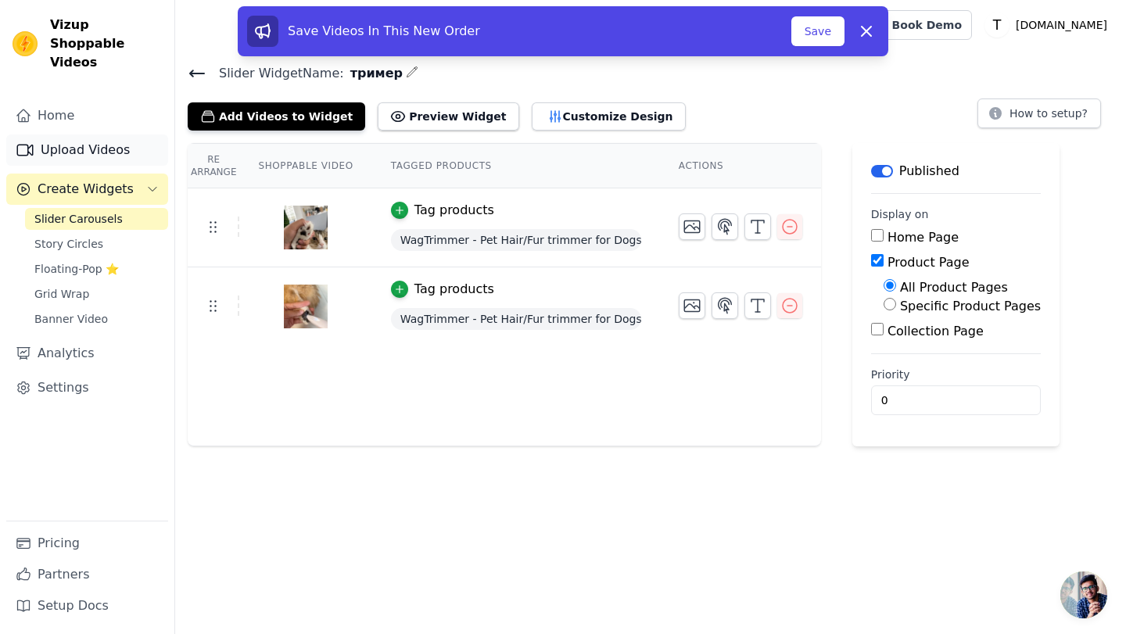
click at [103, 135] on link "Upload Videos" at bounding box center [87, 150] width 162 height 31
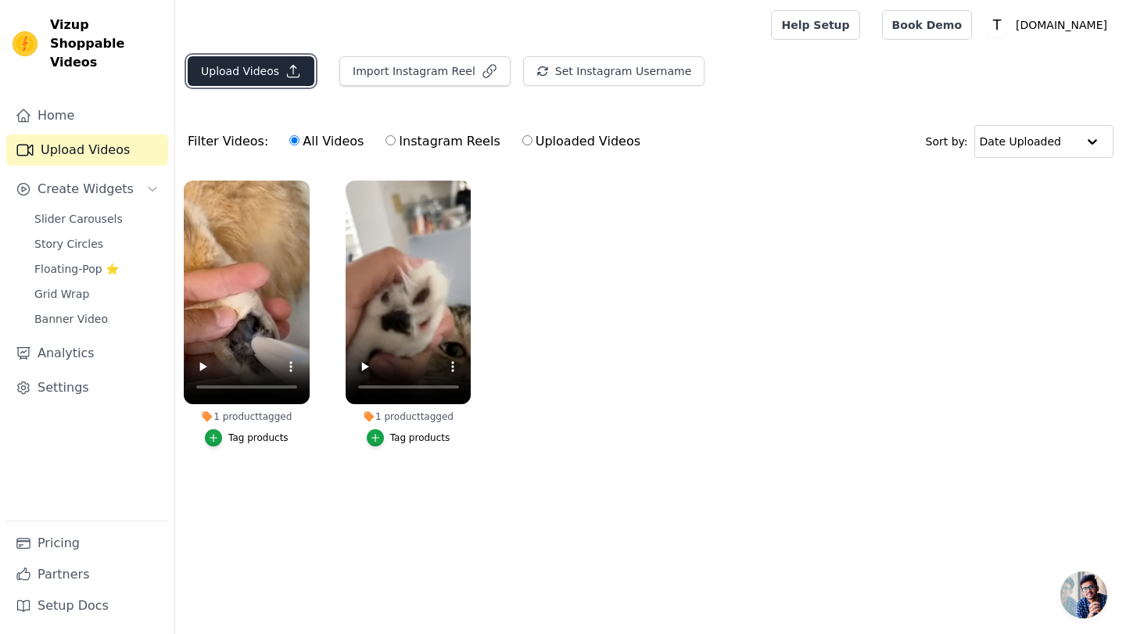
click at [275, 78] on button "Upload Videos" at bounding box center [251, 71] width 127 height 30
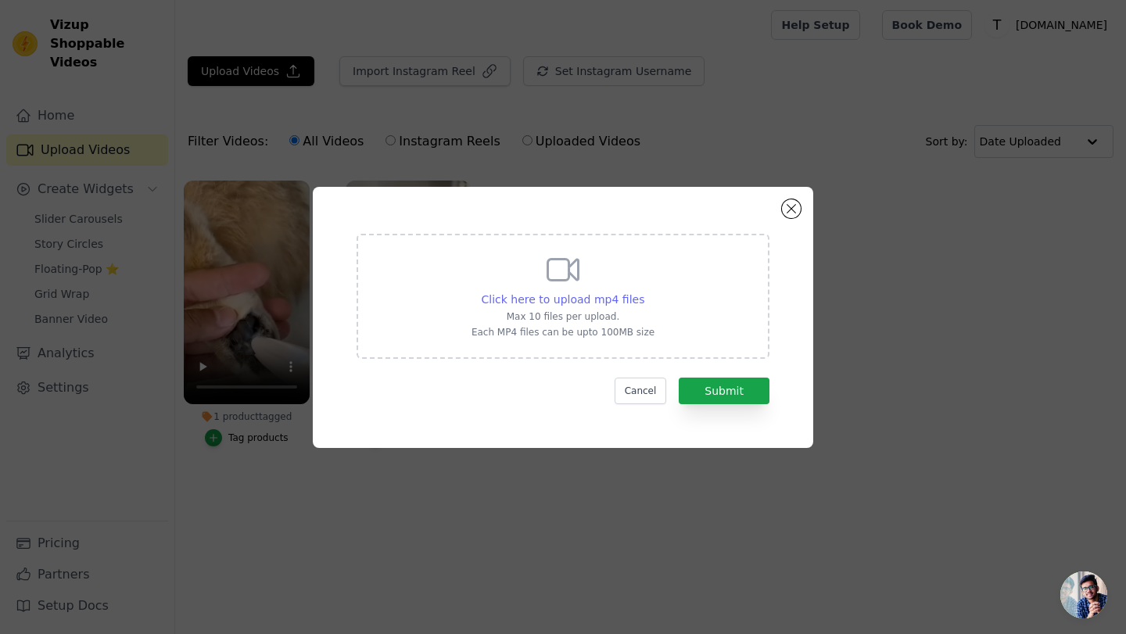
click at [548, 296] on span "Click here to upload mp4 files" at bounding box center [563, 299] width 163 height 13
click at [644, 292] on input "Click here to upload mp4 files Max 10 files per upload. Each MP4 files can be u…" at bounding box center [644, 291] width 1 height 1
type input "C:\fakepath\6e9d3aac150148d1b06a095cacb80940.HD-1080p-2.5Mbps-55758125.mp4"
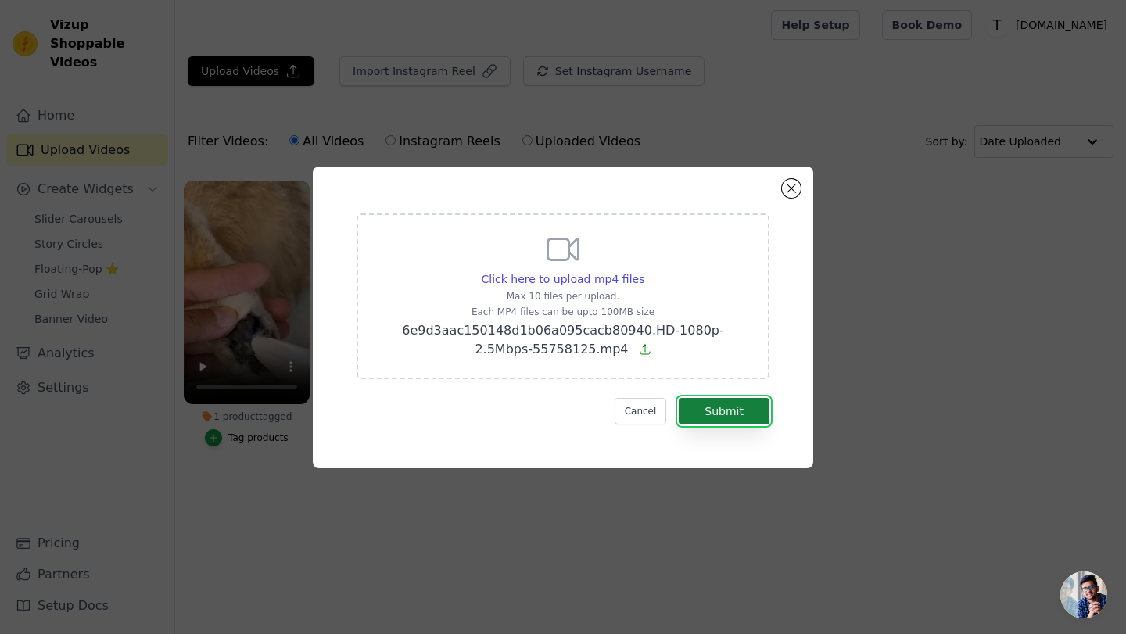
click at [704, 407] on button "Submit" at bounding box center [724, 411] width 91 height 27
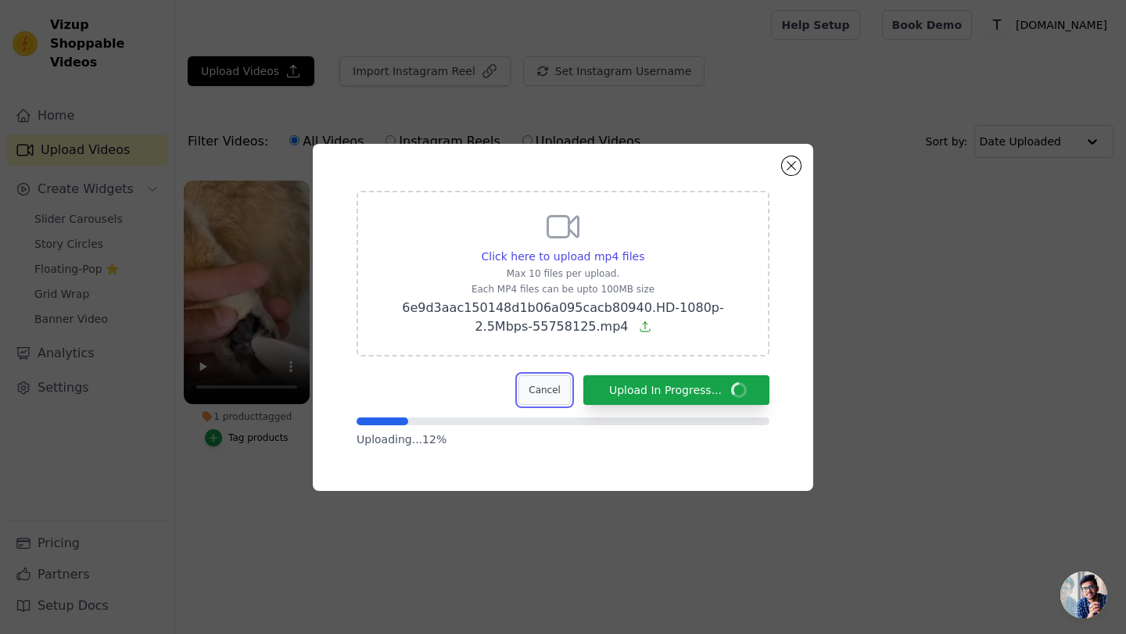
click at [554, 389] on button "Cancel" at bounding box center [545, 390] width 52 height 30
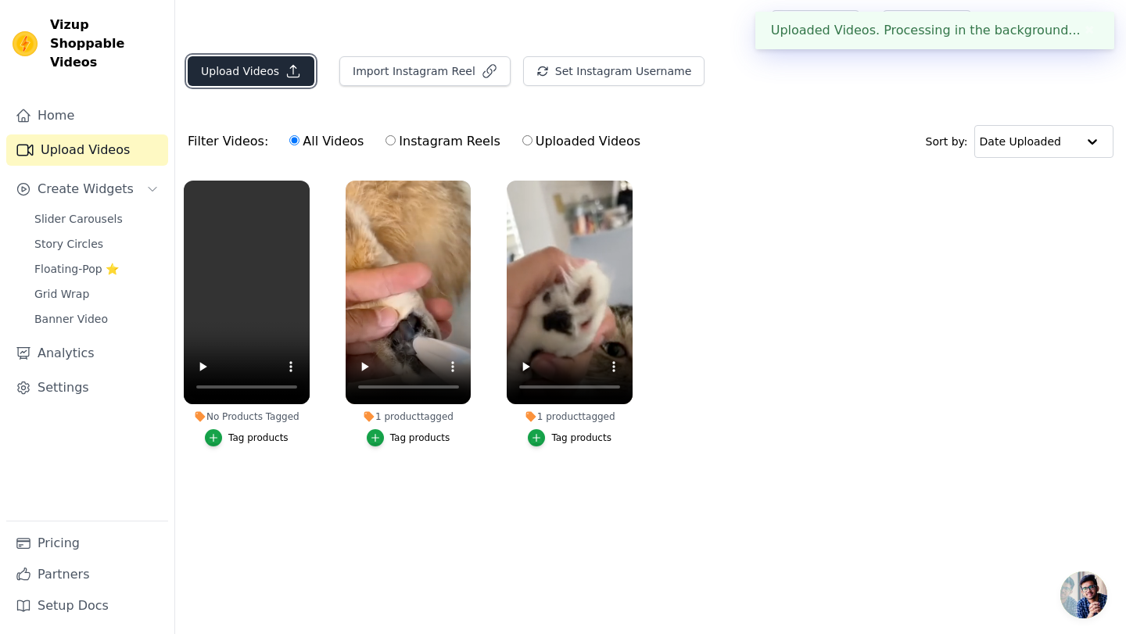
click at [274, 81] on button "Upload Videos" at bounding box center [251, 71] width 127 height 30
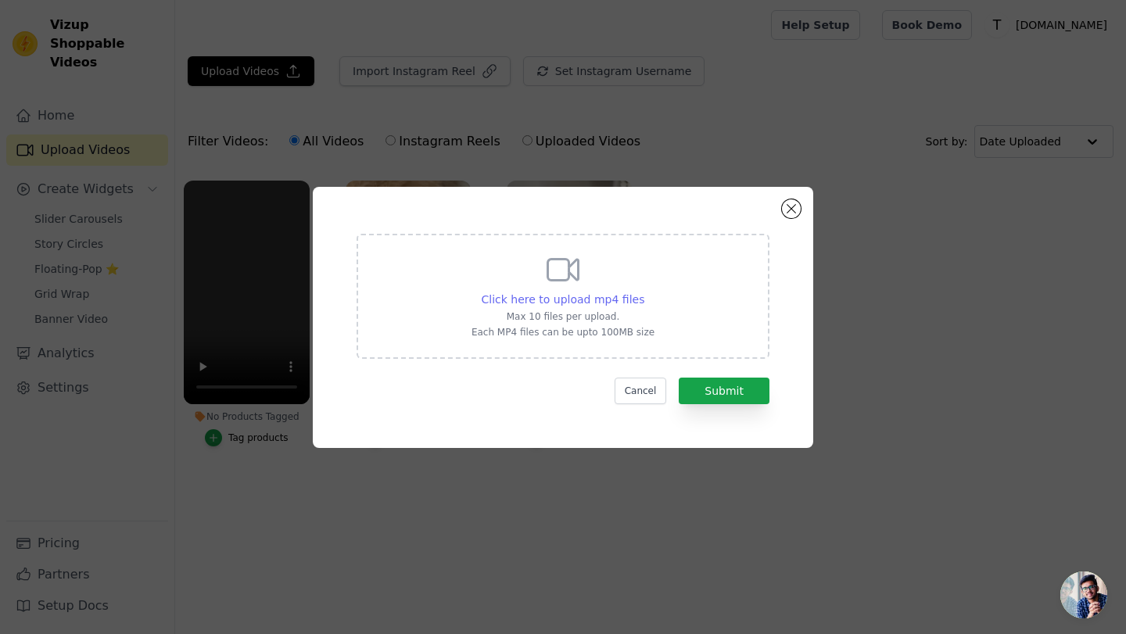
click at [585, 303] on span "Click here to upload mp4 files" at bounding box center [563, 299] width 163 height 13
click at [644, 292] on input "Click here to upload mp4 files Max 10 files per upload. Each MP4 files can be u…" at bounding box center [644, 291] width 1 height 1
